Goal: Transaction & Acquisition: Purchase product/service

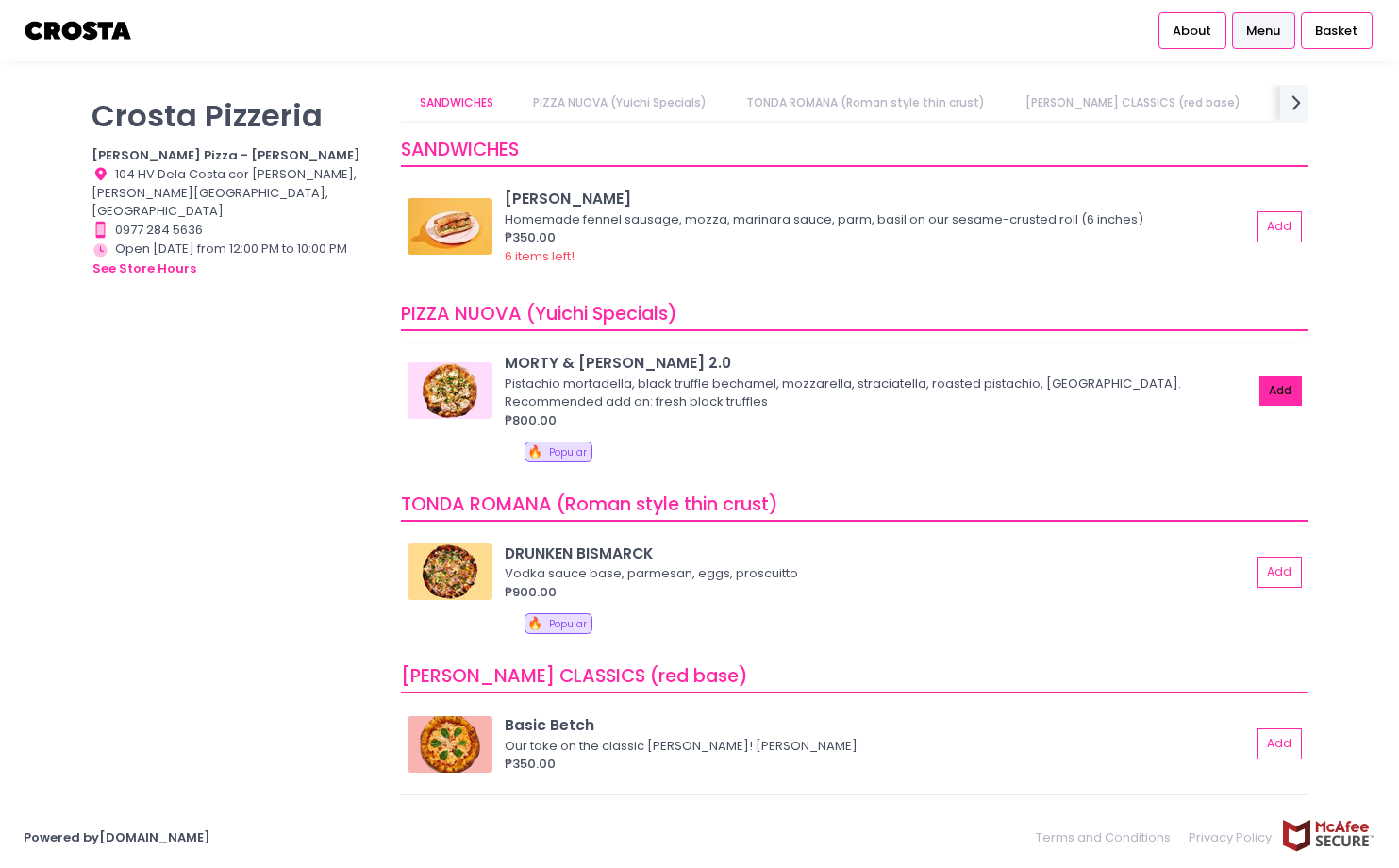
click at [1278, 387] on button "Add" at bounding box center [1281, 391] width 43 height 32
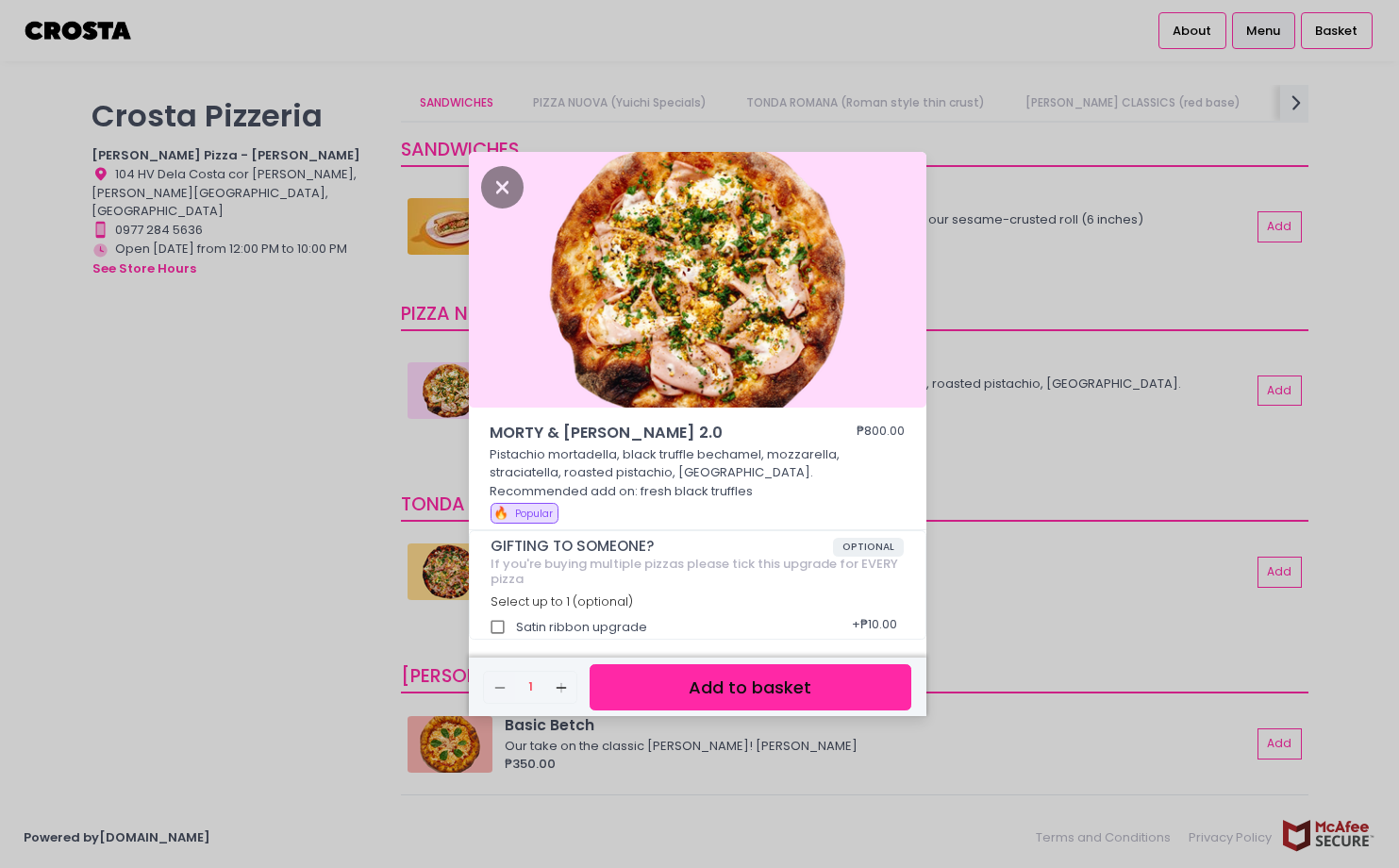
click at [775, 688] on button "Add to basket" at bounding box center [750, 688] width 321 height 46
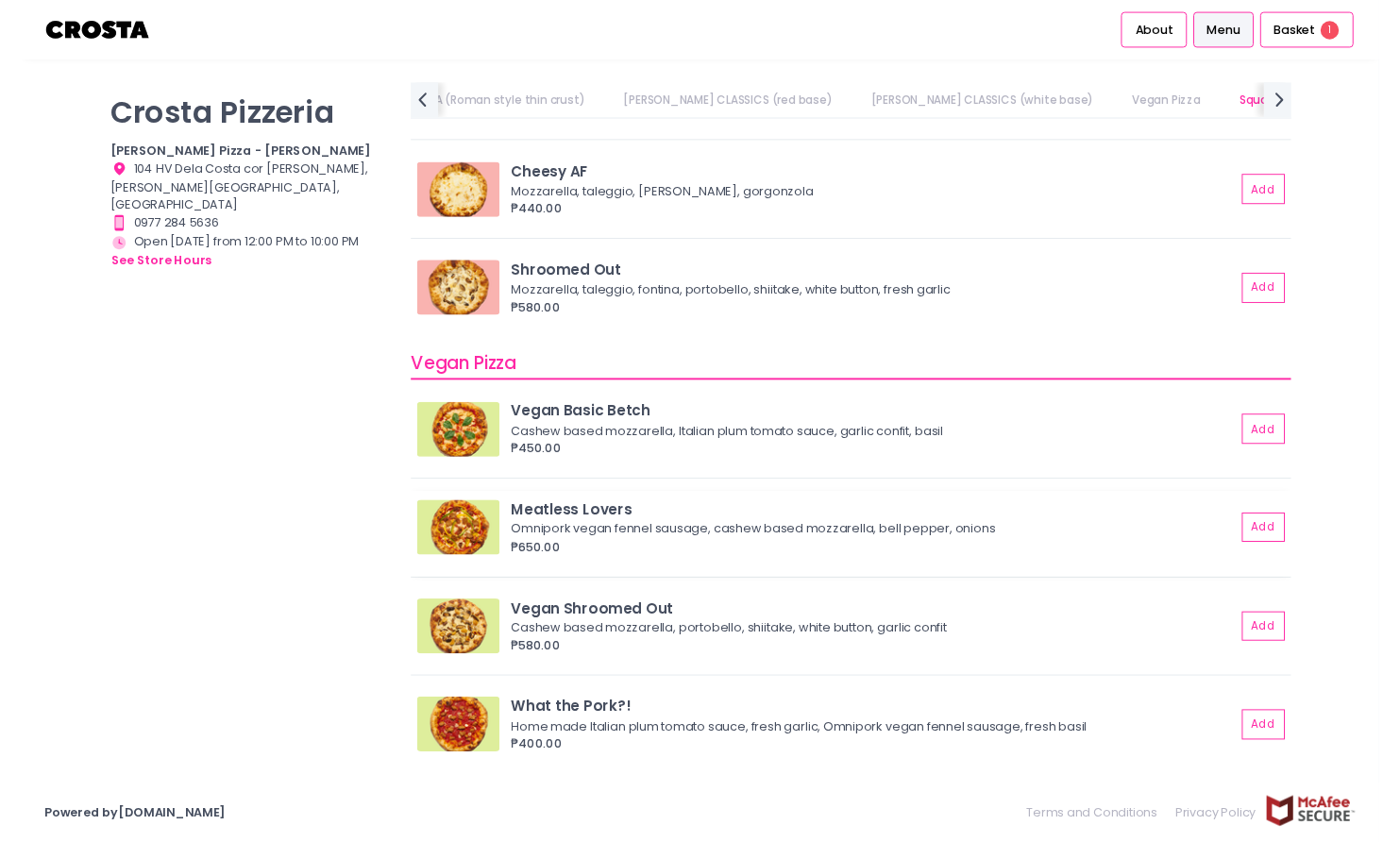
scroll to position [761, 0]
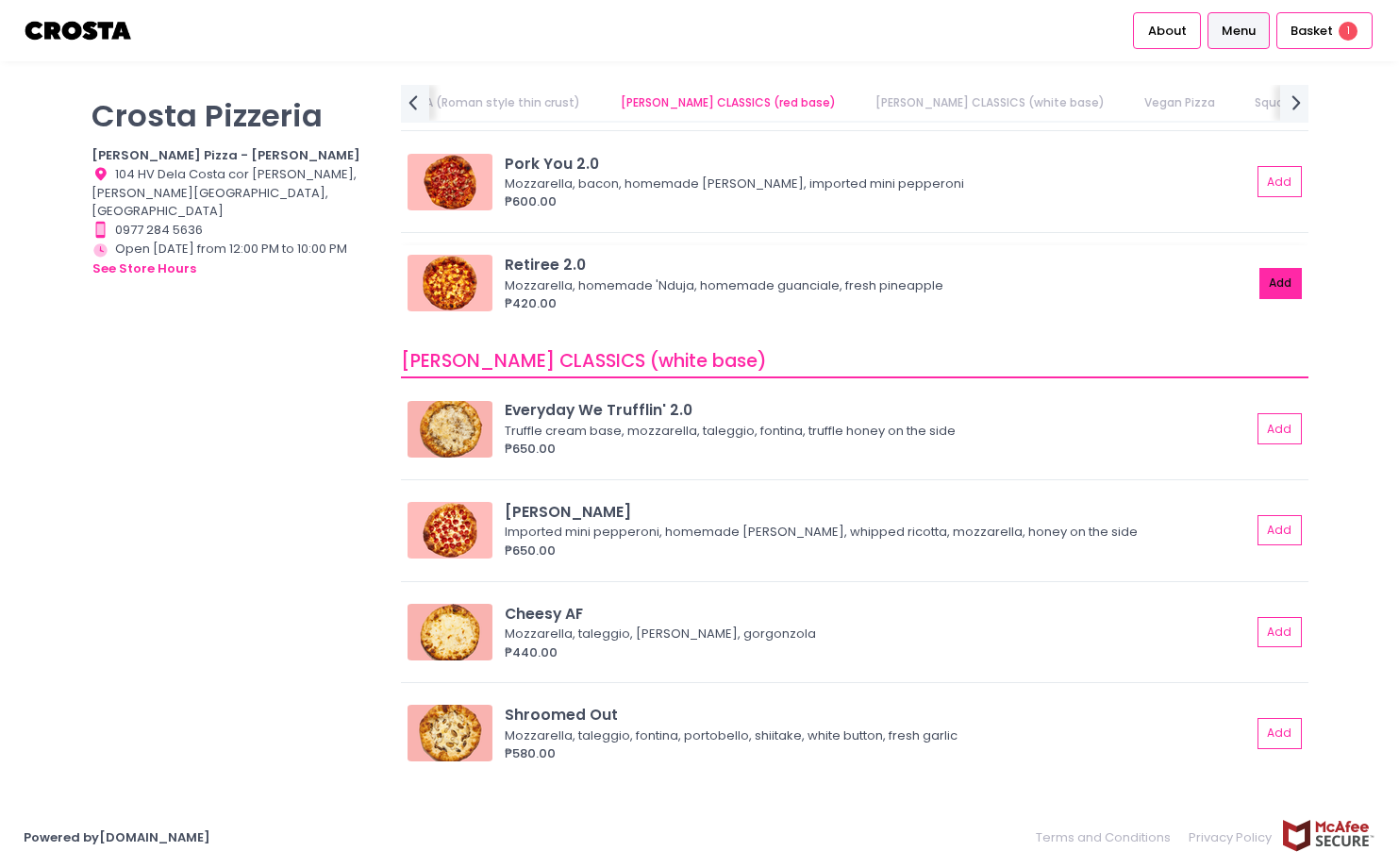
click at [1260, 285] on button "Add" at bounding box center [1281, 284] width 43 height 32
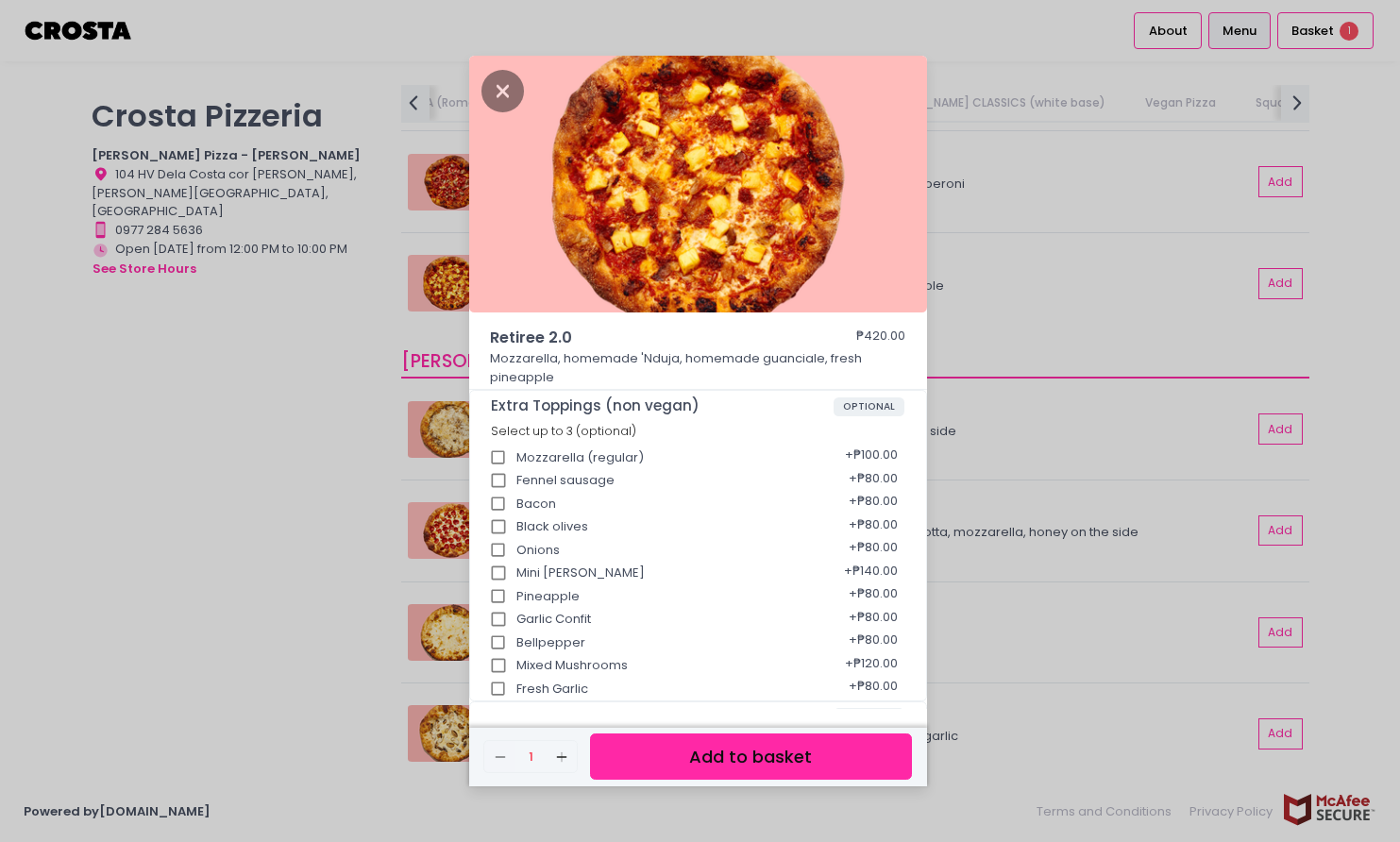
click at [763, 756] on button "Add to basket" at bounding box center [750, 757] width 321 height 46
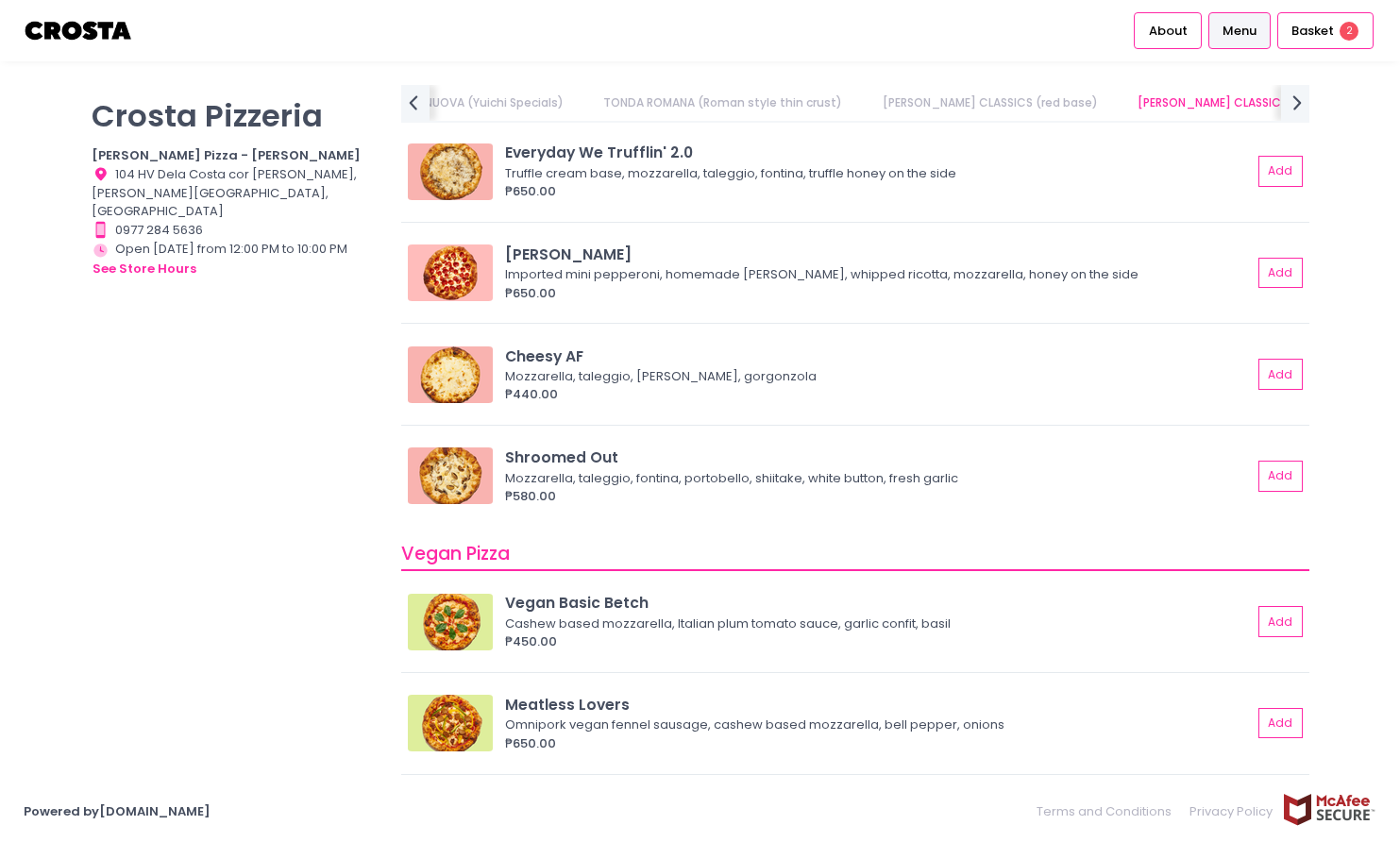
scroll to position [966, 0]
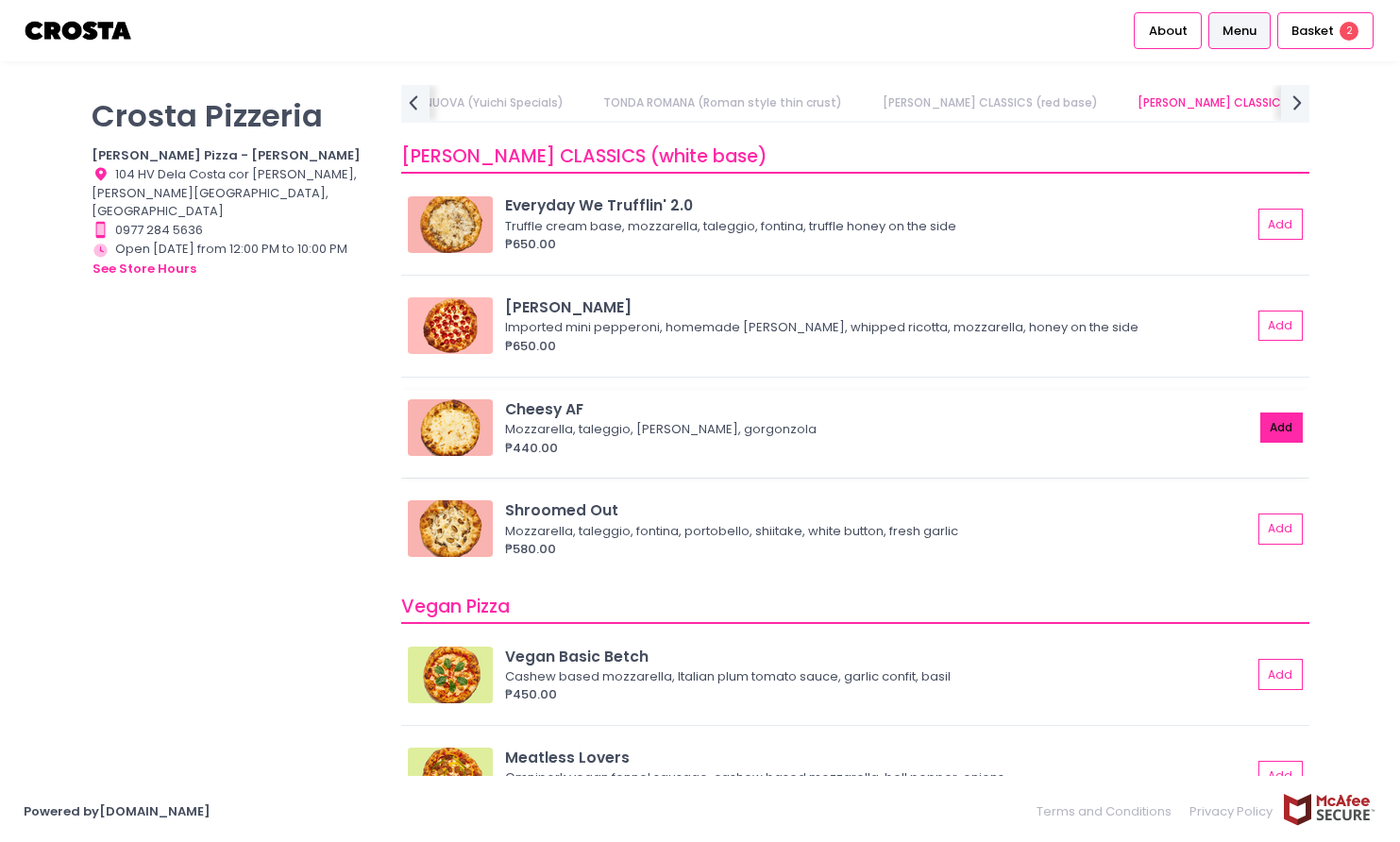
click at [1265, 421] on button "Add" at bounding box center [1282, 428] width 43 height 32
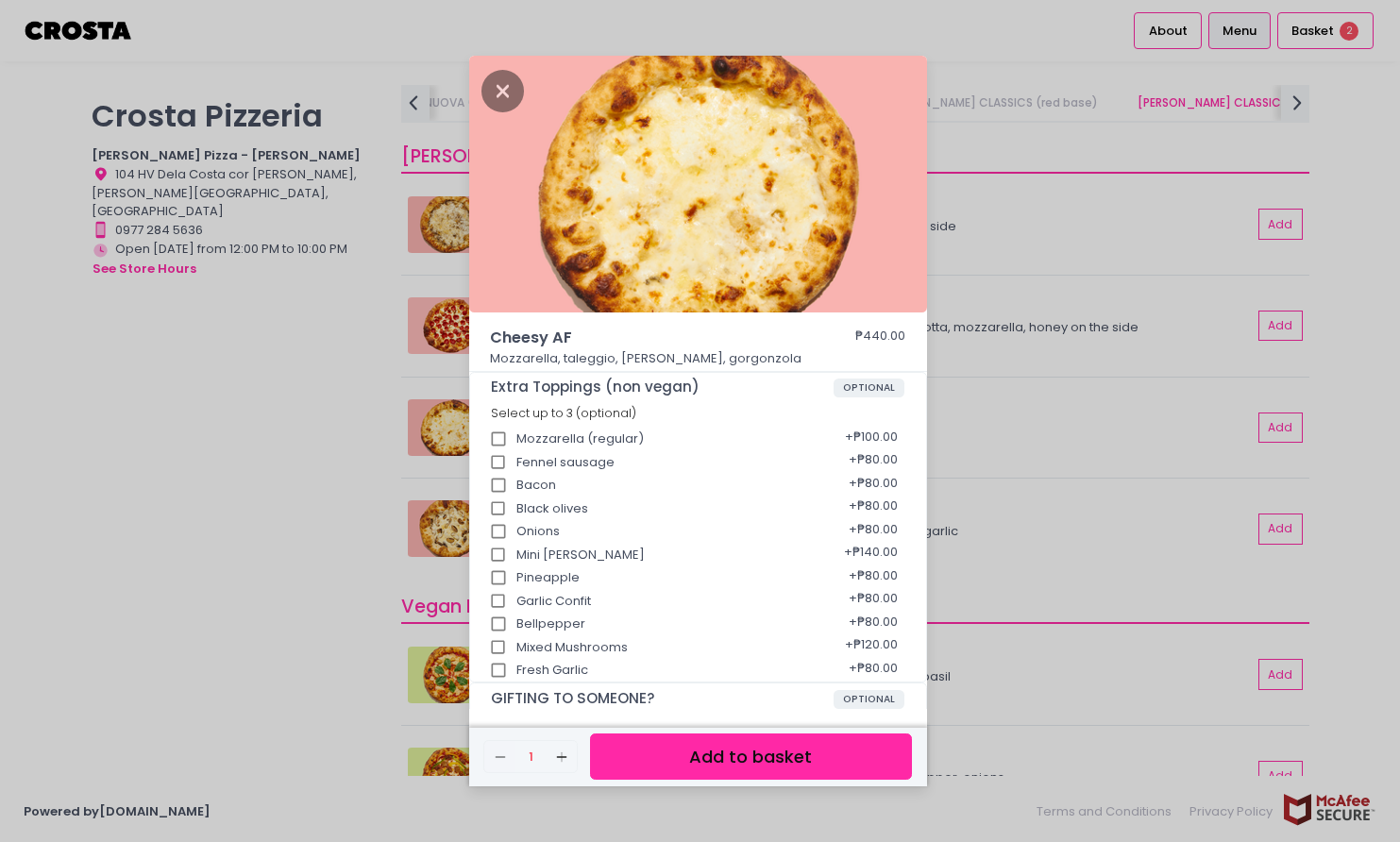
click at [837, 760] on button "Add to basket" at bounding box center [750, 757] width 321 height 46
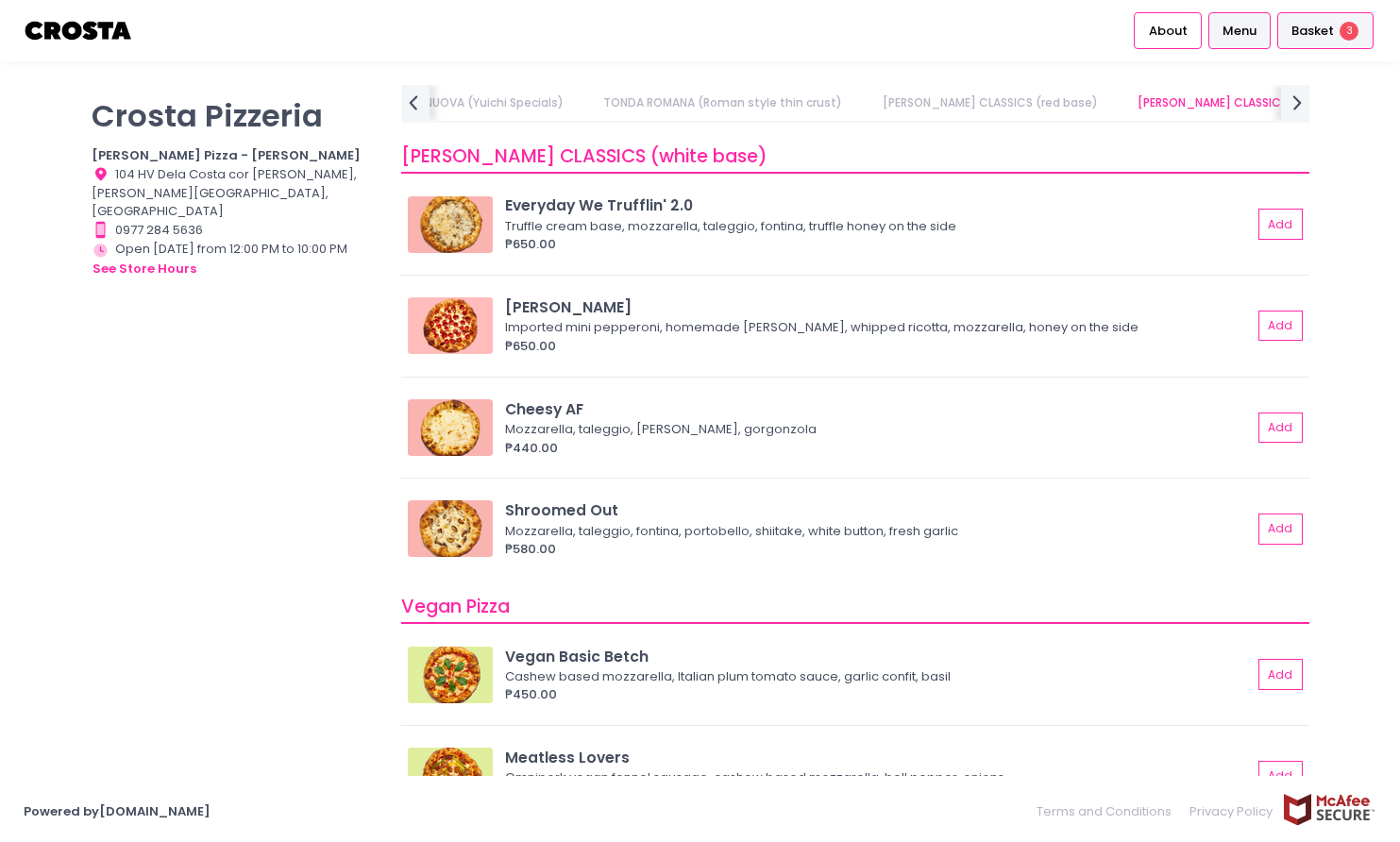
click at [1329, 30] on span "Basket" at bounding box center [1313, 32] width 42 height 19
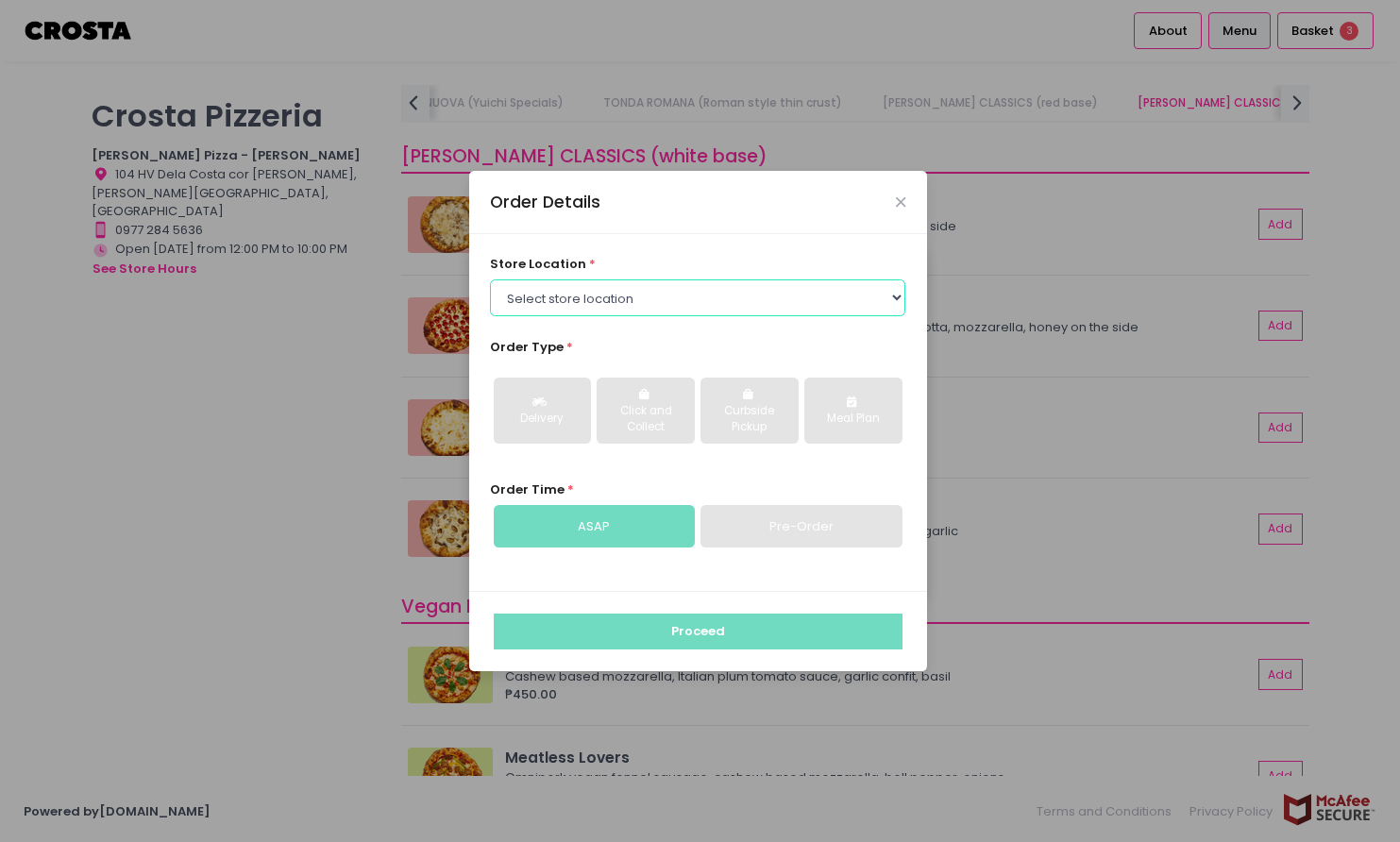
select select "5fabb2e53664a8677beaeb89"
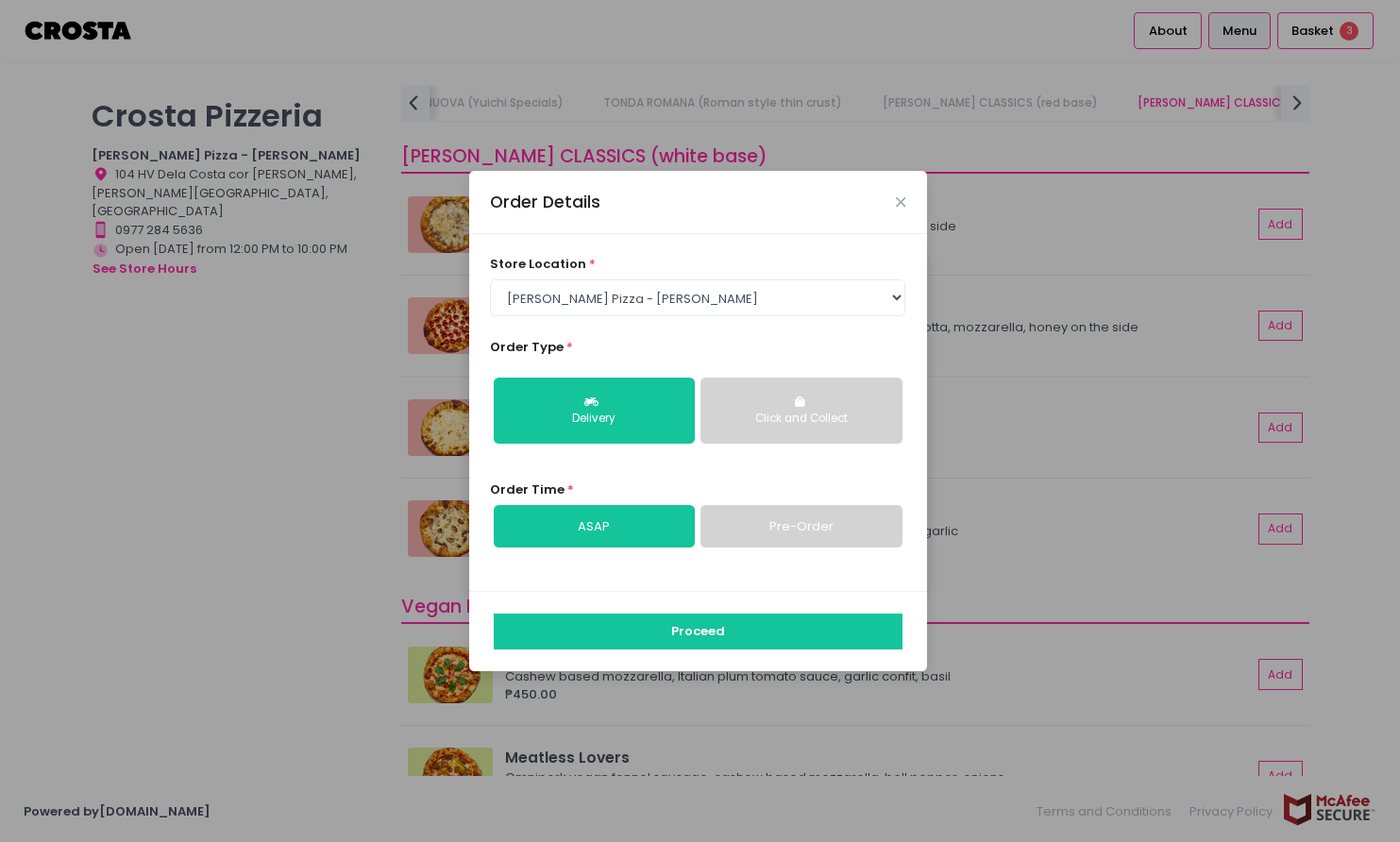
click at [778, 518] on link "Pre-Order" at bounding box center [801, 527] width 201 height 43
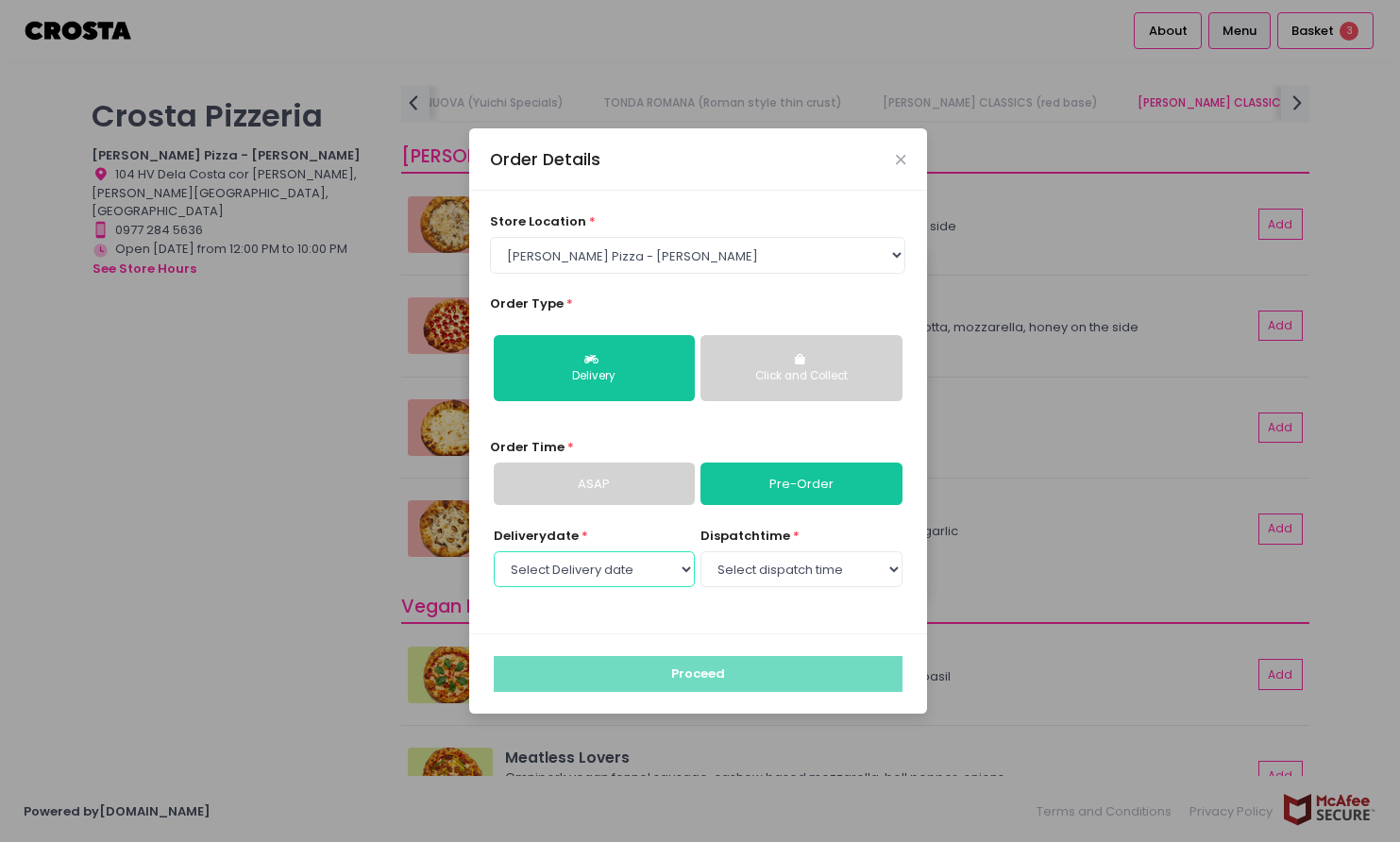
select select "[DATE]"
select select "12:00"
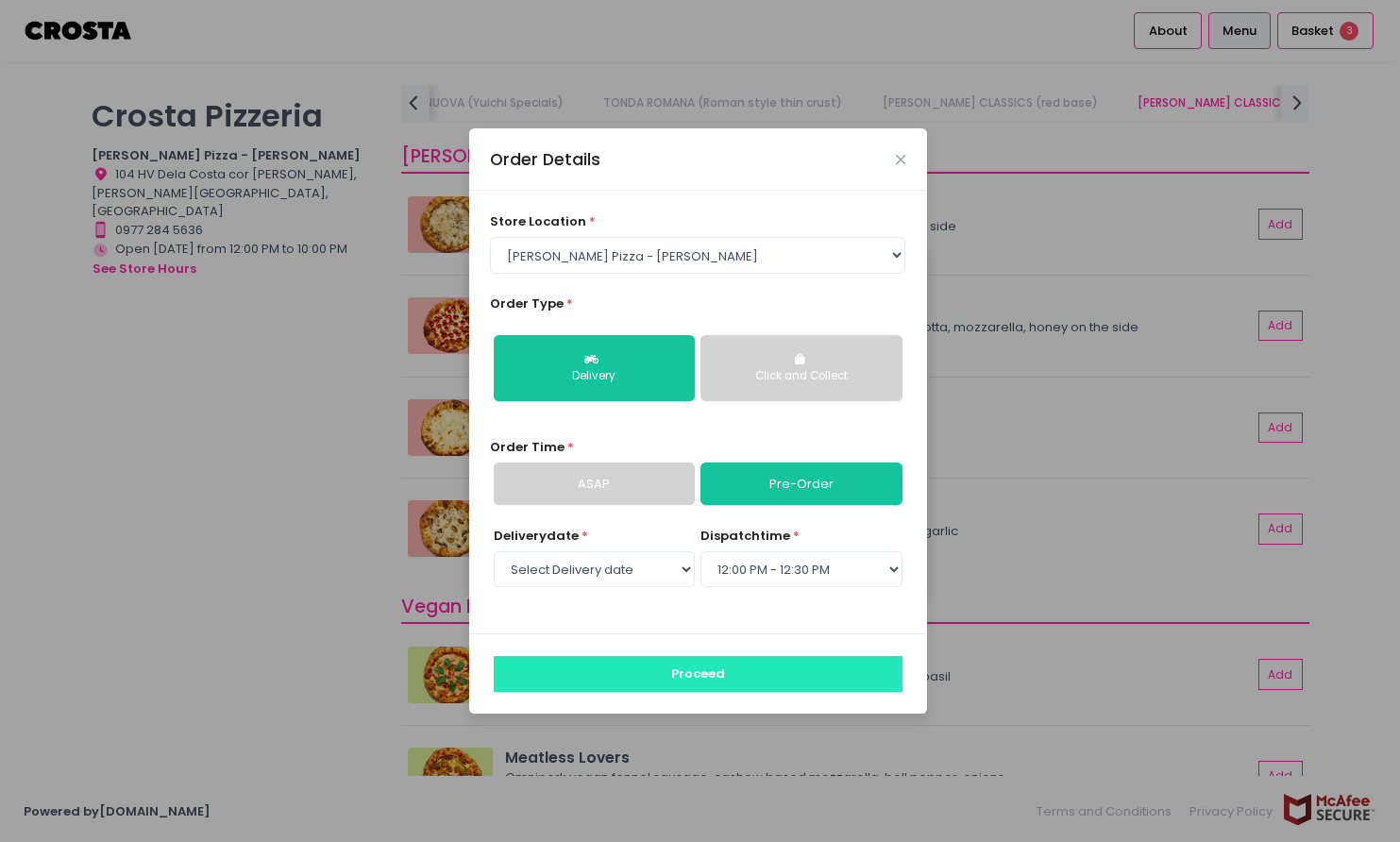
click at [719, 670] on button "Proceed" at bounding box center [699, 675] width 409 height 36
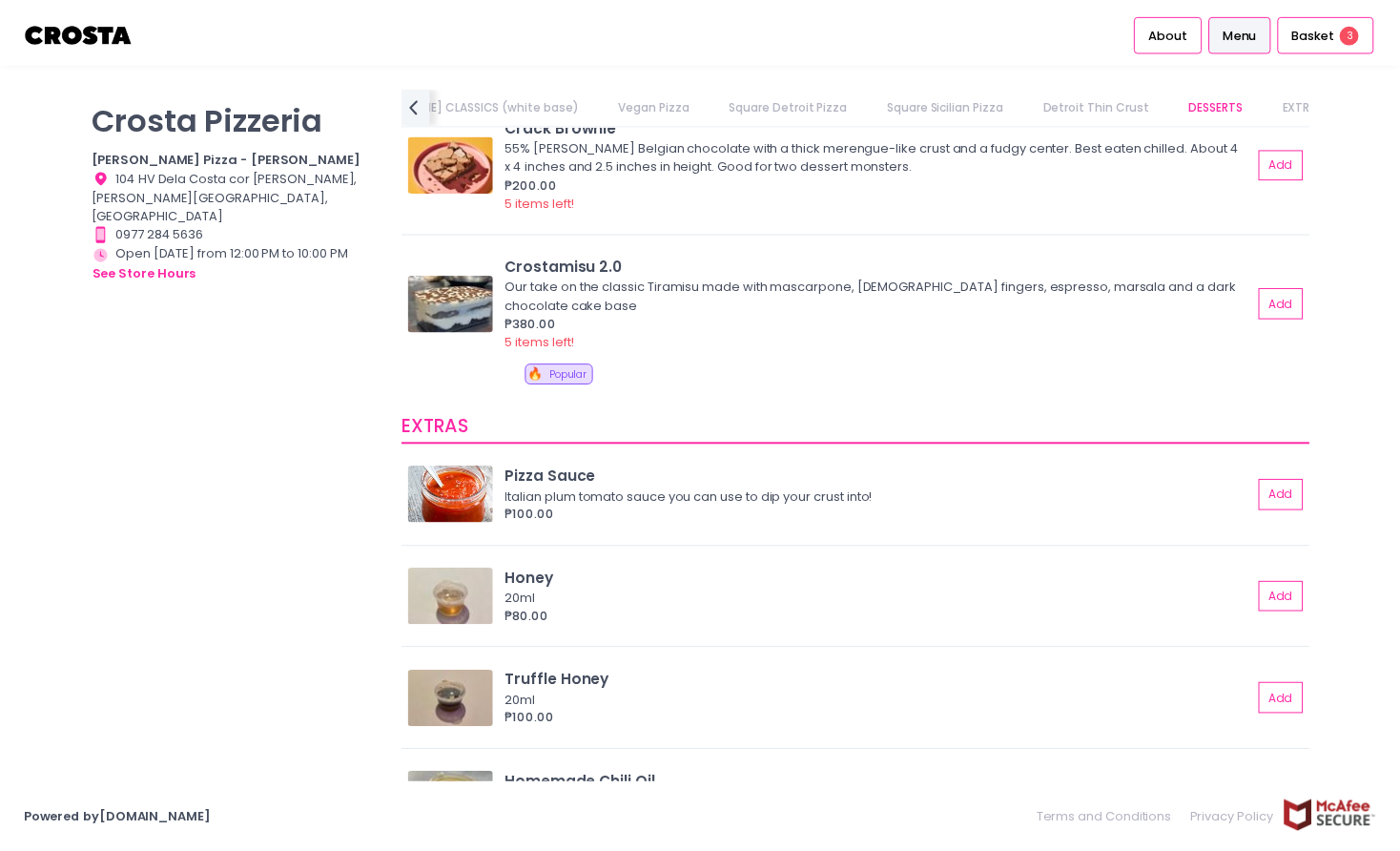
scroll to position [3374, 0]
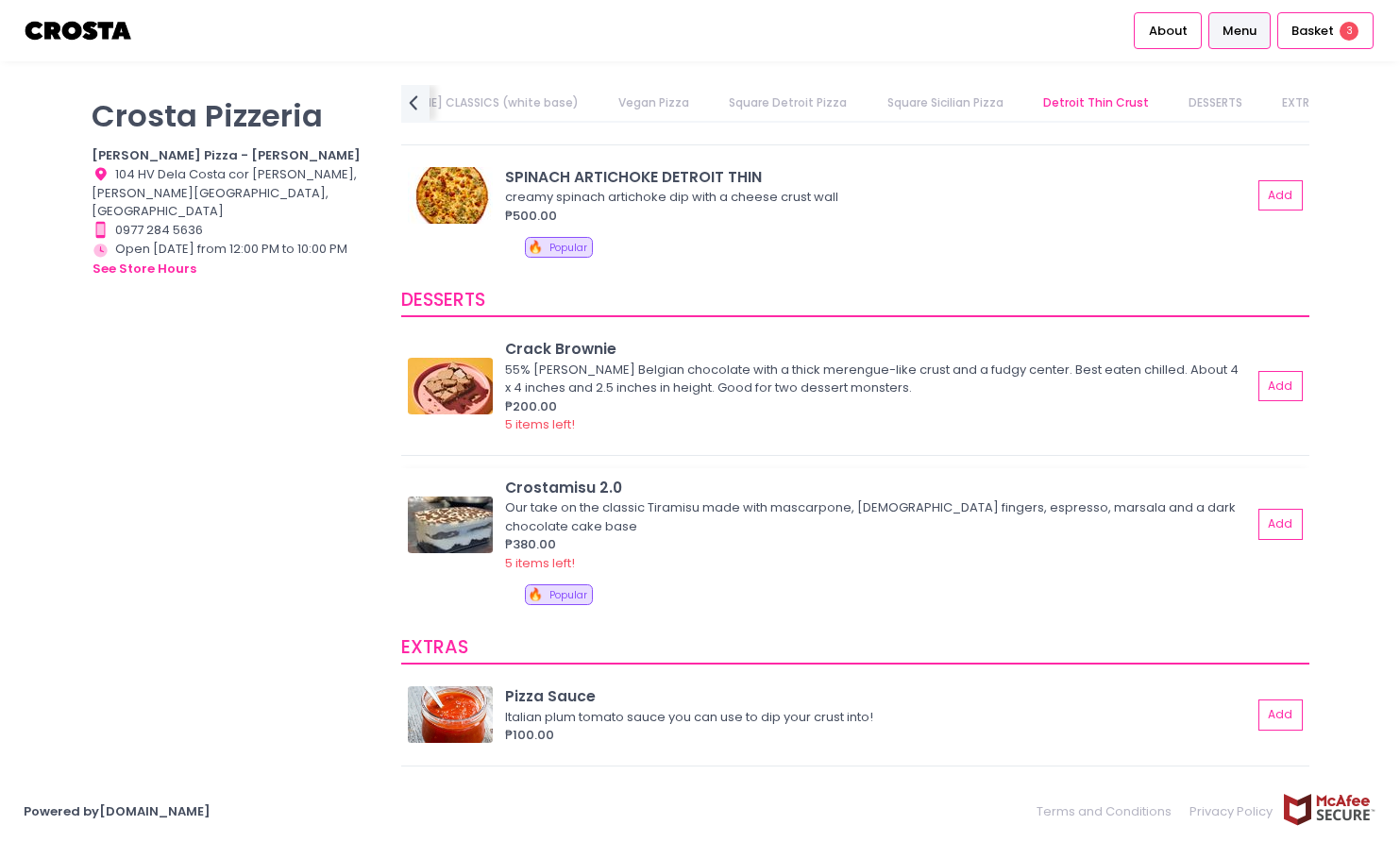
click at [616, 507] on div "Our take on the classic Tiramisu made with mascarpone, lady fingers, espresso, …" at bounding box center [876, 517] width 742 height 37
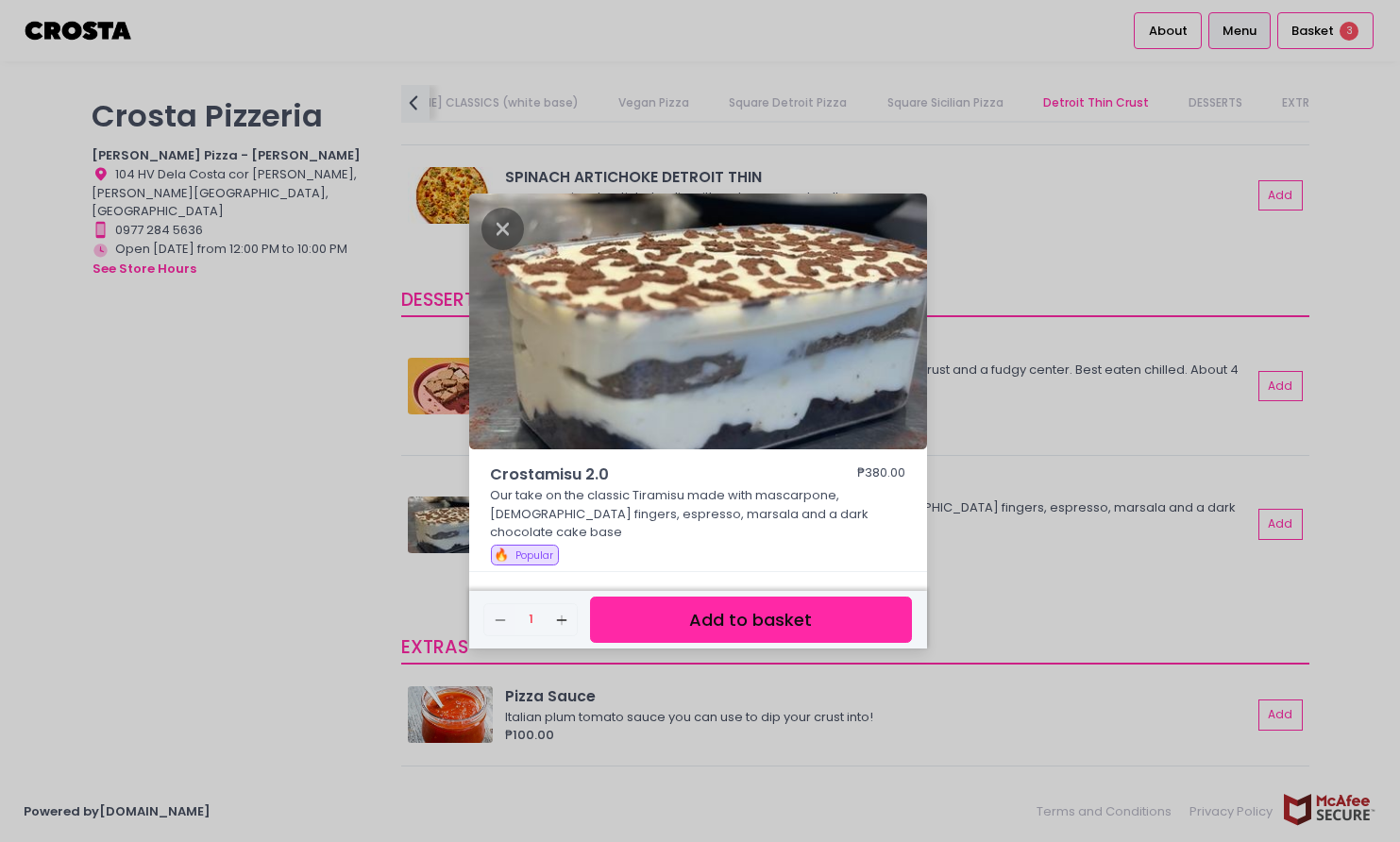
click at [784, 615] on button "Add to basket" at bounding box center [750, 619] width 321 height 46
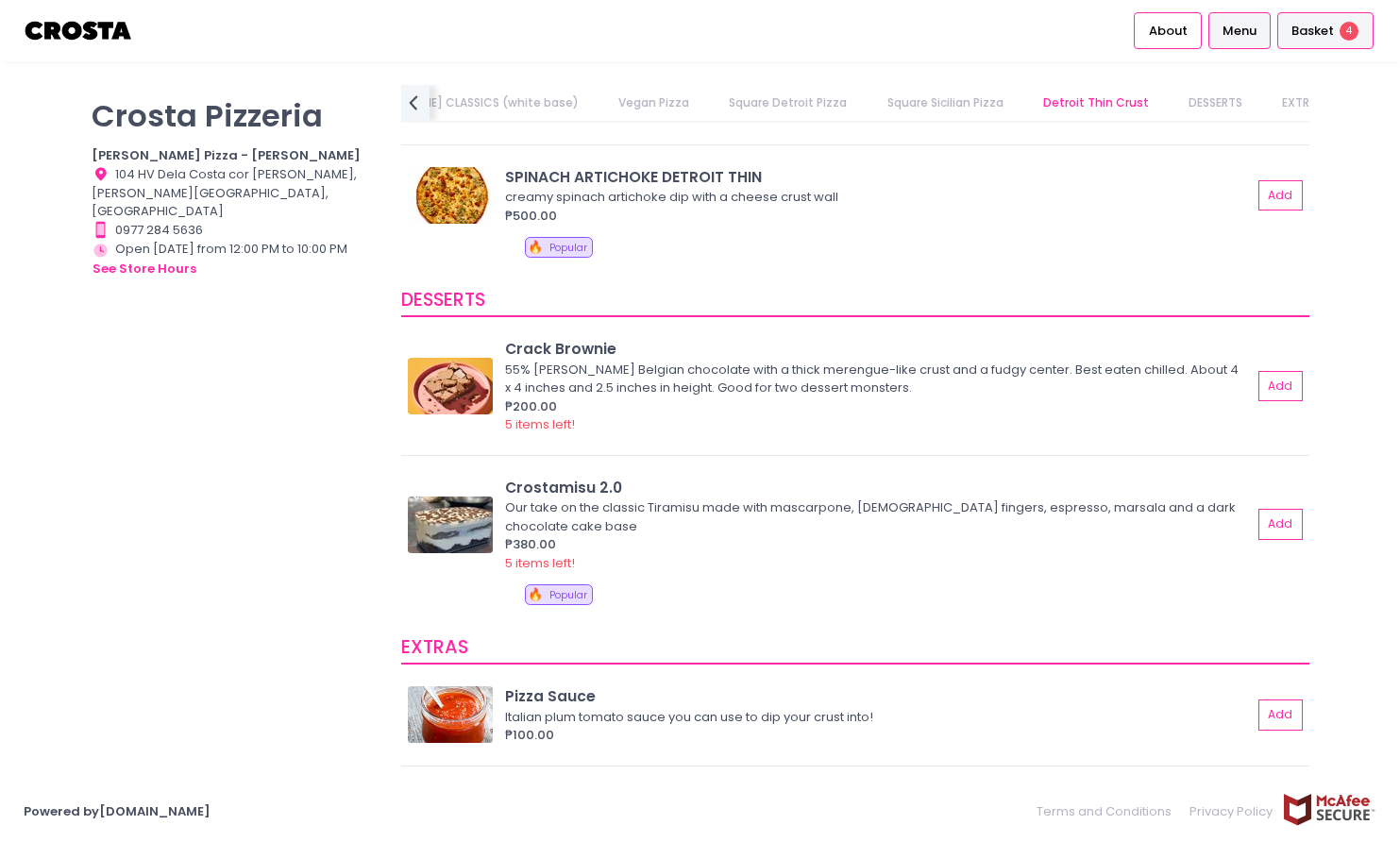
click at [1328, 31] on span "Basket" at bounding box center [1313, 32] width 42 height 19
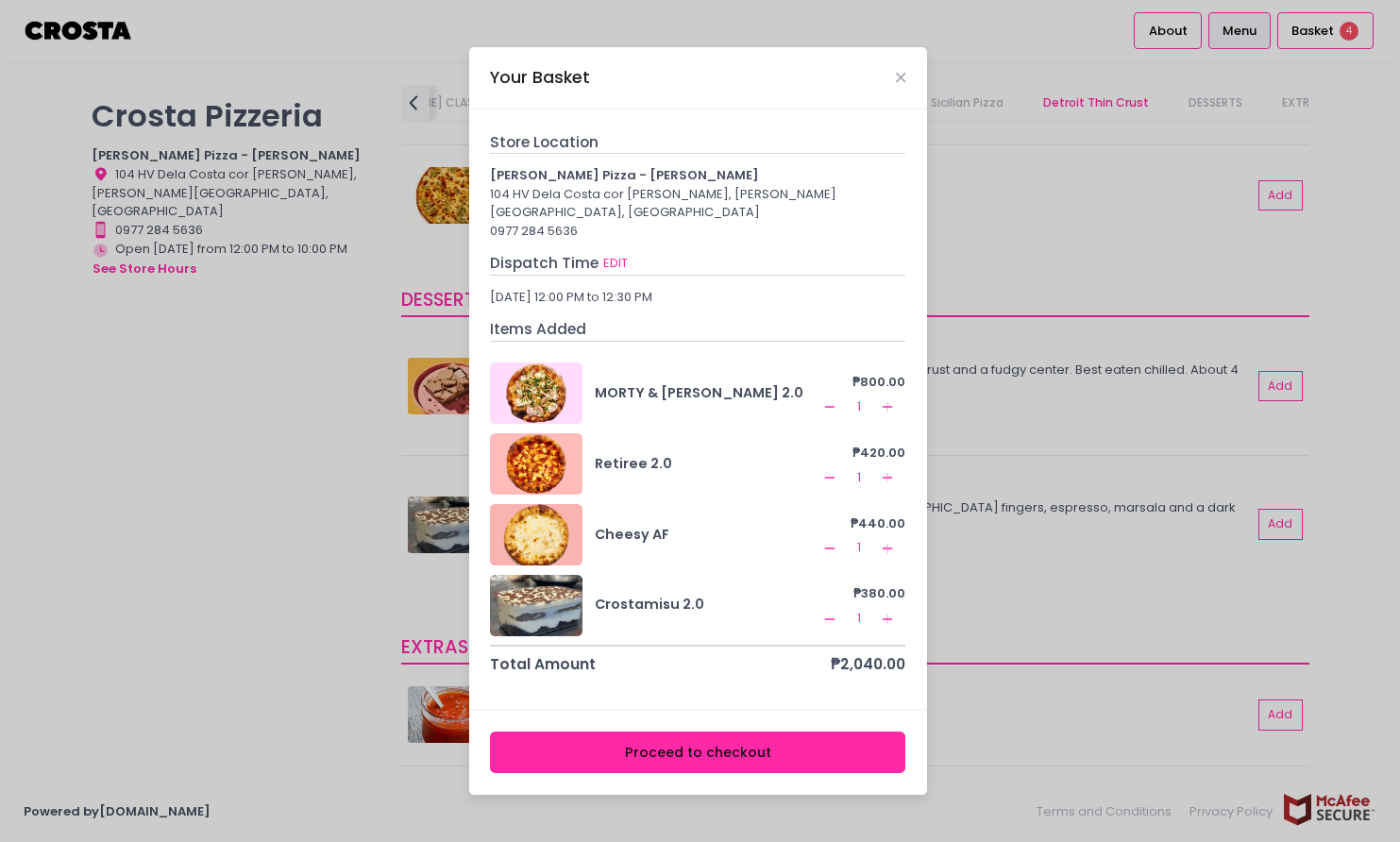
click at [728, 737] on button "Proceed to checkout" at bounding box center [698, 753] width 416 height 42
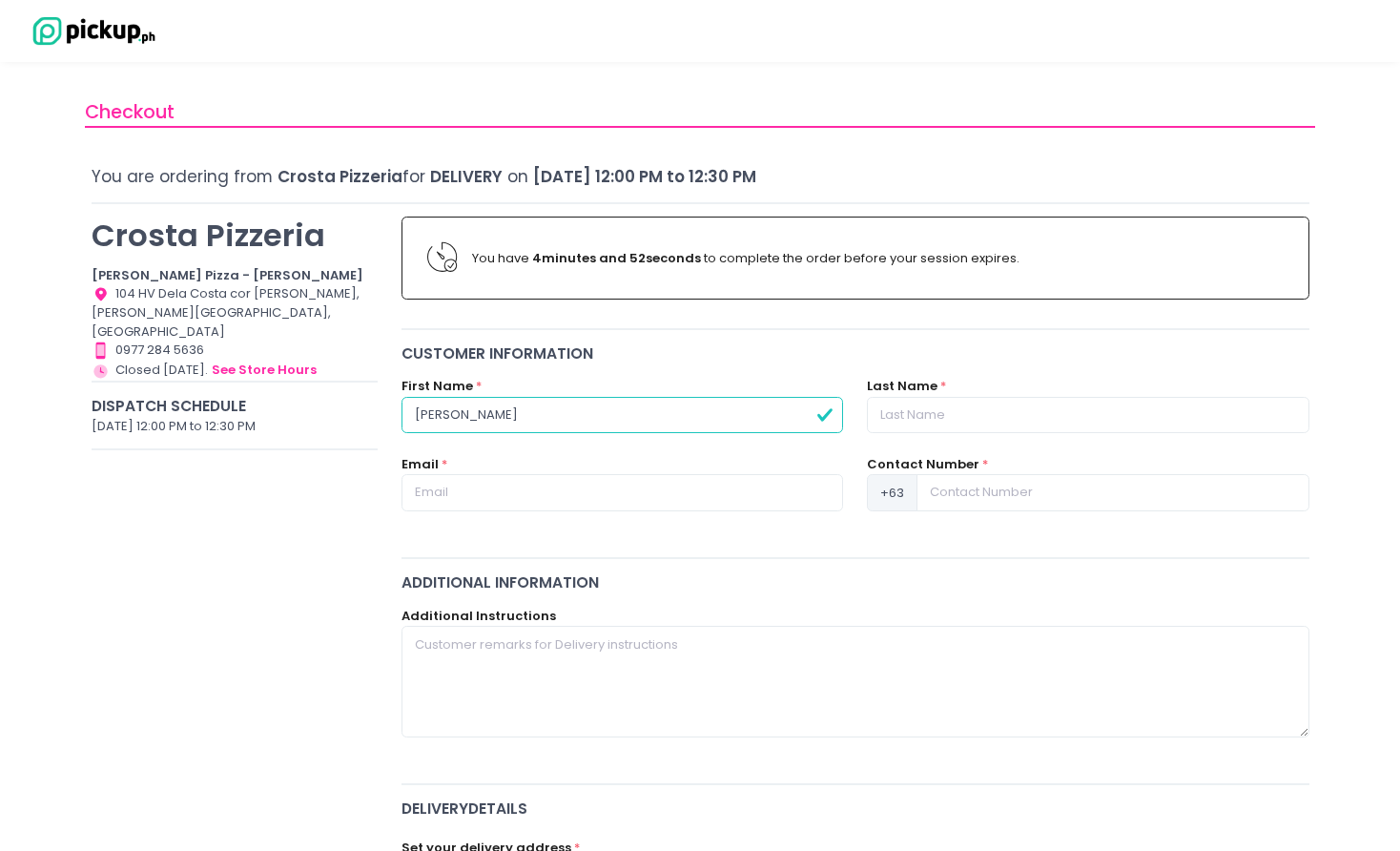
type input "Richie"
click at [981, 437] on div "Last Name *" at bounding box center [1088, 415] width 465 height 78
type input "Gaw Gonzlo"
type input "Richie"
type input "Gaw Gonzalo"
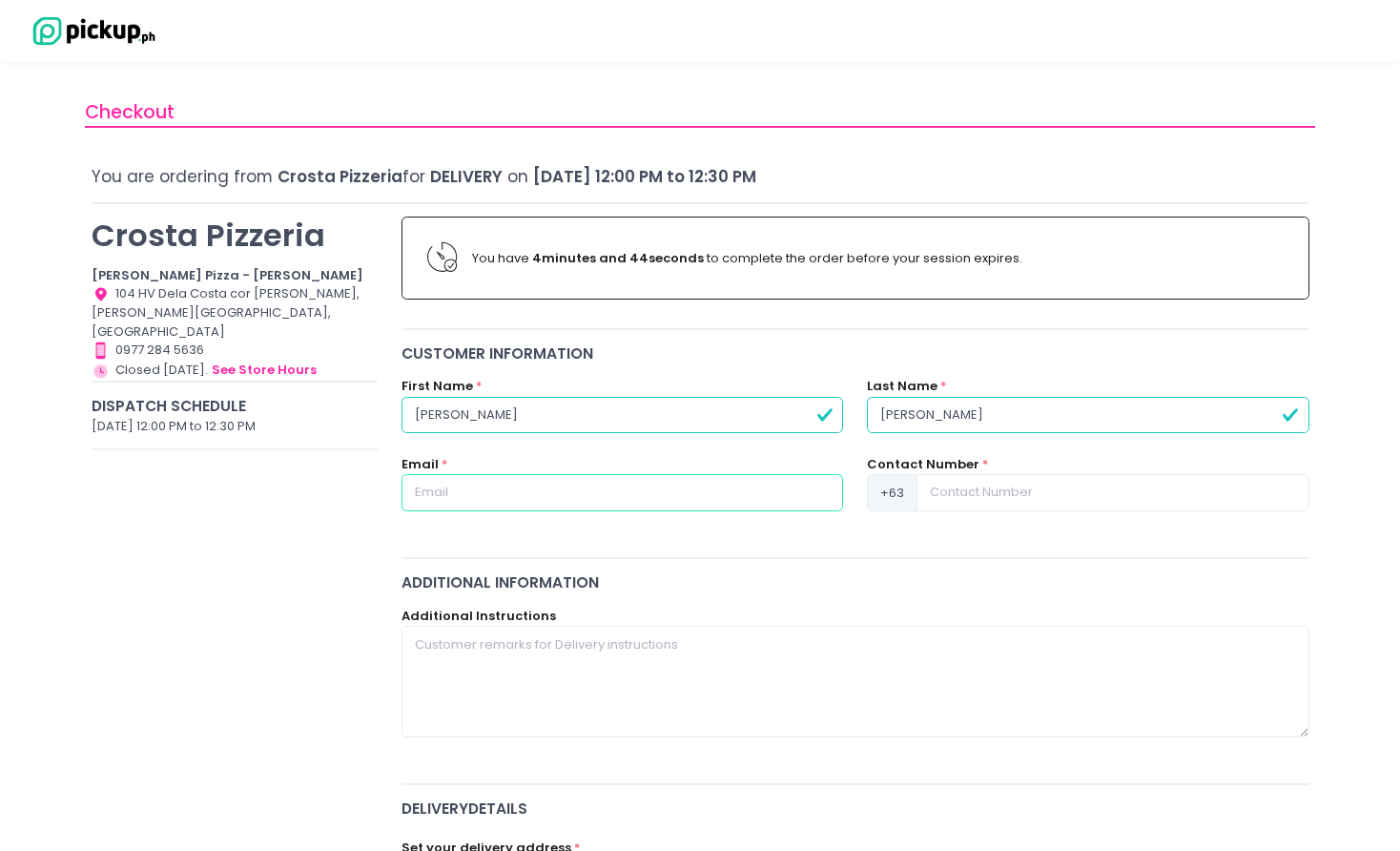
type input "richgaw@yahoo.com"
click at [963, 489] on input at bounding box center [1112, 493] width 392 height 37
type input "9178258558"
click at [726, 595] on div "Additional Information Additional Instructions" at bounding box center [855, 671] width 932 height 199
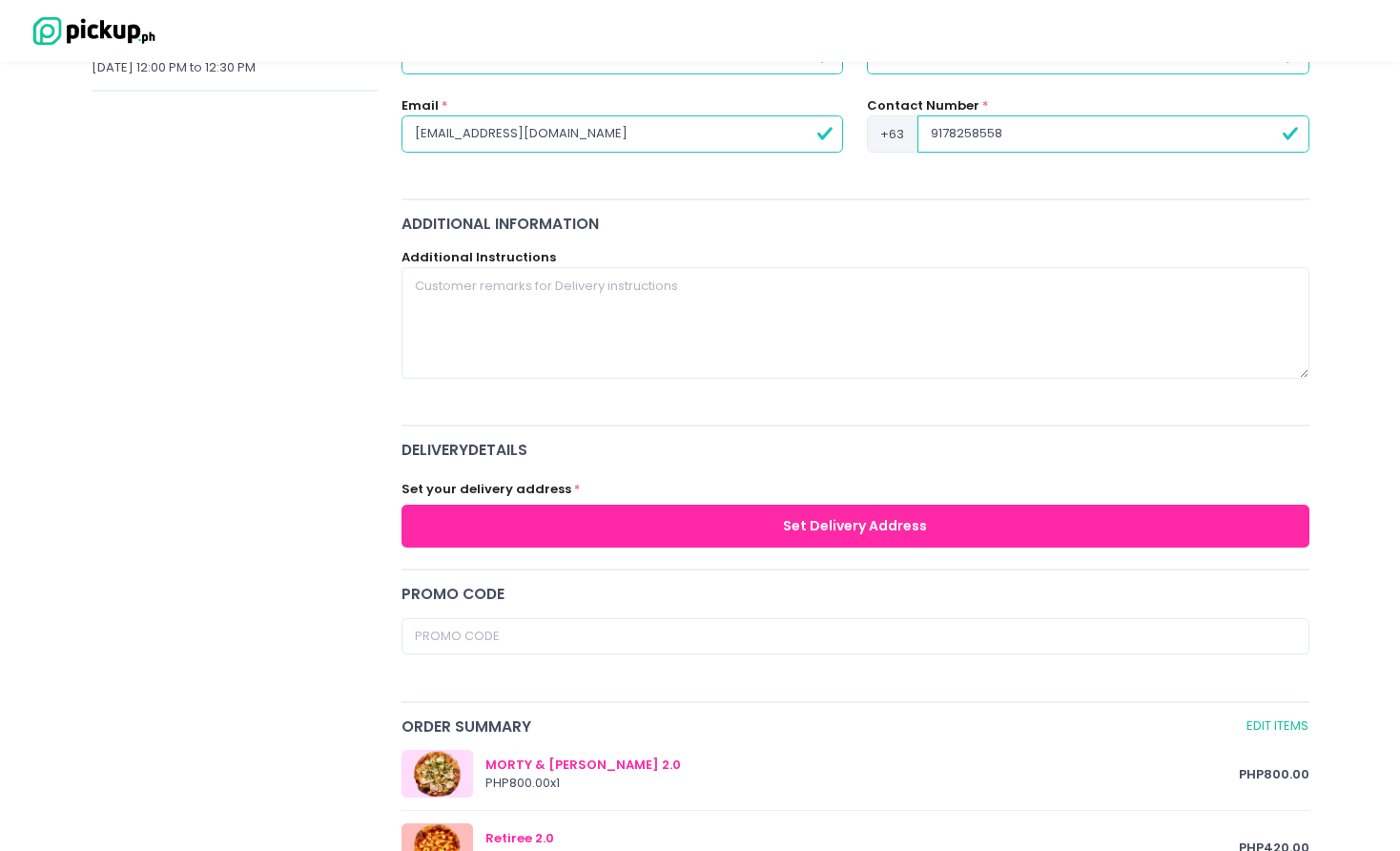
scroll to position [608, 0]
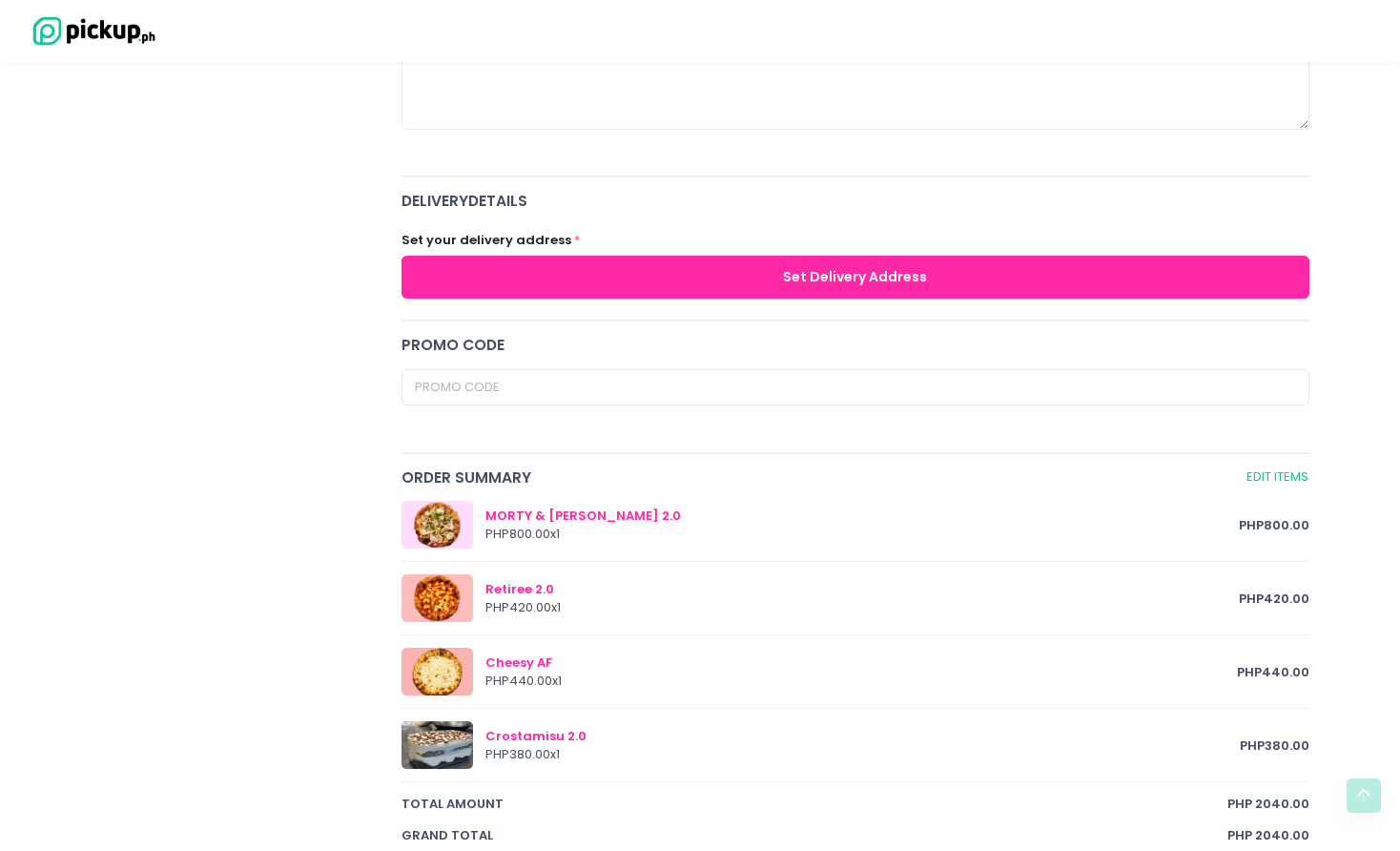
click at [805, 259] on button "Set Delivery Address" at bounding box center [855, 277] width 909 height 43
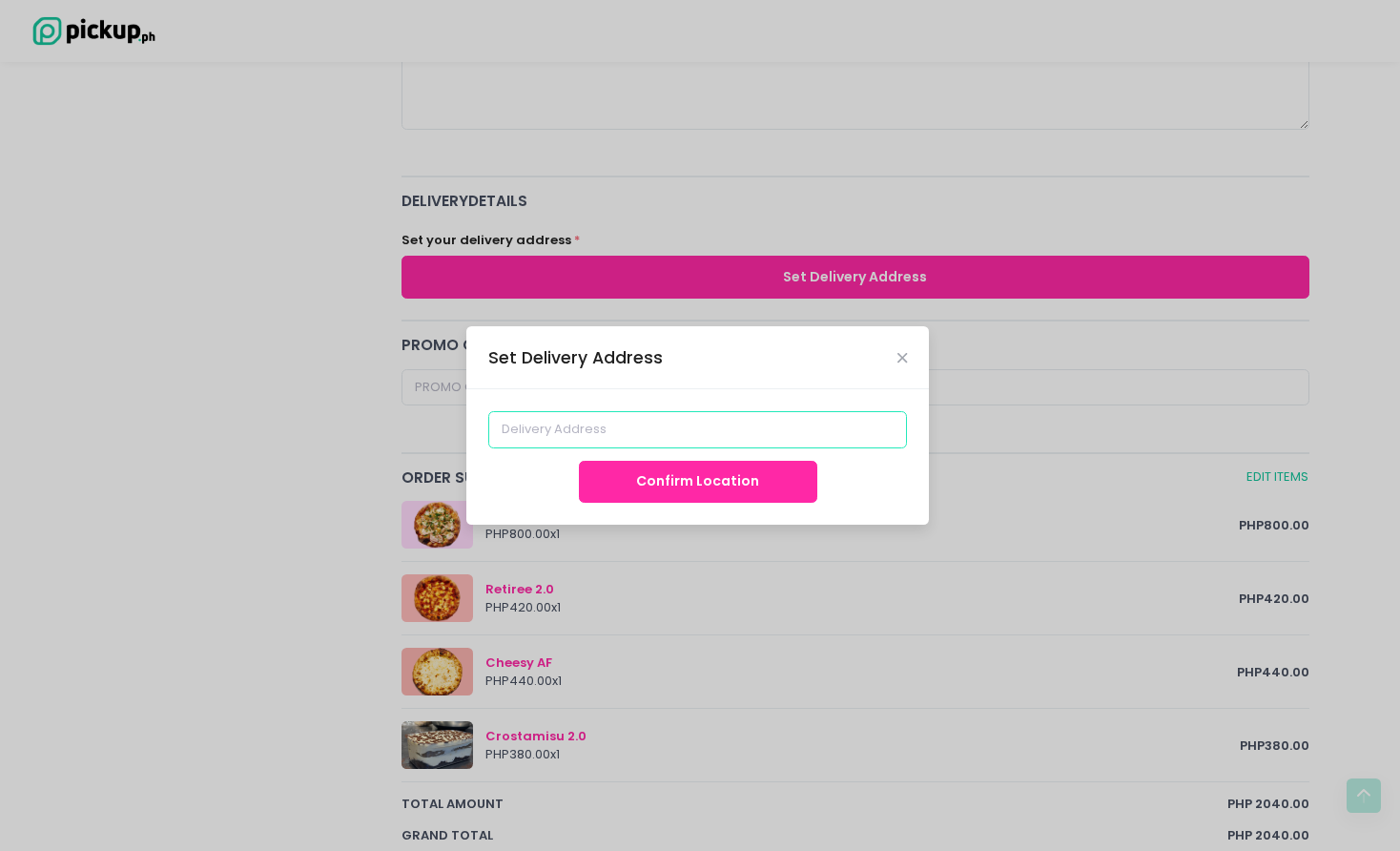
click at [666, 432] on input at bounding box center [698, 430] width 420 height 37
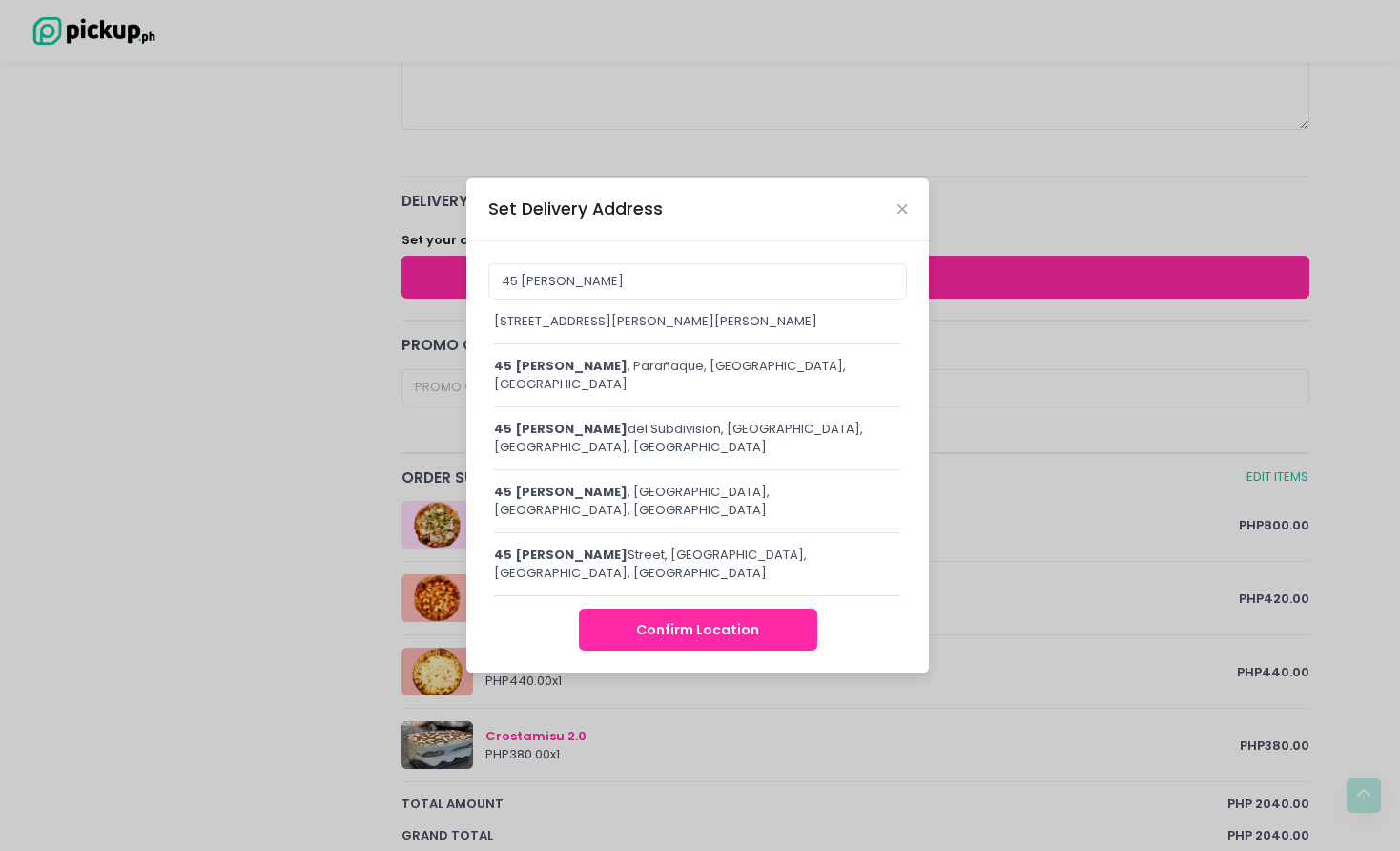
click at [723, 394] on div "45 John , Parañaque, Metro Manila, Philippines" at bounding box center [698, 375] width 407 height 38
type input "45 John, Parañaque, Metro Manila, Philippines"
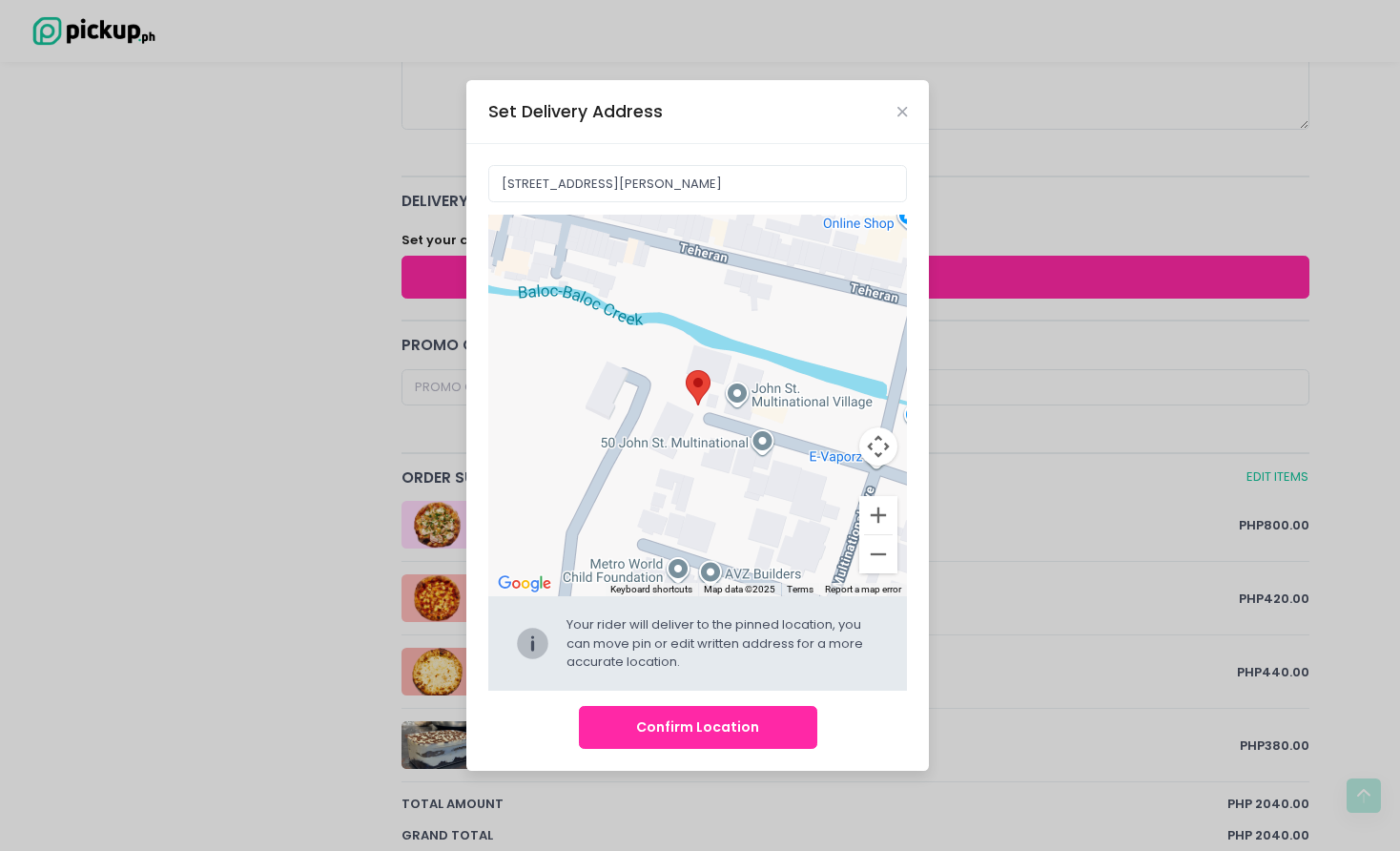
click at [742, 396] on div "Move pin to edit location" at bounding box center [698, 405] width 420 height 382
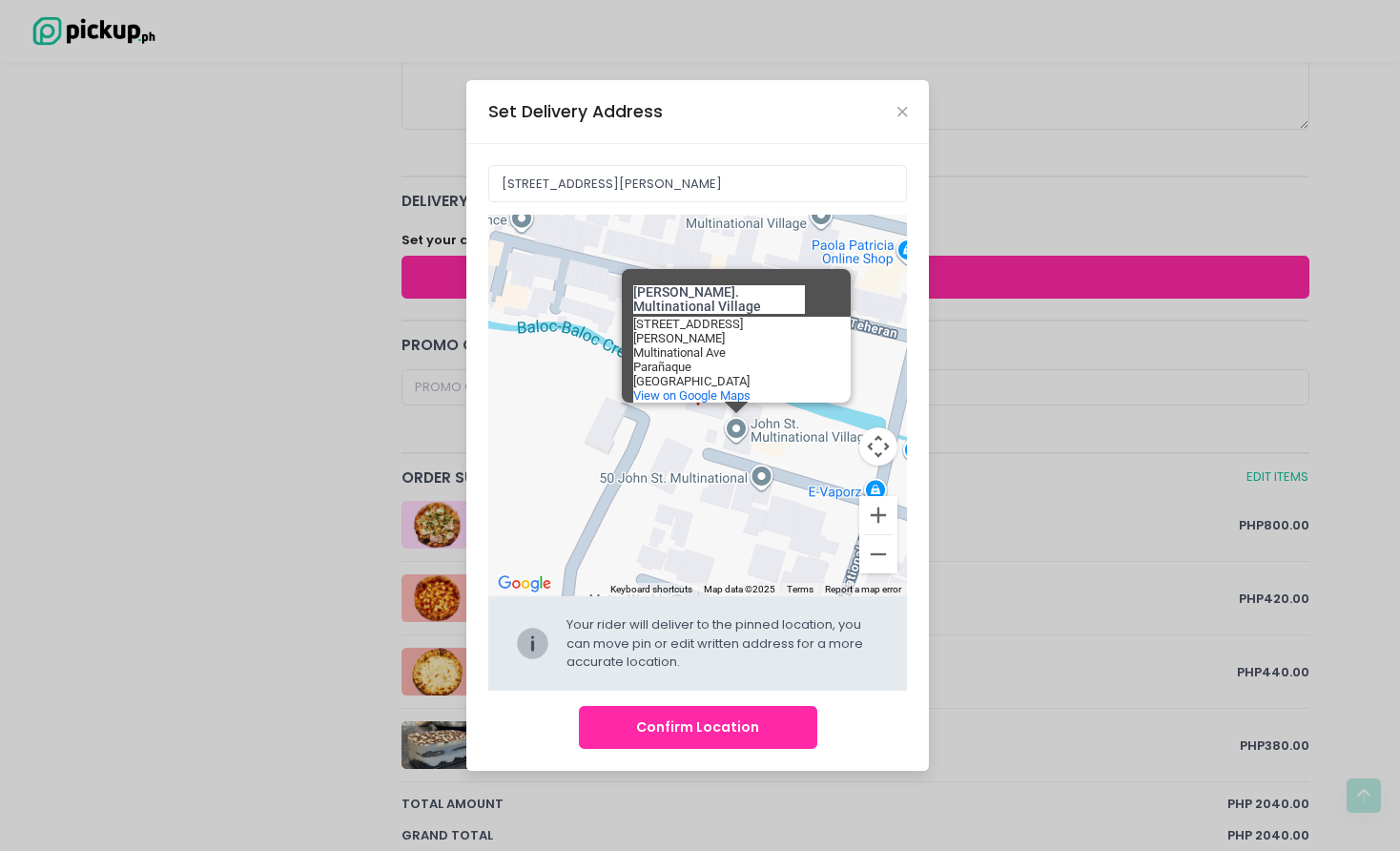
click at [714, 443] on div "John St. Multinational Village John St. Multinational Village 52 John St Multin…" at bounding box center [698, 405] width 420 height 382
click at [710, 439] on div "John St. Multinational Village John St. Multinational Village 52 John St Multin…" at bounding box center [698, 405] width 420 height 382
click at [790, 181] on input "45 John, Parañaque, Metro Manila, Philippines" at bounding box center [698, 184] width 420 height 37
click at [779, 726] on button "Confirm Location" at bounding box center [698, 727] width 238 height 43
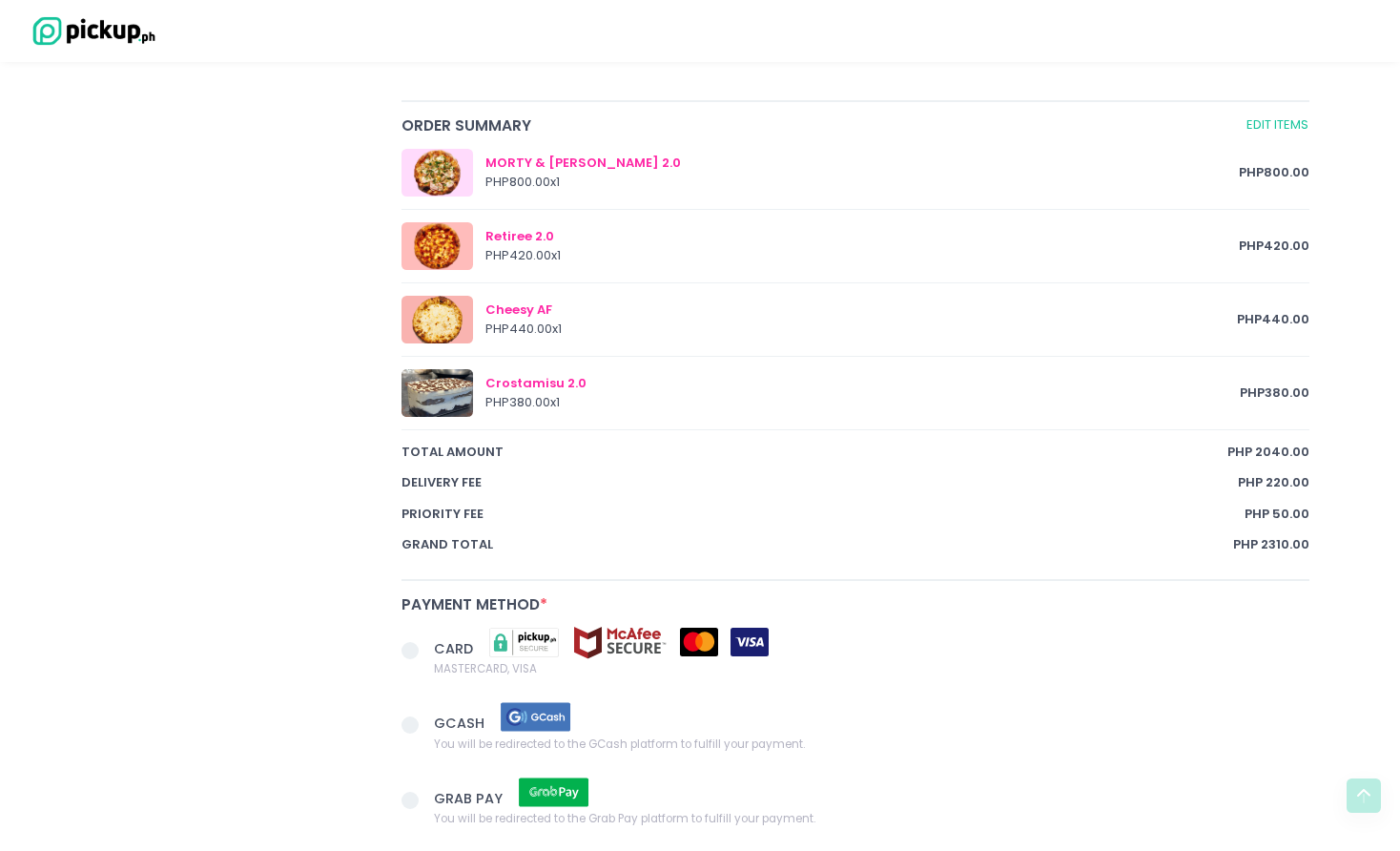
scroll to position [1240, 0]
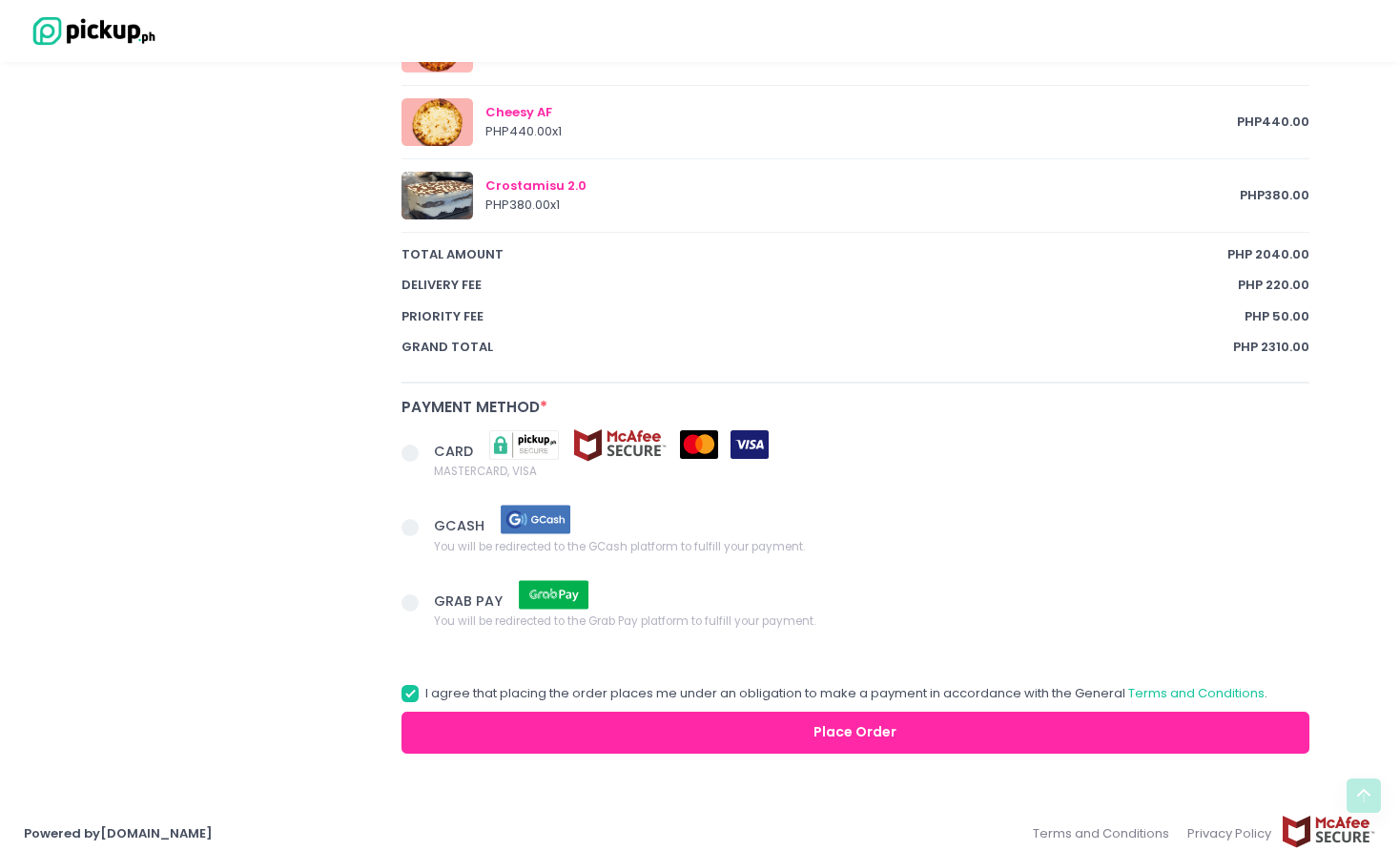
click at [408, 519] on span at bounding box center [410, 527] width 17 height 17
click at [426, 519] on input "GCASH You will be redirected to the GCash platform to fulfill your payment." at bounding box center [432, 524] width 13 height 13
click at [735, 733] on button "Place Order" at bounding box center [855, 733] width 909 height 43
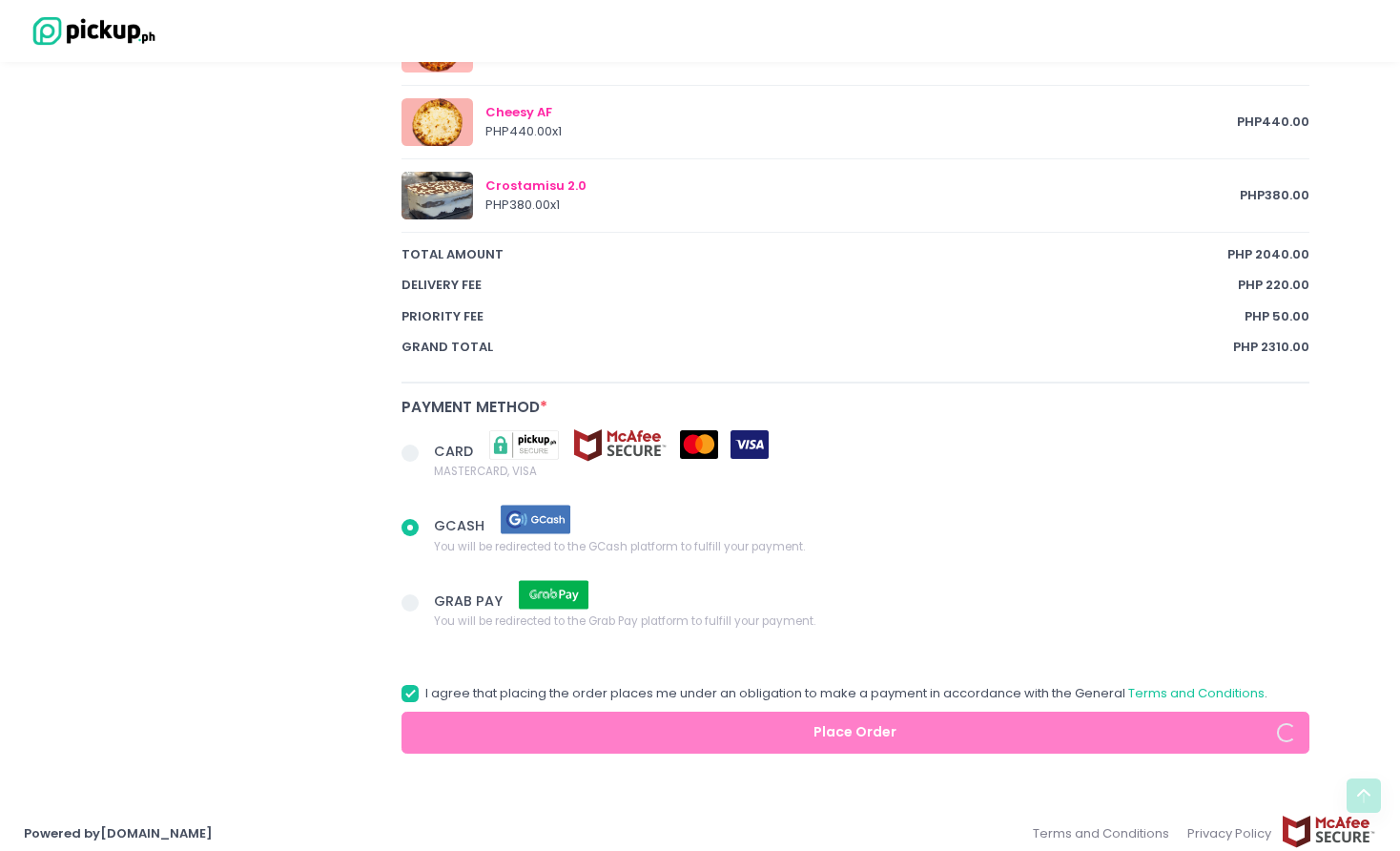
radio input "true"
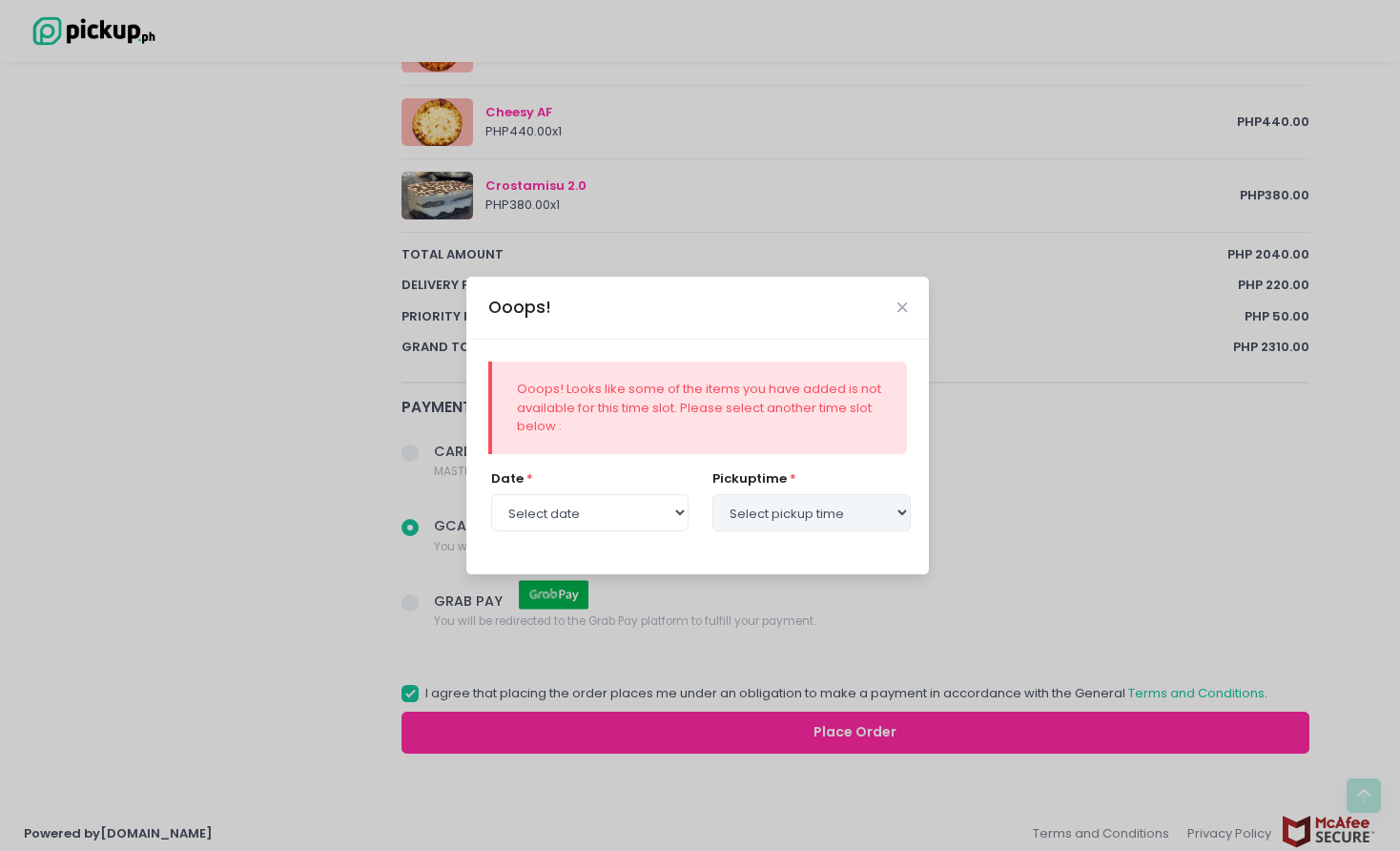
select select "[DATE]"
select select "12:00"
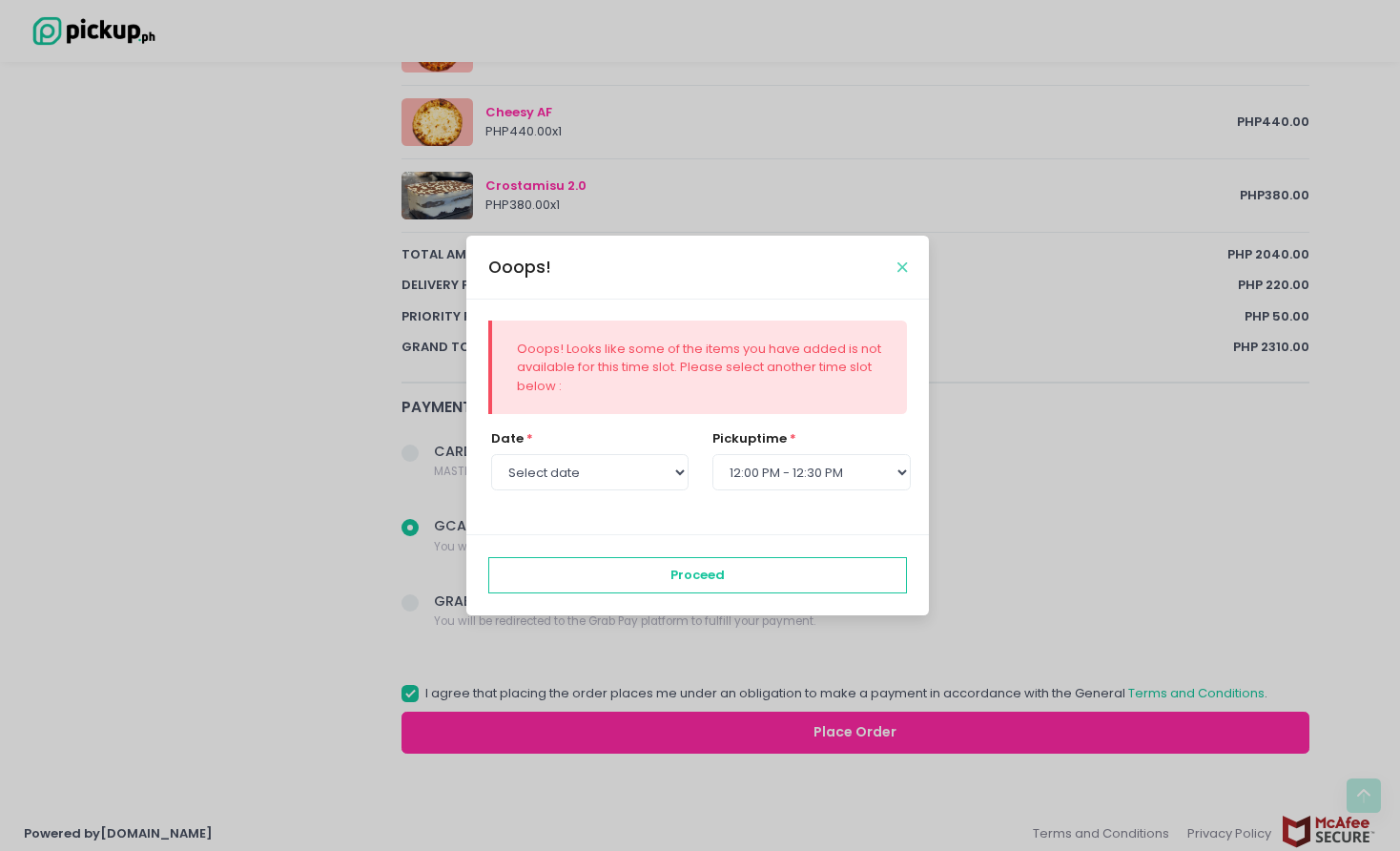
click at [900, 270] on icon "Close" at bounding box center [903, 268] width 10 height 14
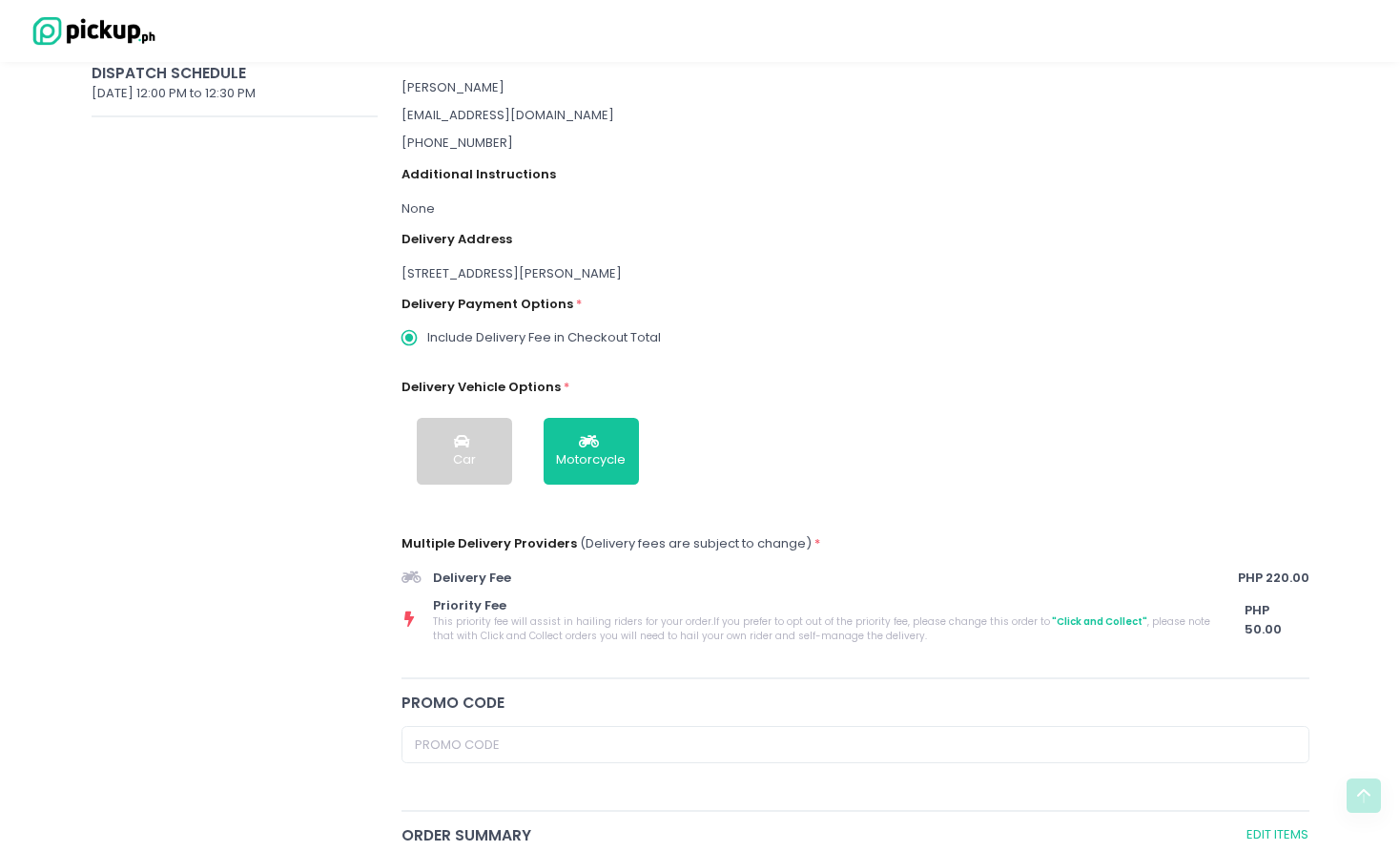
scroll to position [0, 0]
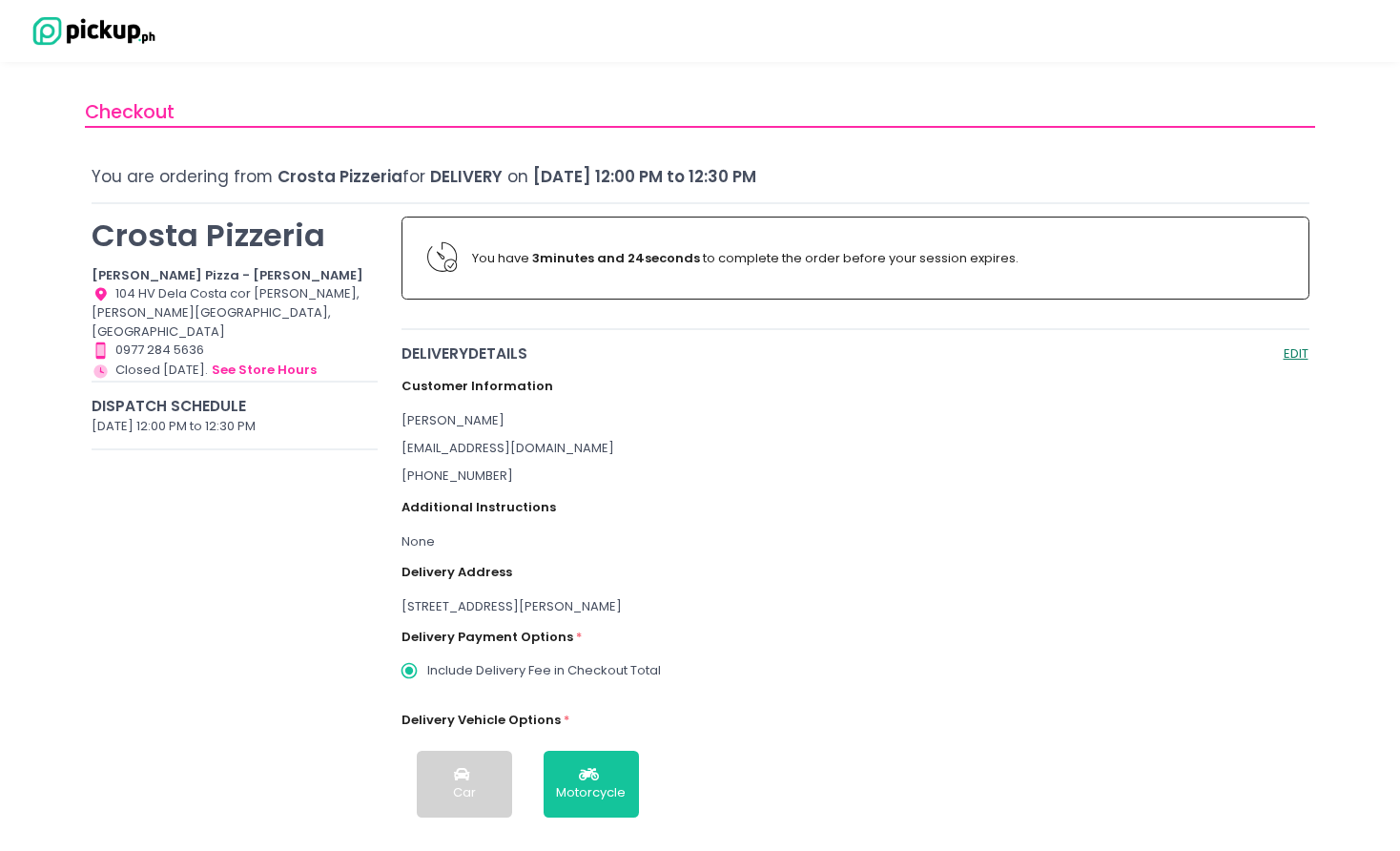
click at [1307, 351] on button "EDIT" at bounding box center [1297, 354] width 27 height 22
radio input "true"
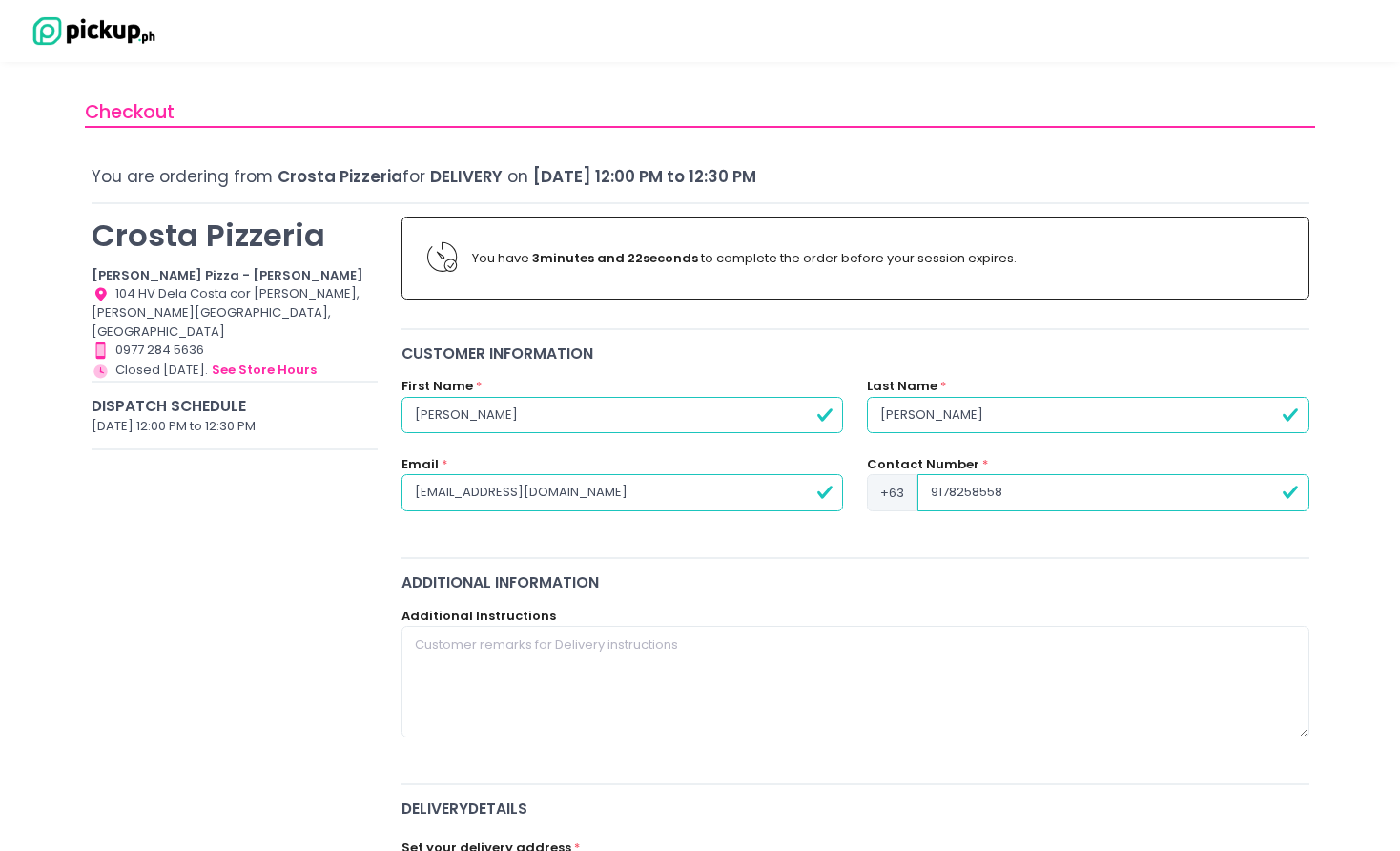
scroll to position [847, 0]
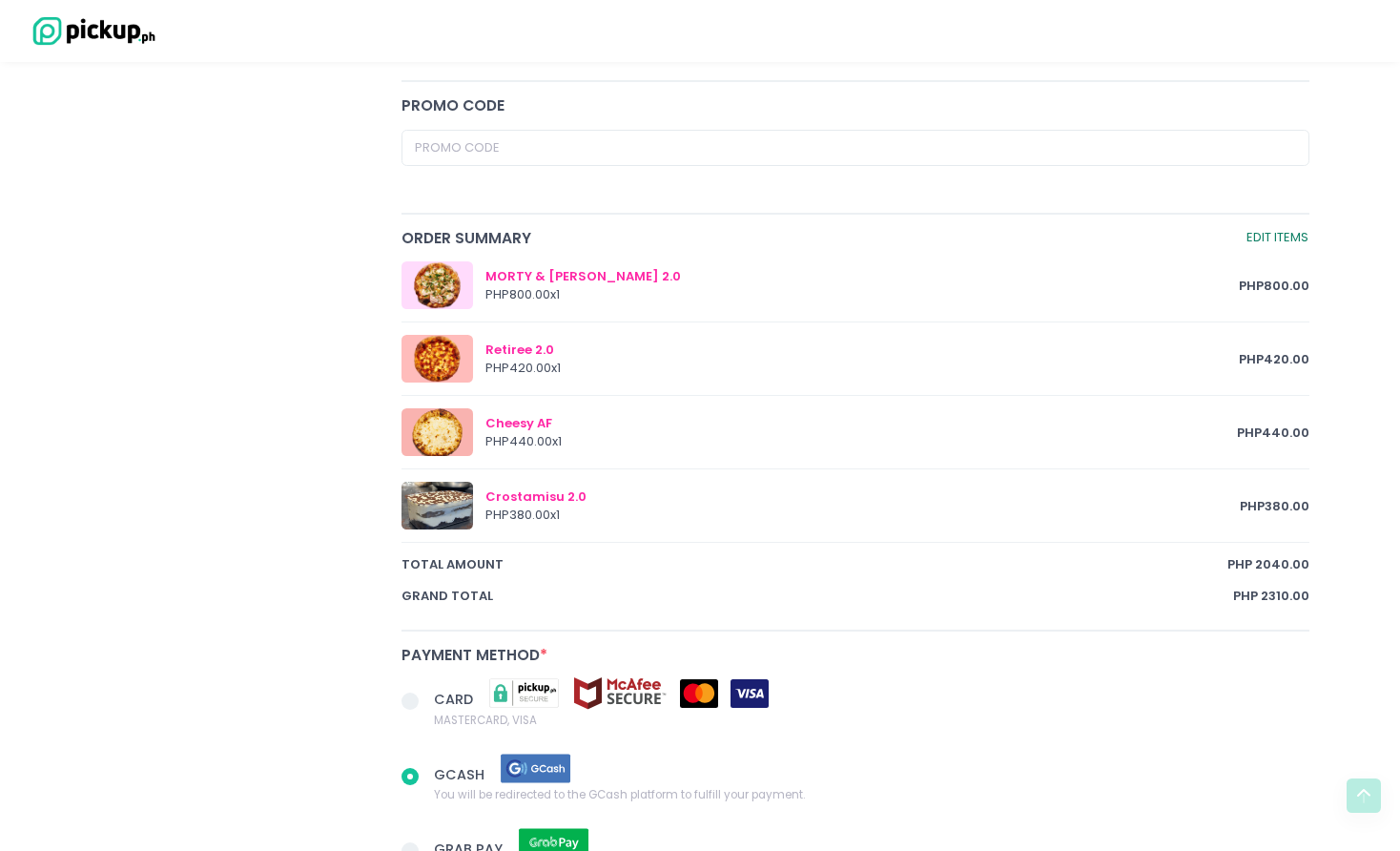
click at [1264, 231] on link "Edit Items" at bounding box center [1277, 238] width 64 height 22
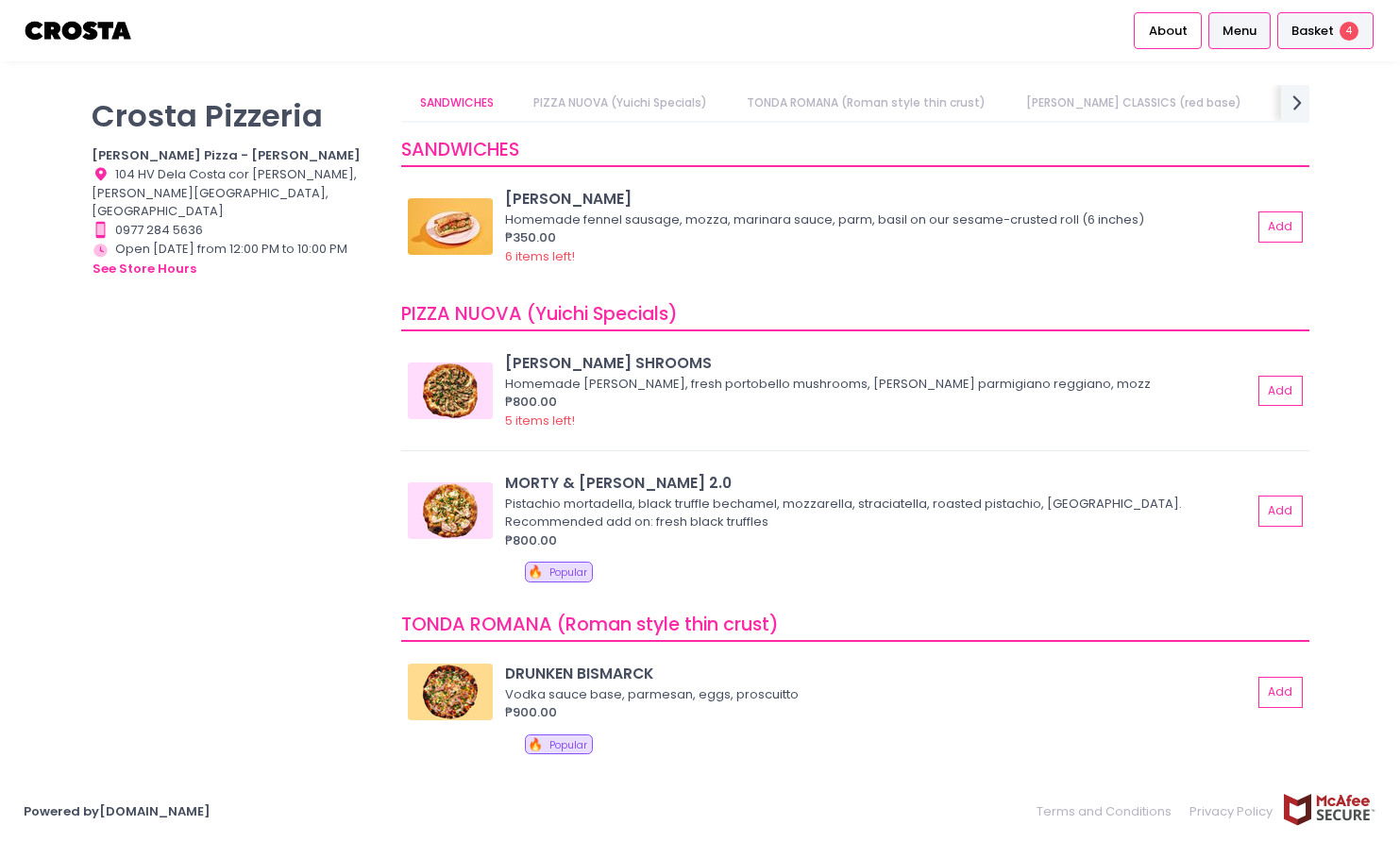
click at [1321, 18] on div "Basket 4" at bounding box center [1325, 31] width 97 height 37
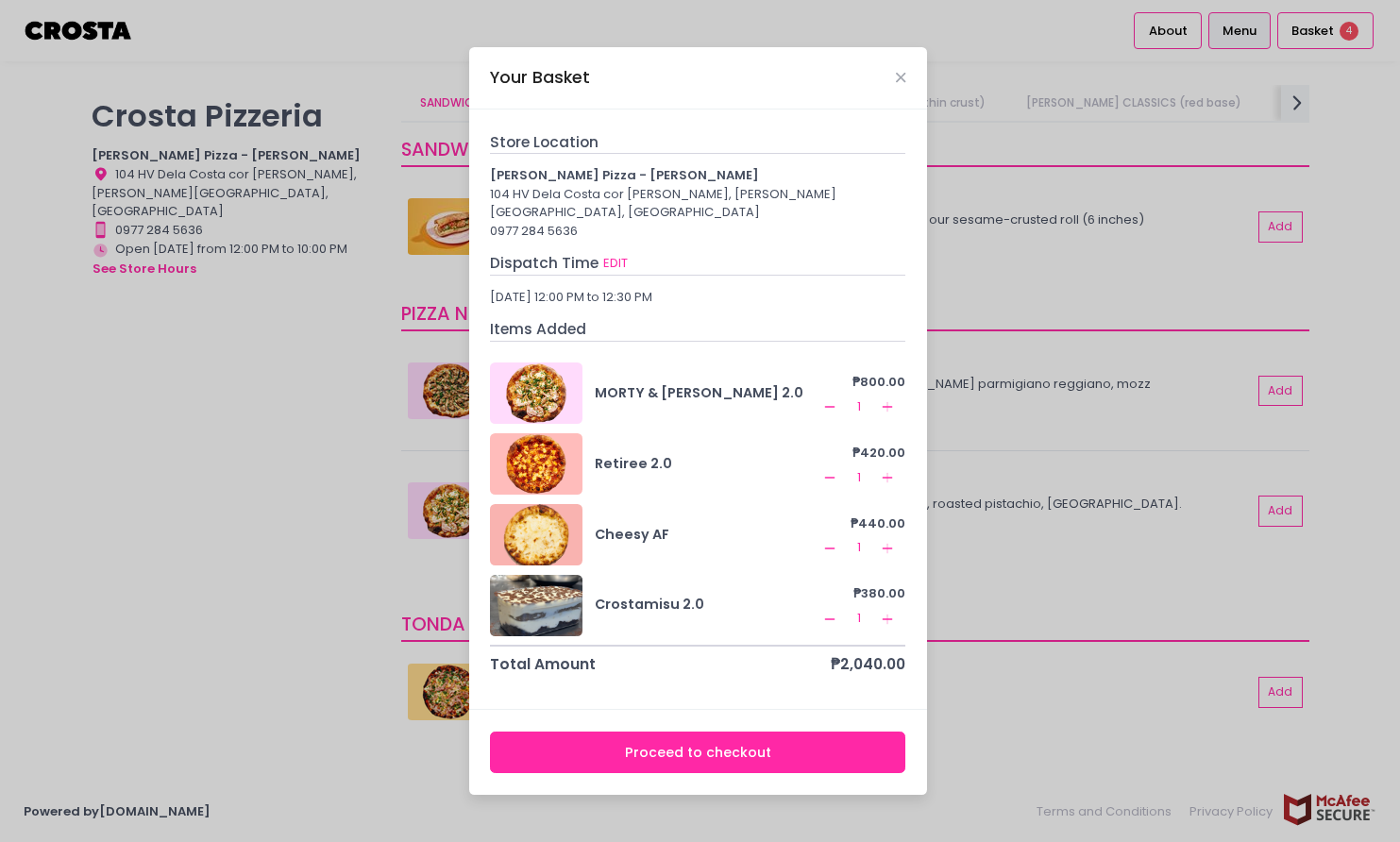
click at [829, 612] on icon "Remove Created with Sketch." at bounding box center [830, 619] width 15 height 15
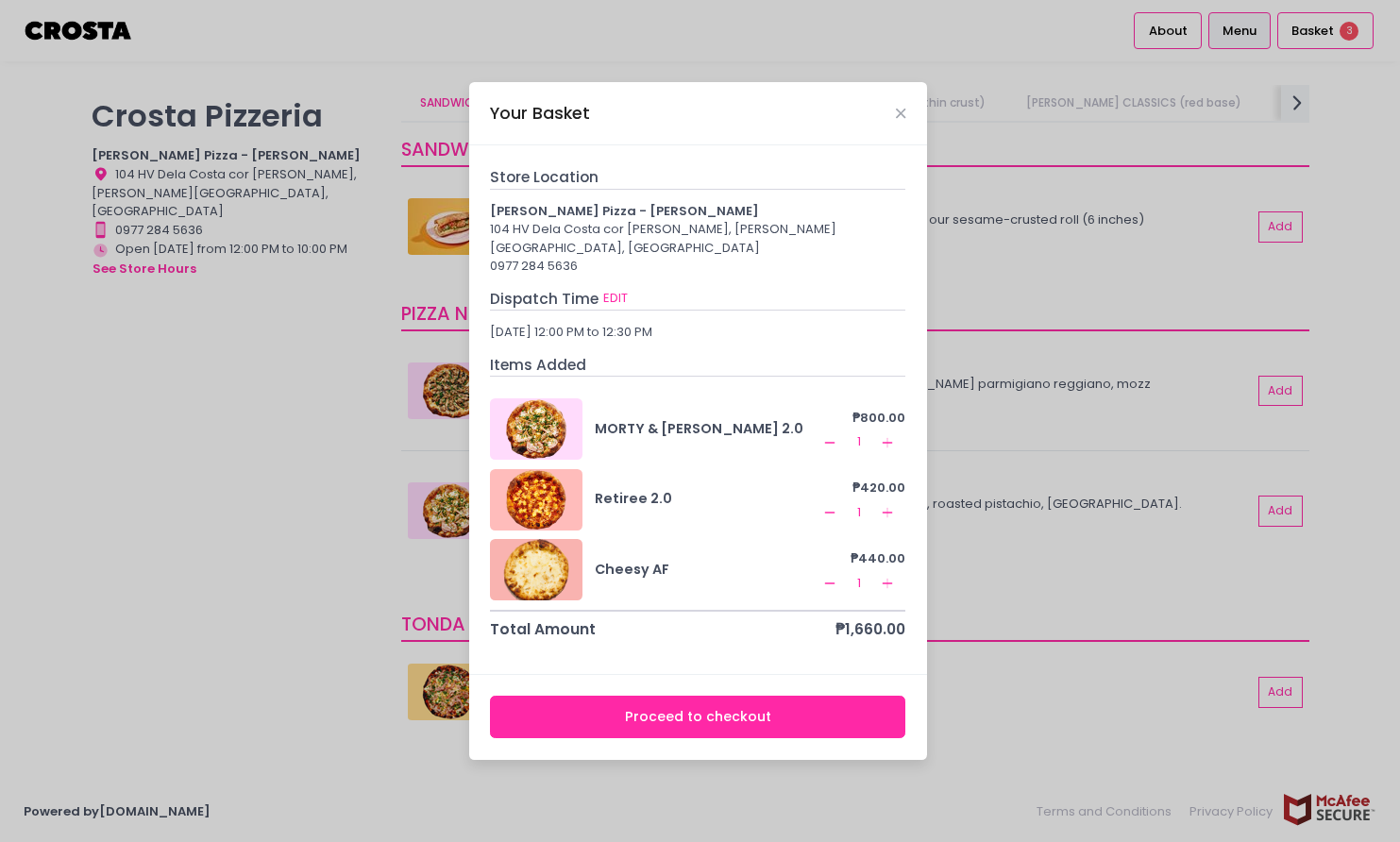
click at [872, 707] on button "Proceed to checkout" at bounding box center [698, 717] width 416 height 42
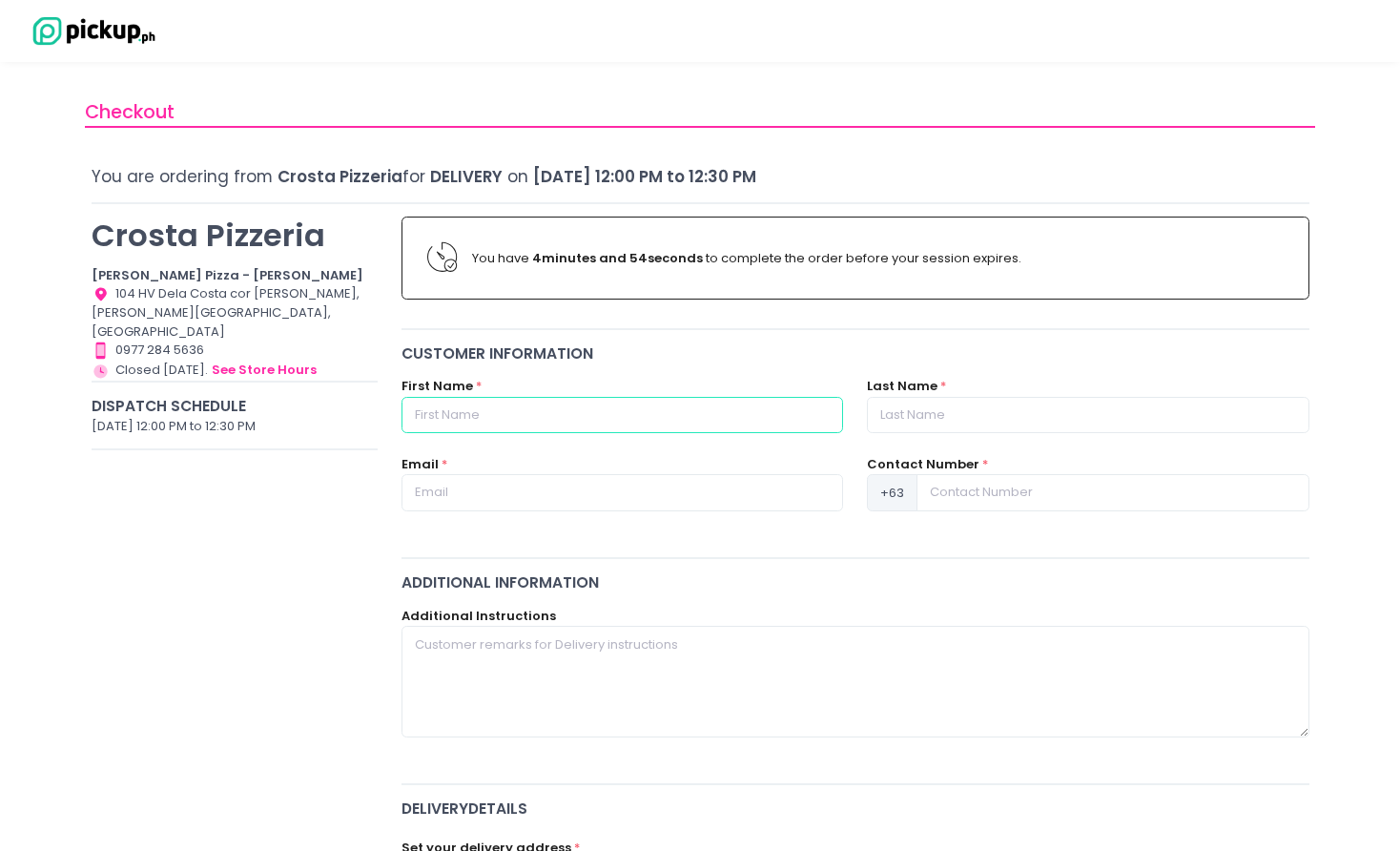
type input "R"
type input "Richie"
type input "Gaw Gonzalo"
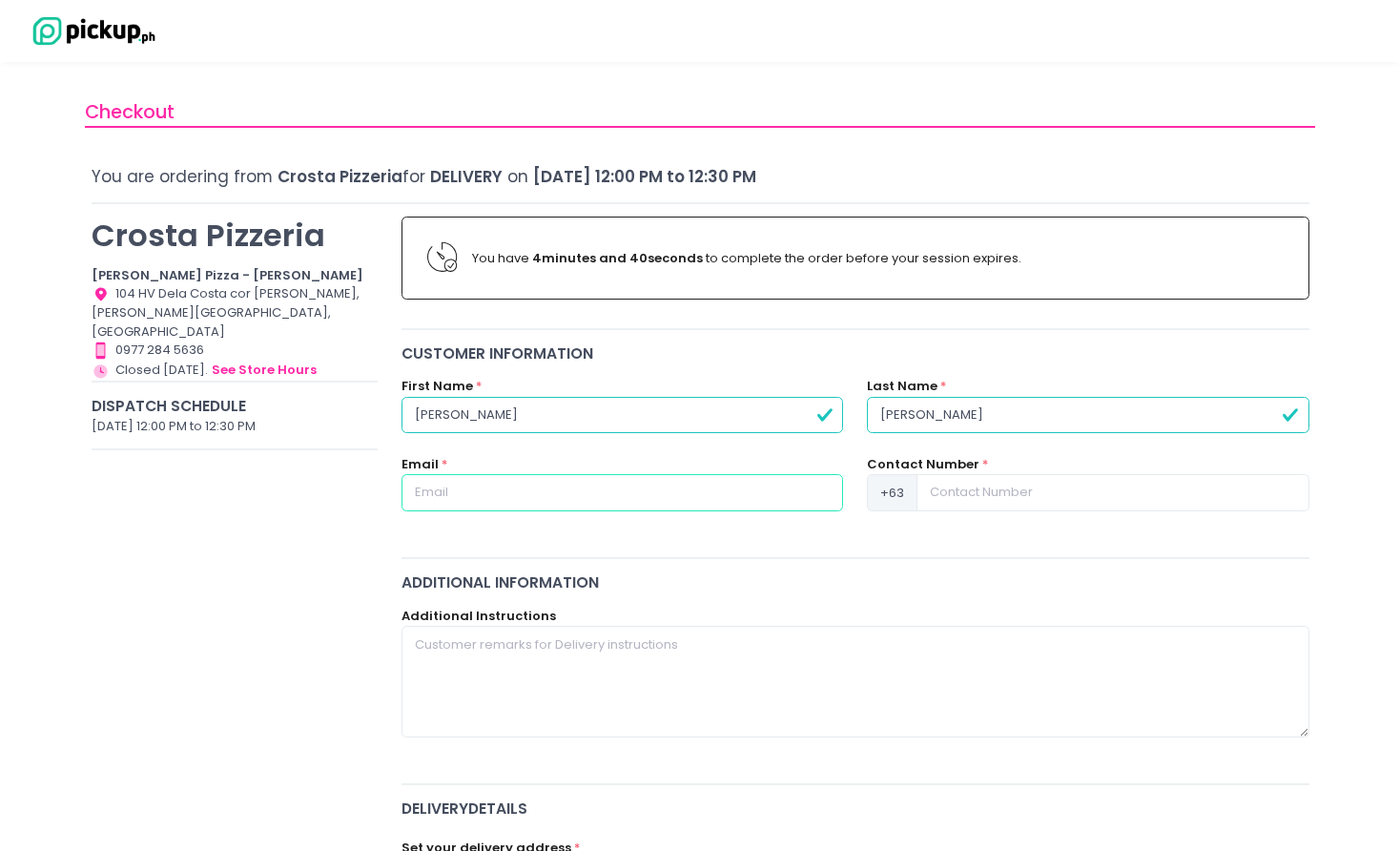
click at [729, 486] on input "text" at bounding box center [622, 493] width 441 height 37
type input "richgaw@yahoo.com"
click at [1162, 502] on input at bounding box center [1112, 493] width 392 height 37
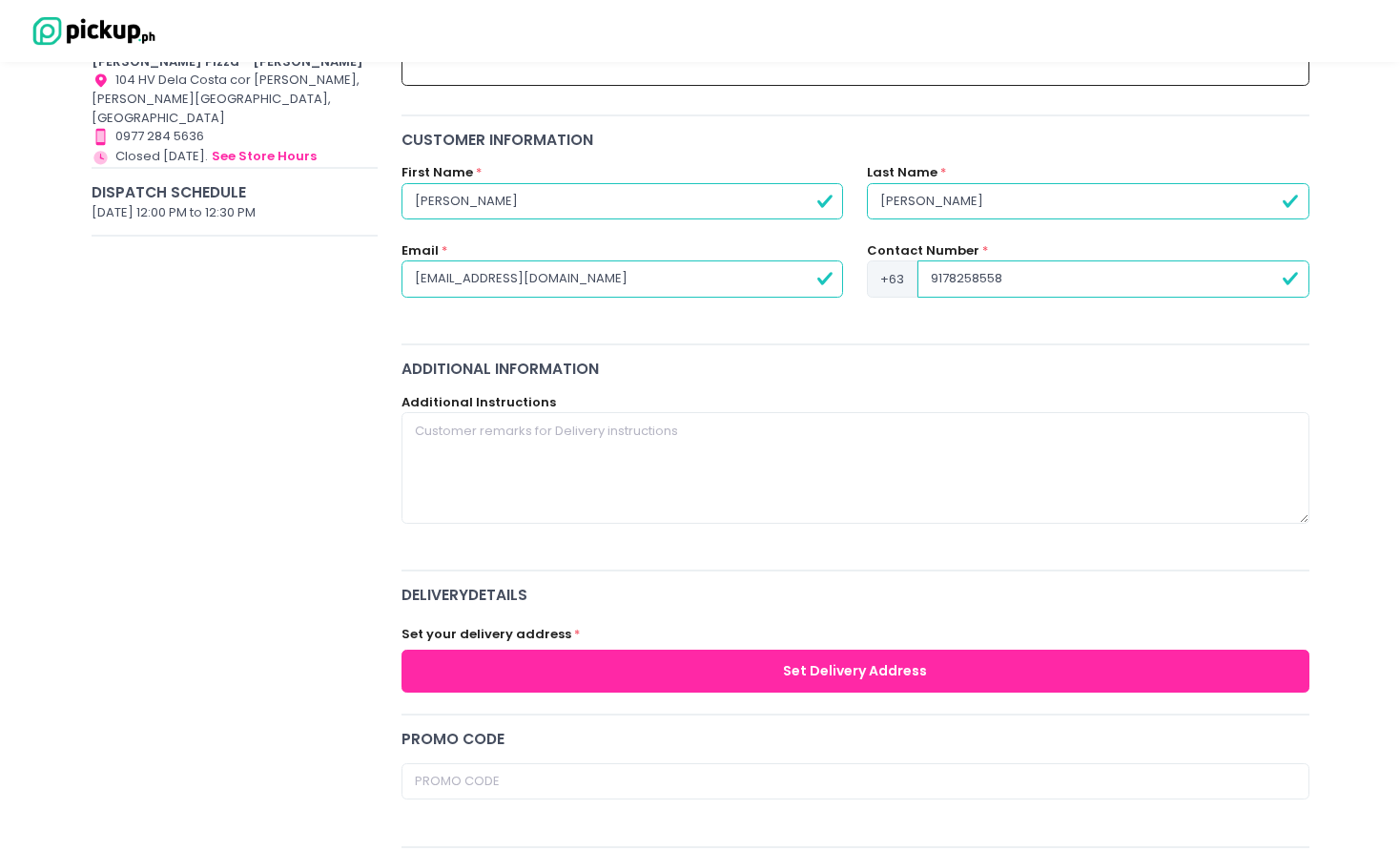
scroll to position [452, 0]
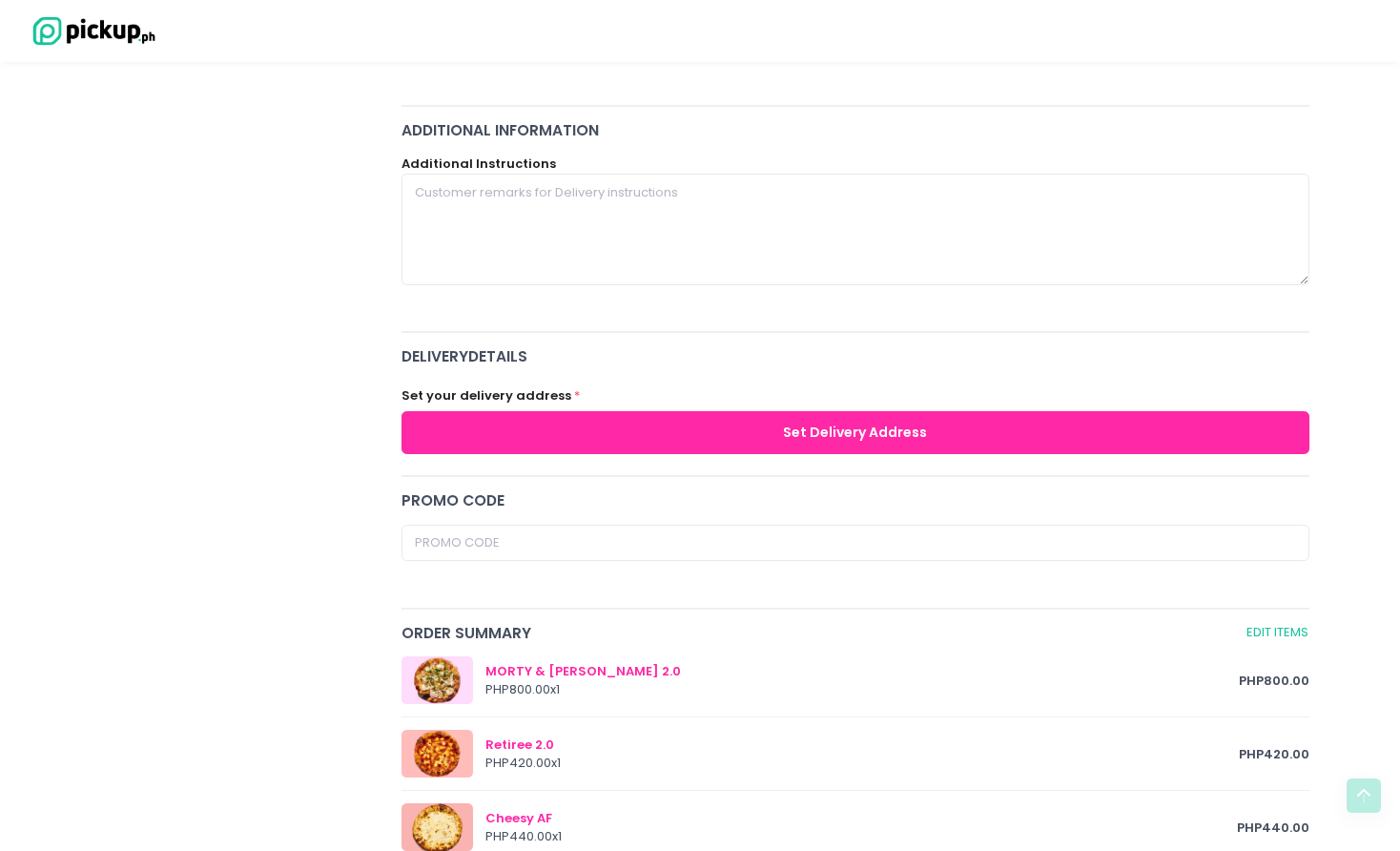
type input "9178258558"
click at [653, 423] on button "Set Delivery Address" at bounding box center [855, 433] width 909 height 43
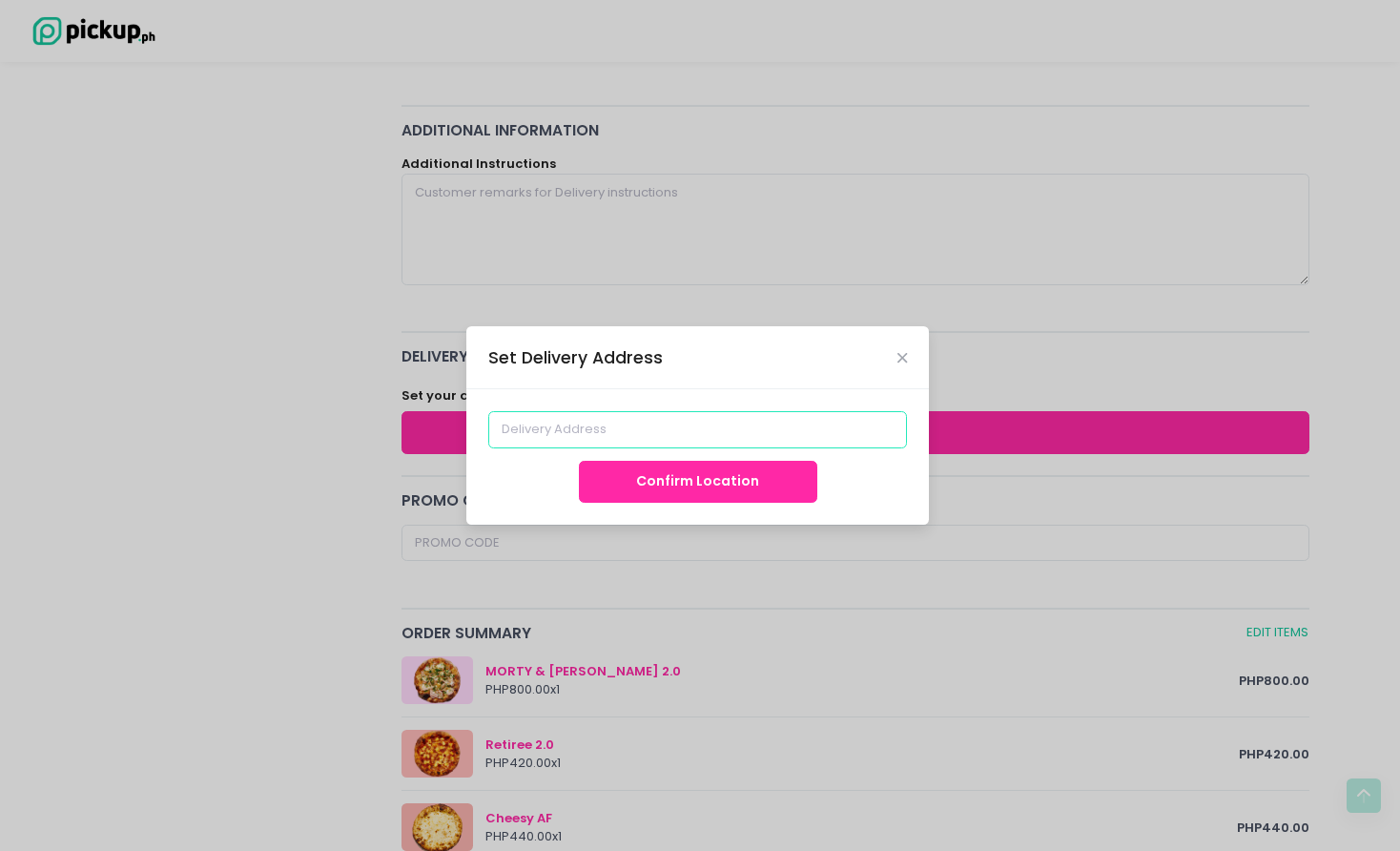
click at [706, 430] on input at bounding box center [698, 430] width 420 height 37
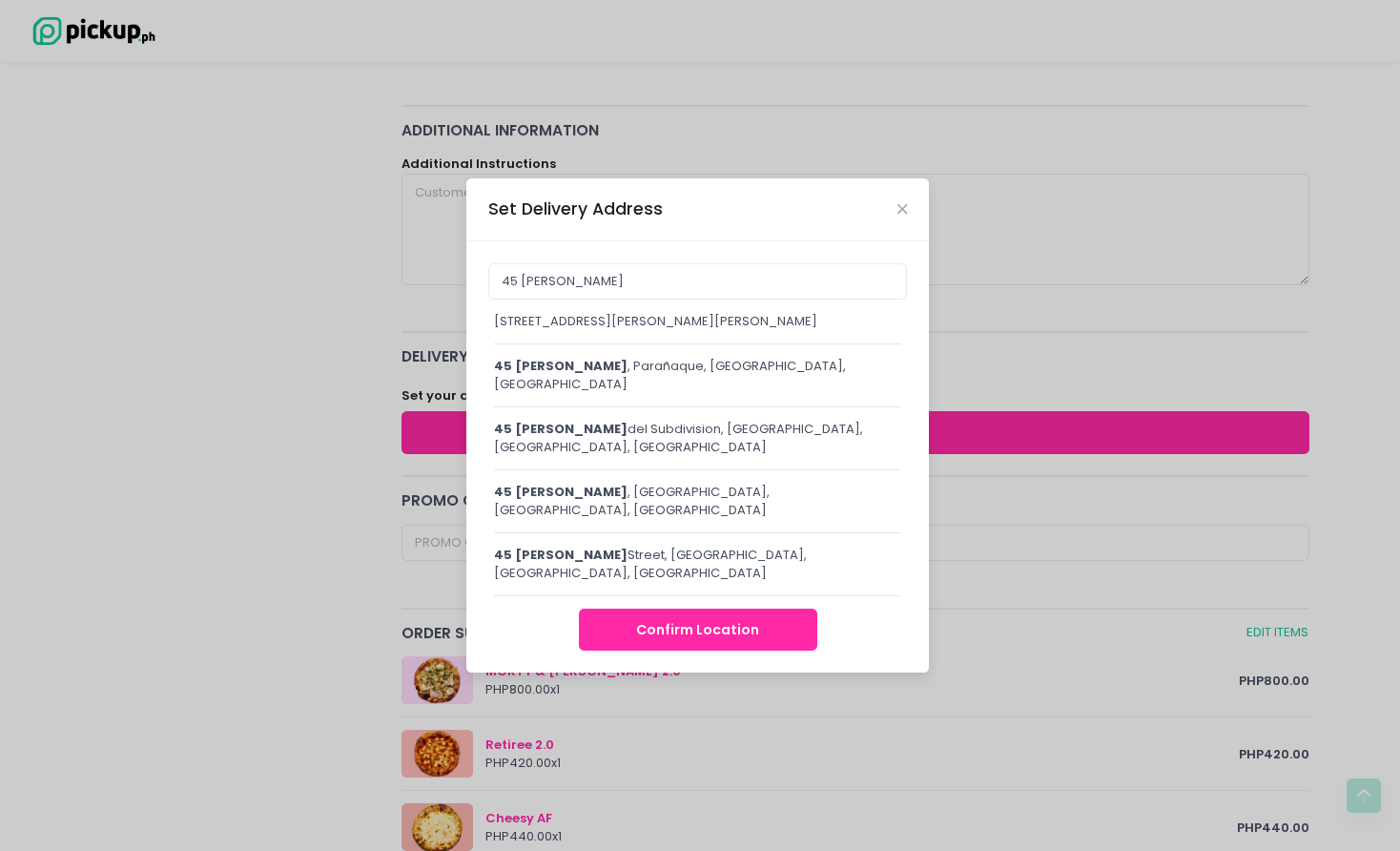
drag, startPoint x: 706, startPoint y: 430, endPoint x: 711, endPoint y: 407, distance: 23.5
click at [711, 394] on div "45 john , Parañaque, Metro Manila, Philippines" at bounding box center [698, 375] width 407 height 38
type input "45 John, Parañaque, Metro Manila, Philippines"
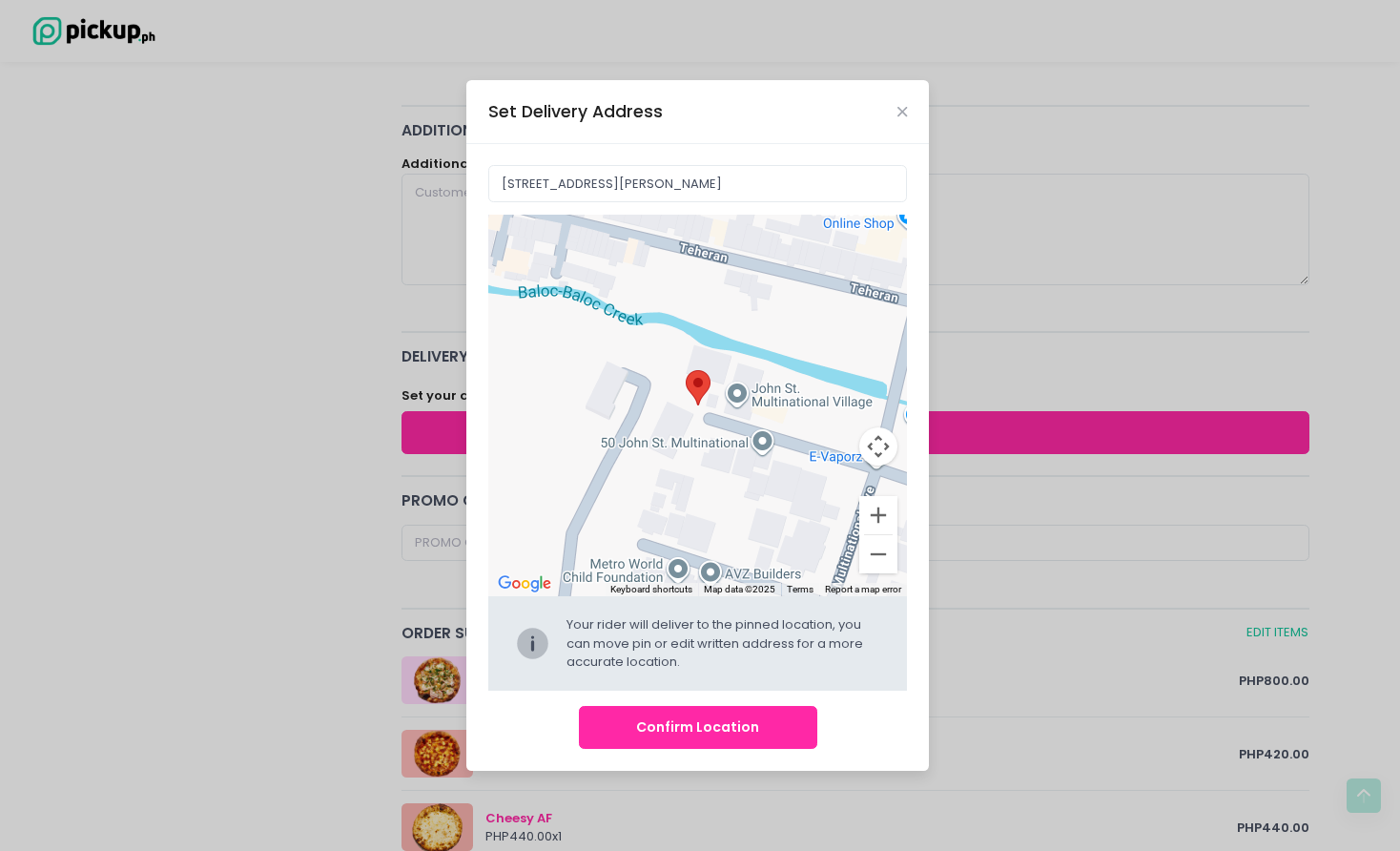
click at [742, 396] on div "Move pin to edit location" at bounding box center [698, 405] width 420 height 382
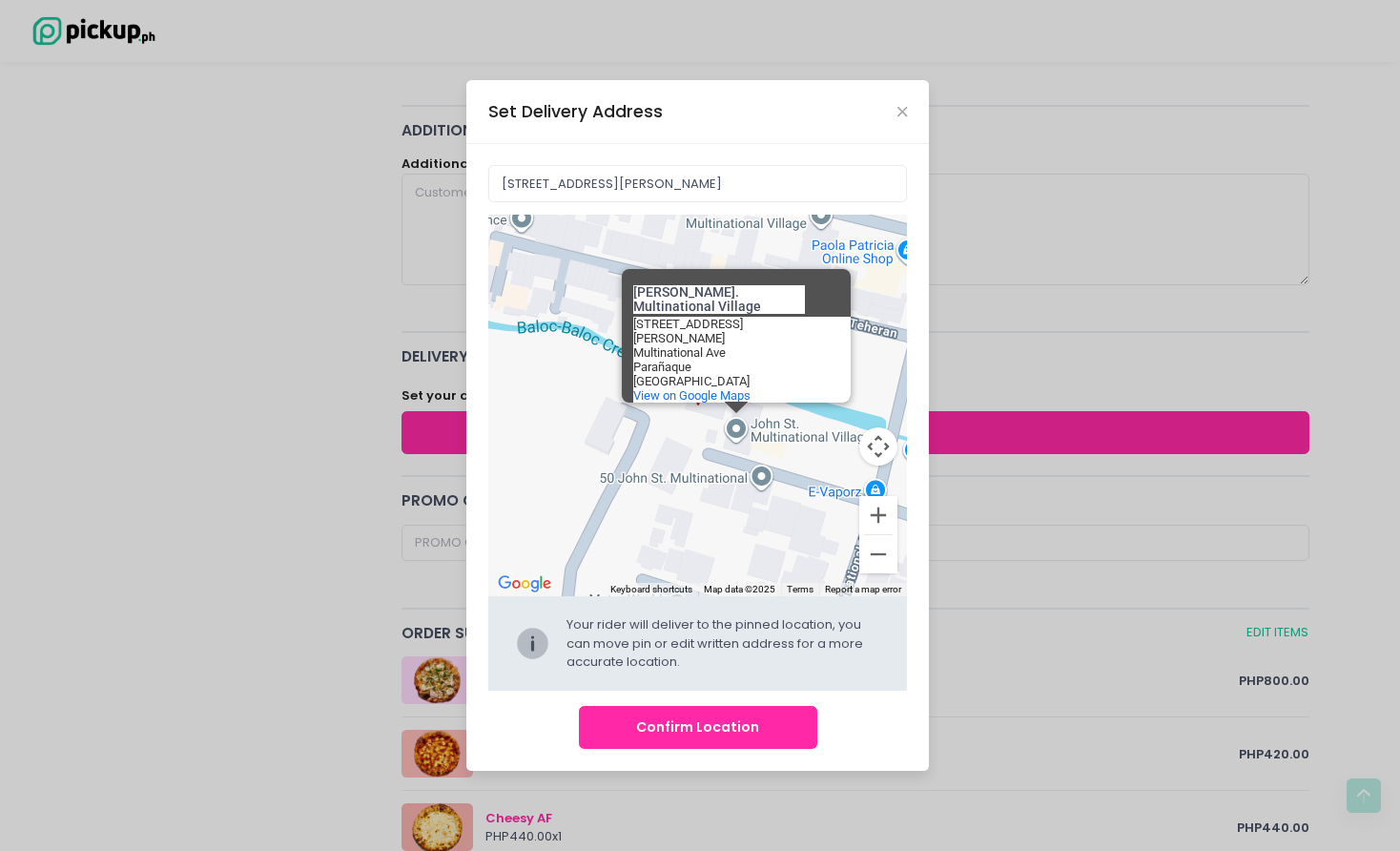
click at [741, 725] on button "Confirm Location" at bounding box center [698, 727] width 238 height 43
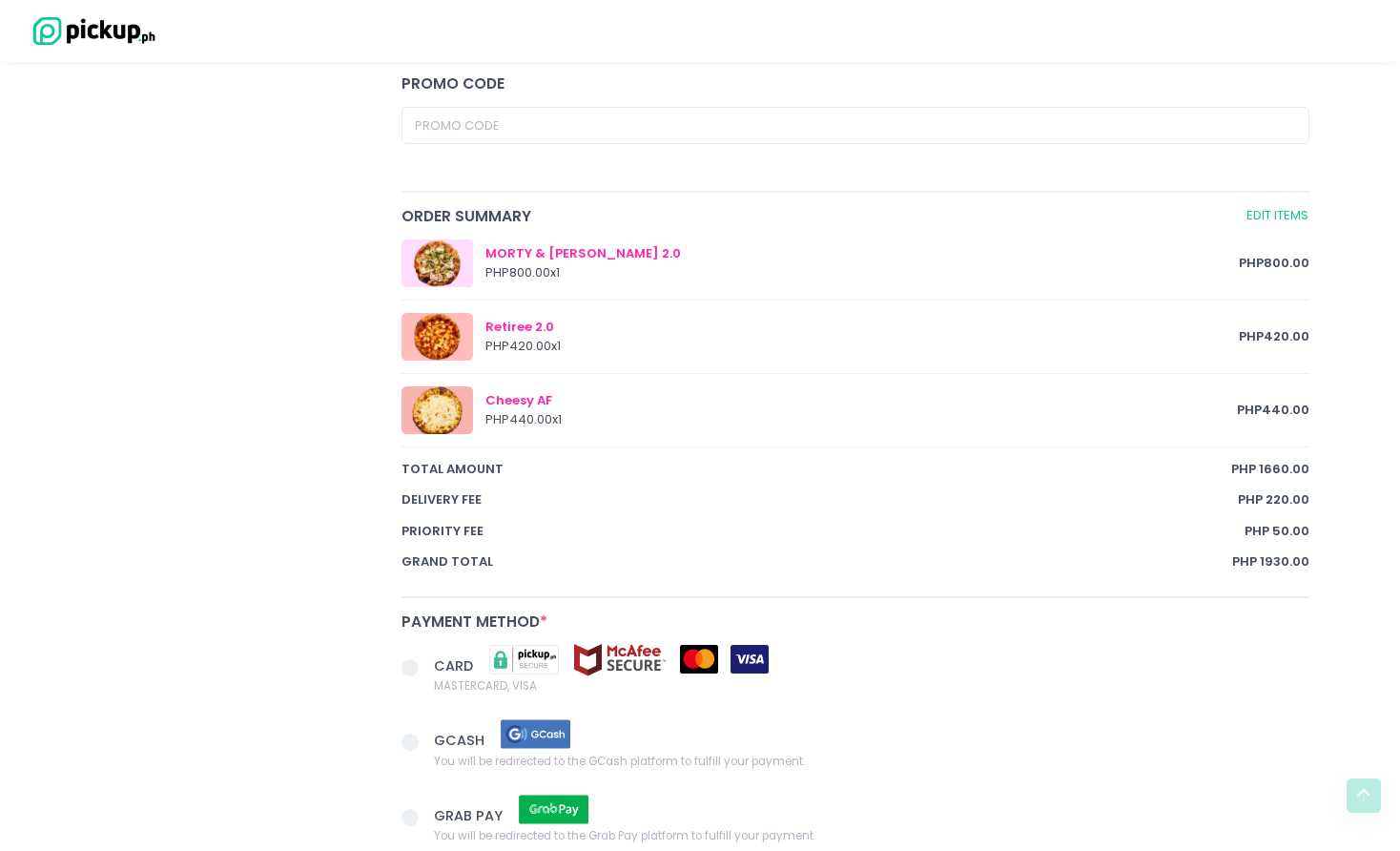
scroll to position [1167, 0]
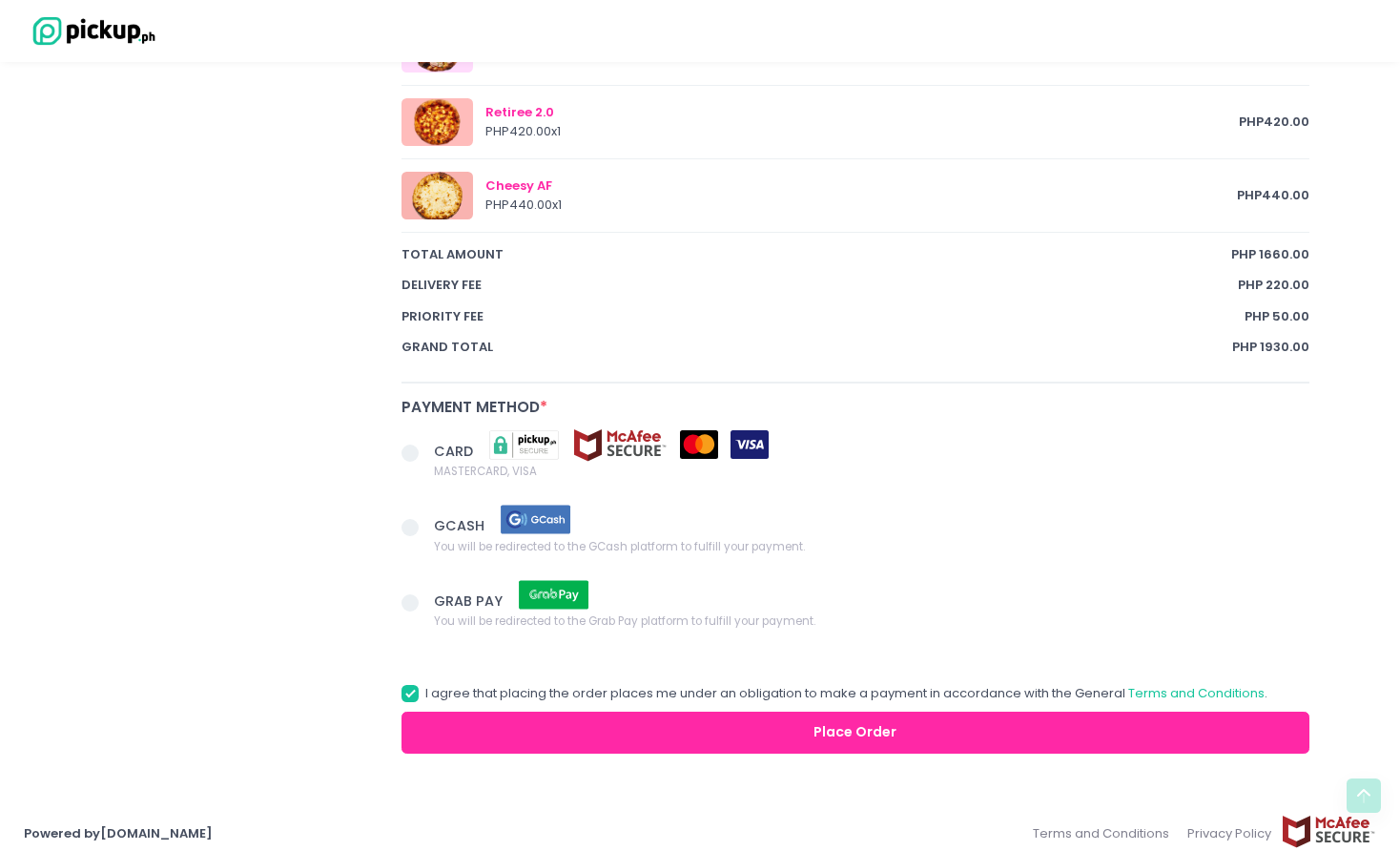
click at [408, 519] on span at bounding box center [410, 527] width 17 height 17
click at [426, 518] on input "GCASH You will be redirected to the GCash platform to fulfill your payment." at bounding box center [432, 524] width 13 height 13
click at [846, 723] on button "Place Order" at bounding box center [855, 733] width 909 height 43
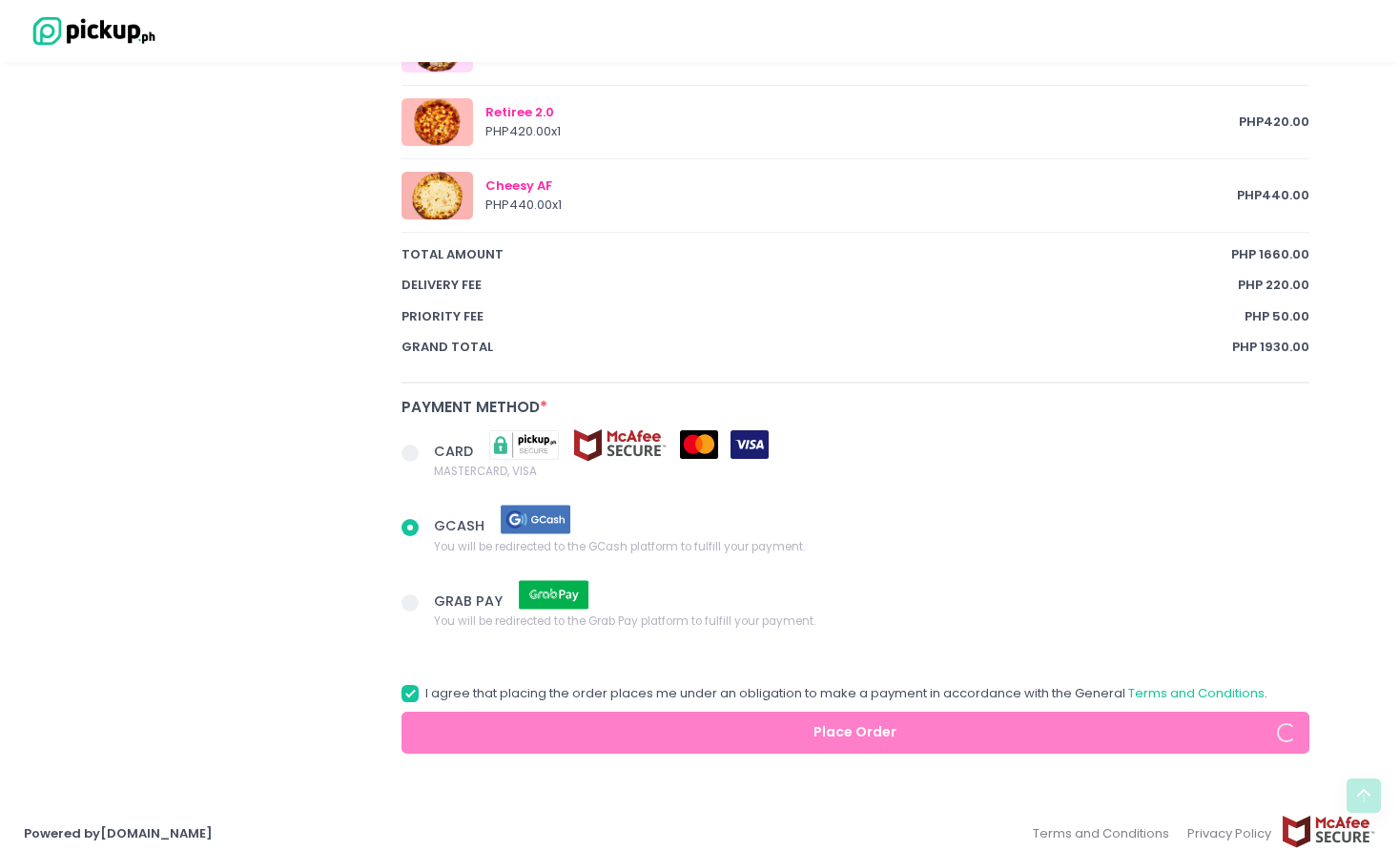
radio input "true"
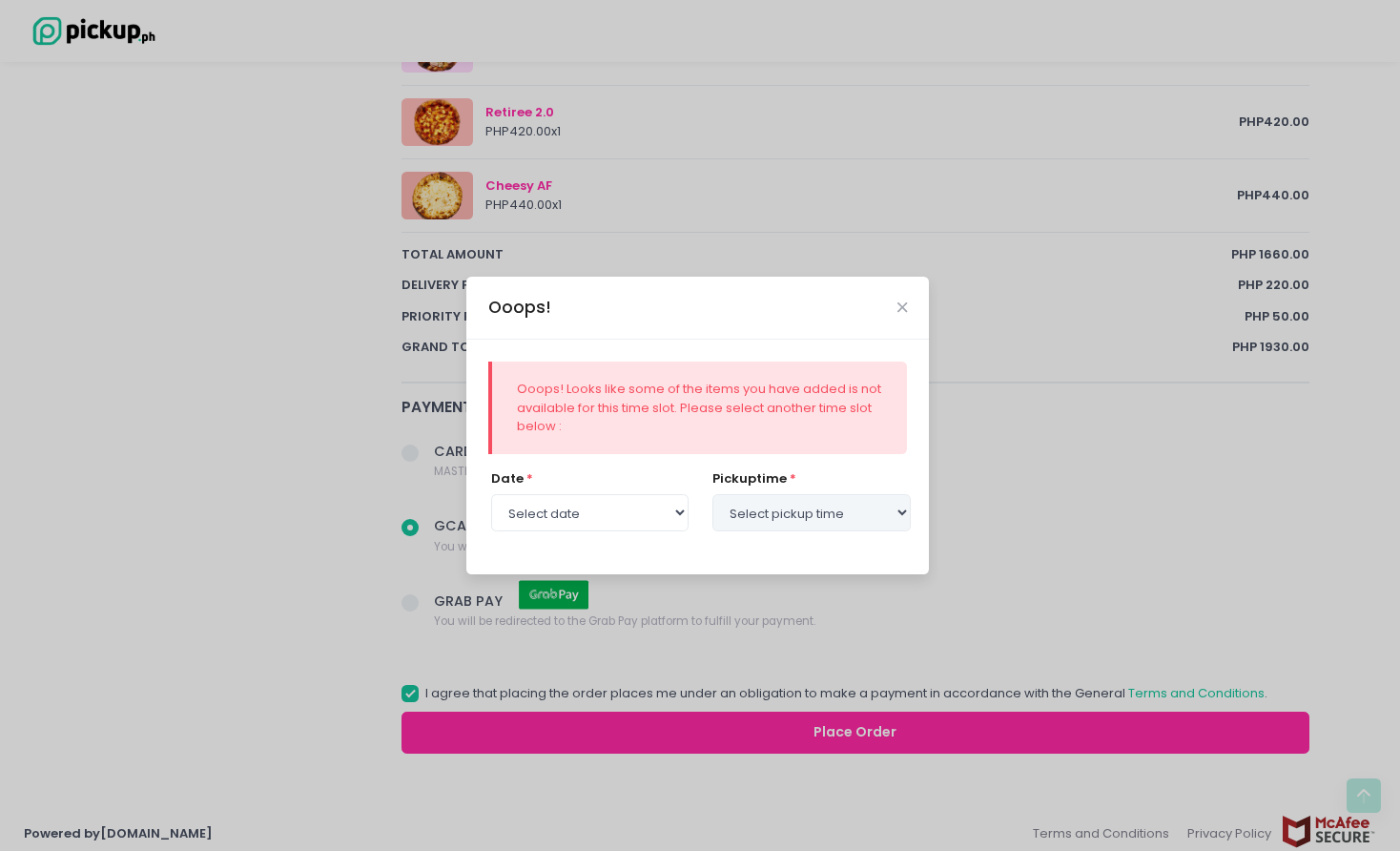
select select "[DATE]"
select select "12:00"
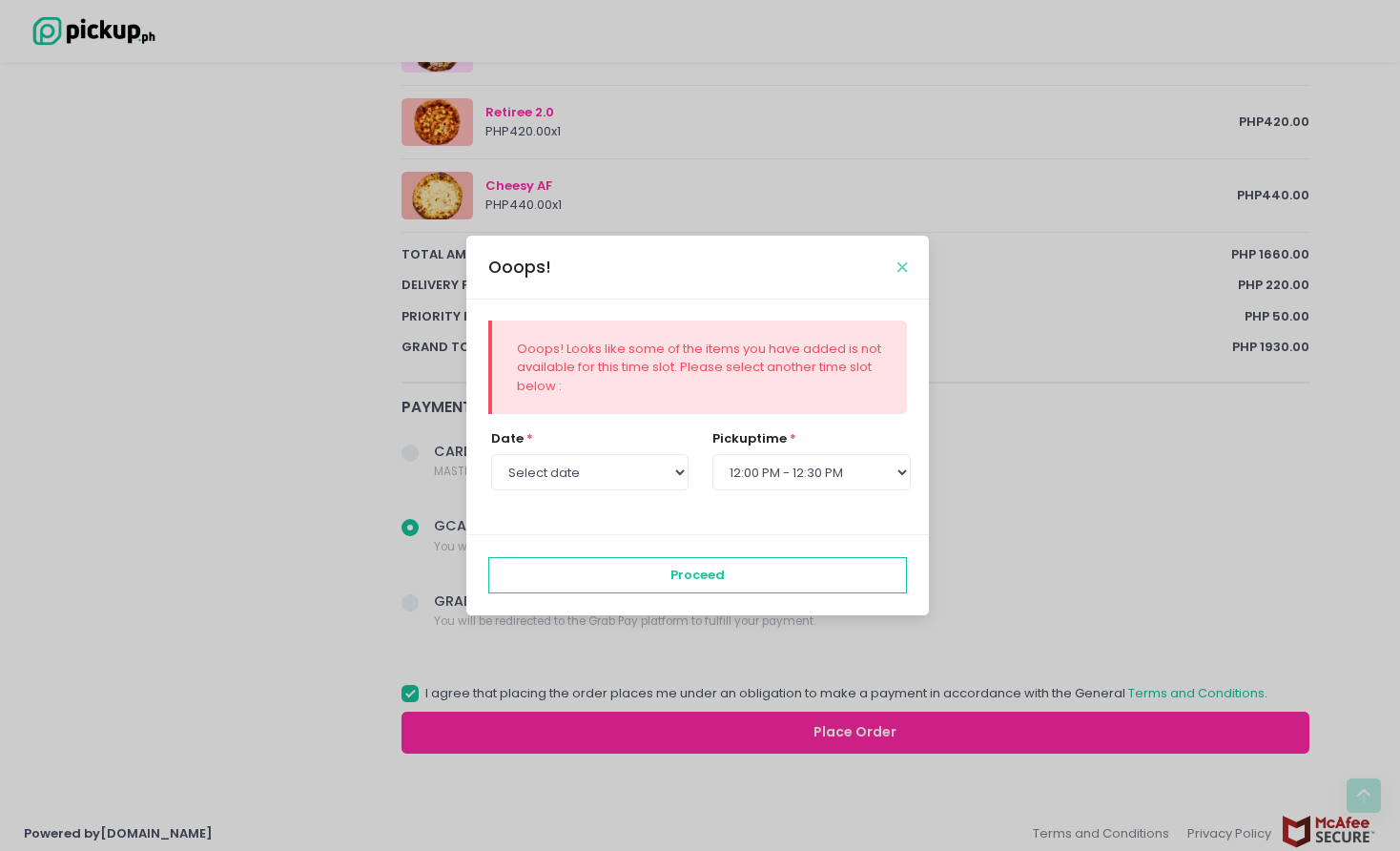
click at [899, 263] on icon "Close" at bounding box center [903, 268] width 10 height 14
radio input "true"
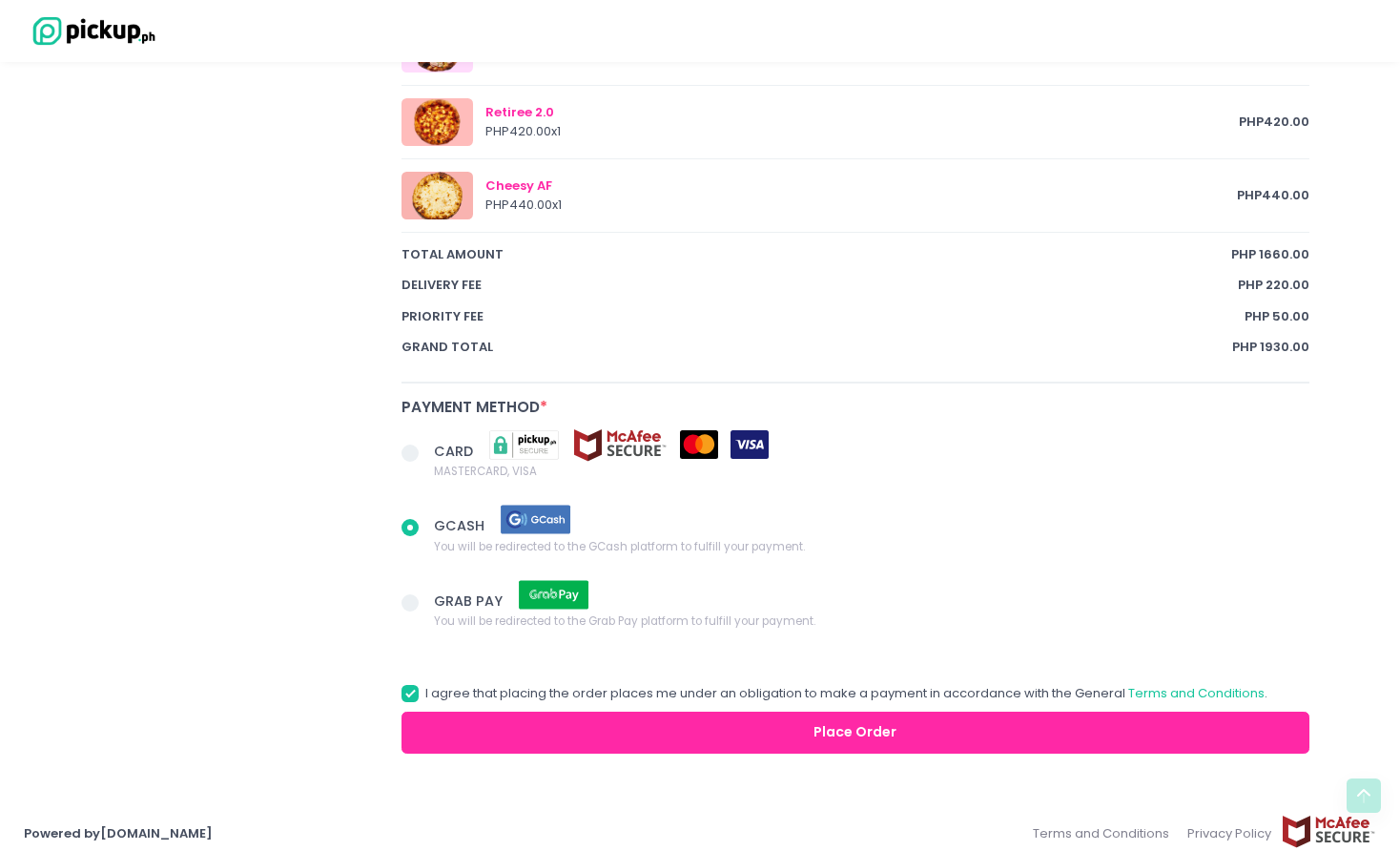
scroll to position [913, 0]
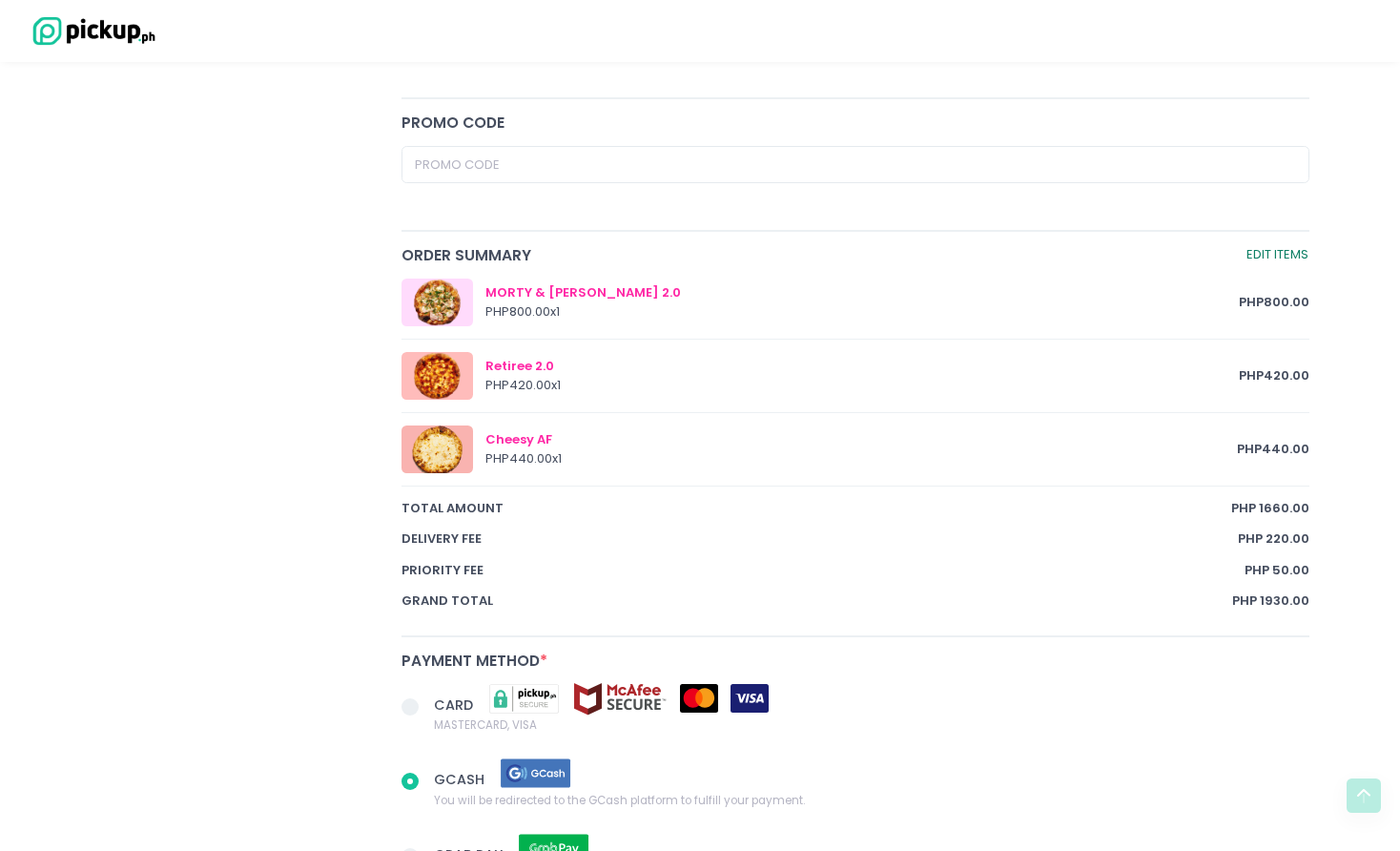
click at [1252, 244] on link "Edit Items" at bounding box center [1277, 255] width 64 height 22
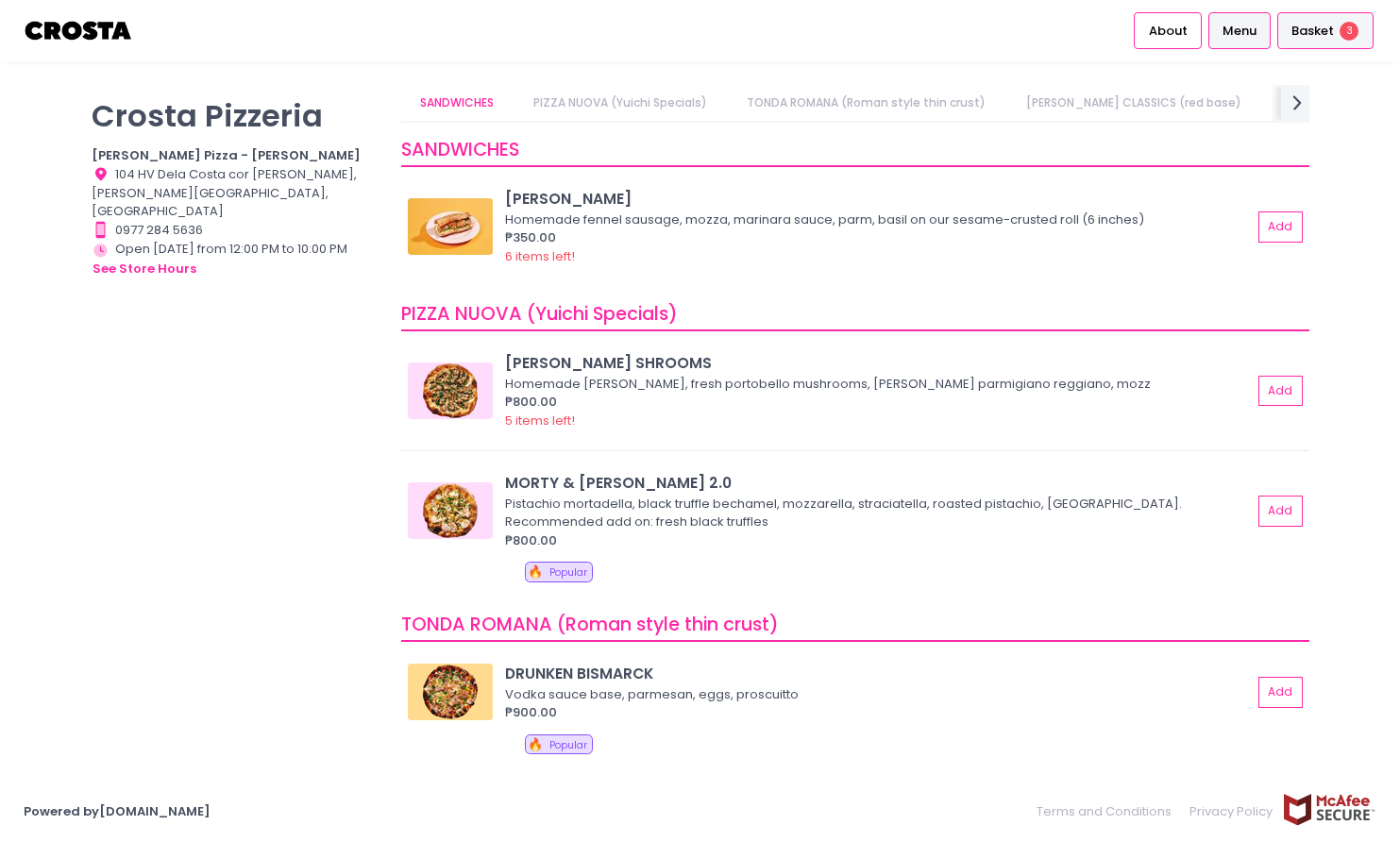
click at [1324, 26] on span "Basket" at bounding box center [1313, 32] width 42 height 19
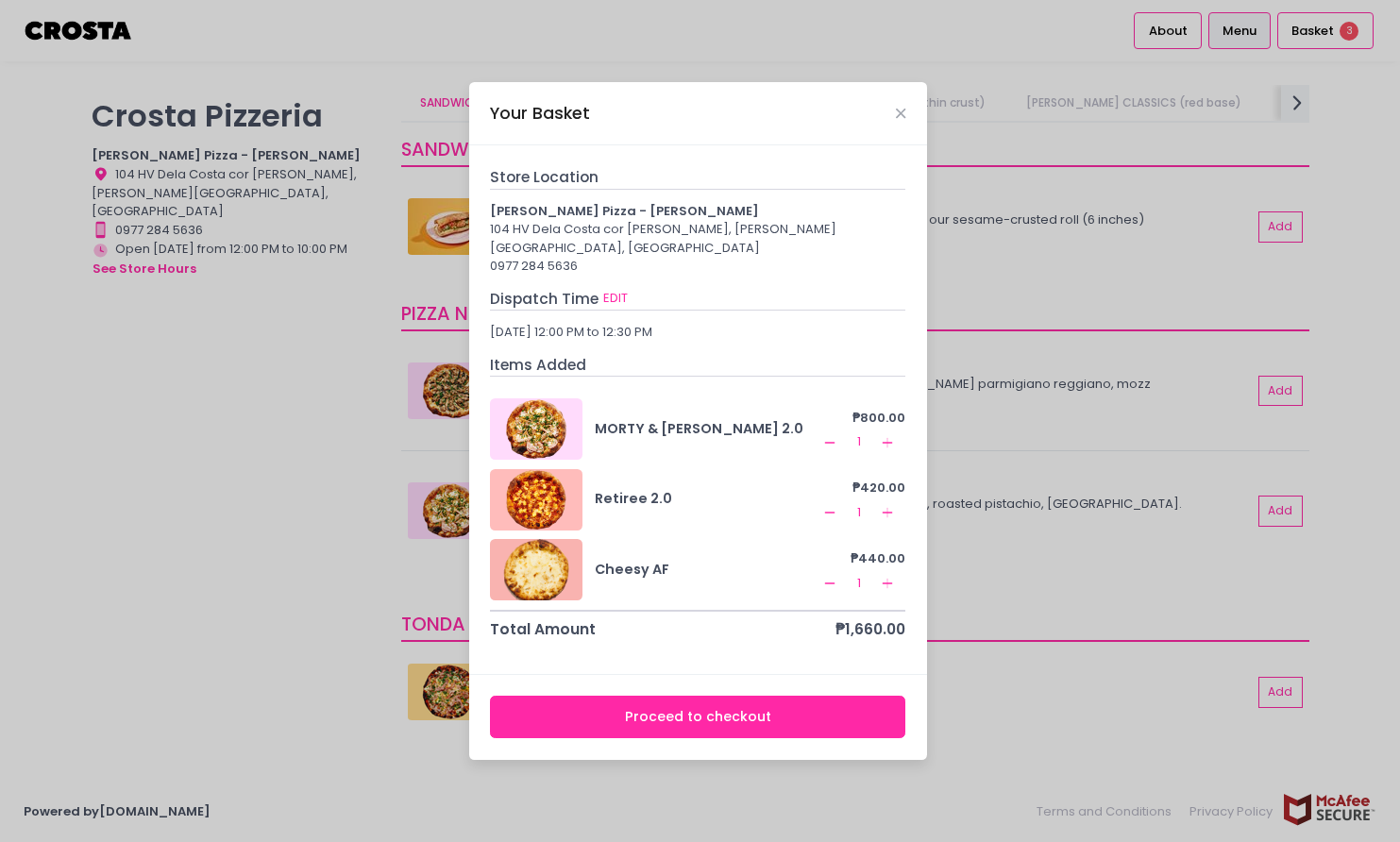
click at [833, 442] on rect at bounding box center [829, 442] width 11 height 1
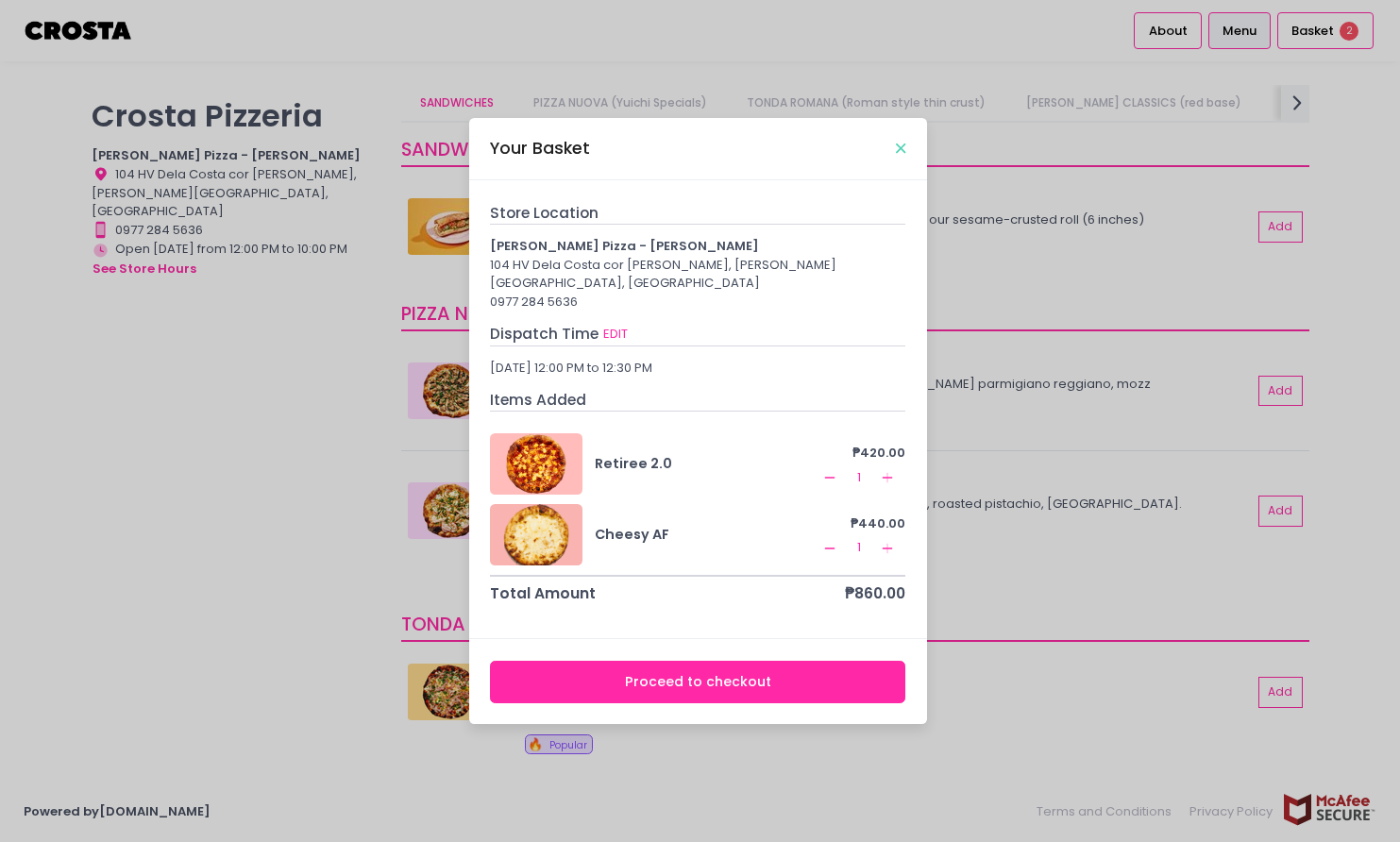
click at [901, 156] on icon "Close" at bounding box center [901, 148] width 10 height 14
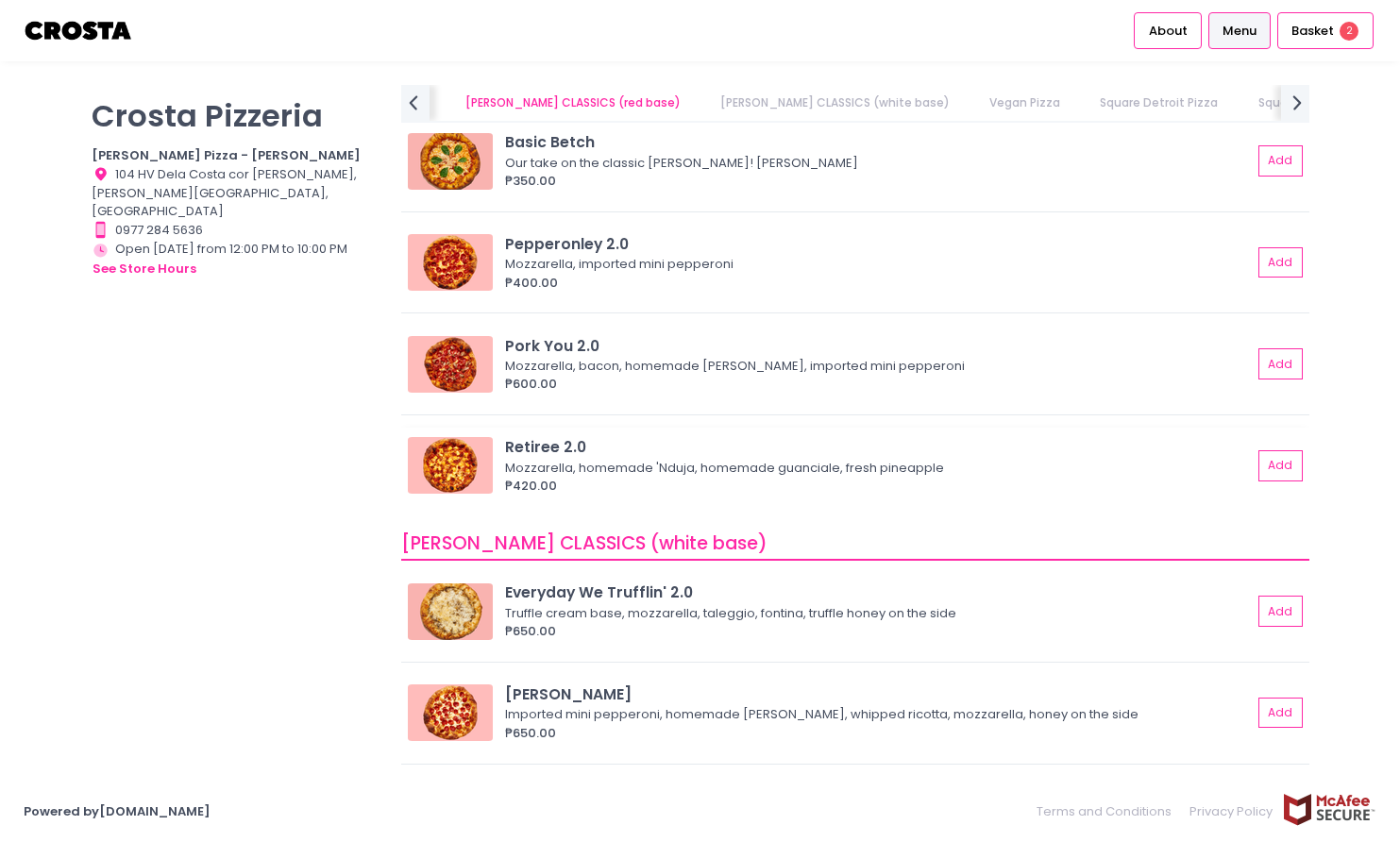
scroll to position [1560, 0]
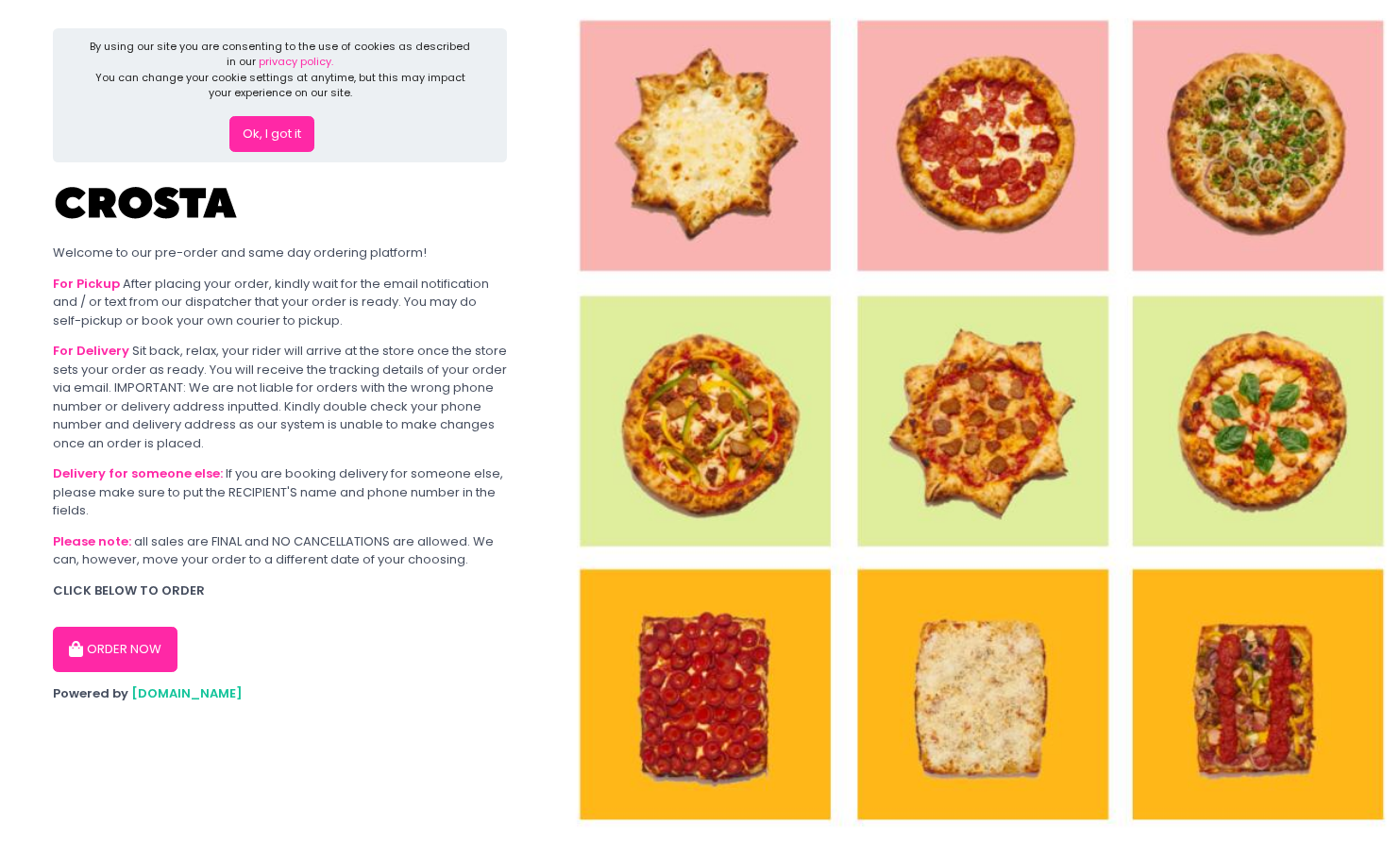
click at [135, 637] on button "ORDER NOW" at bounding box center [115, 649] width 124 height 45
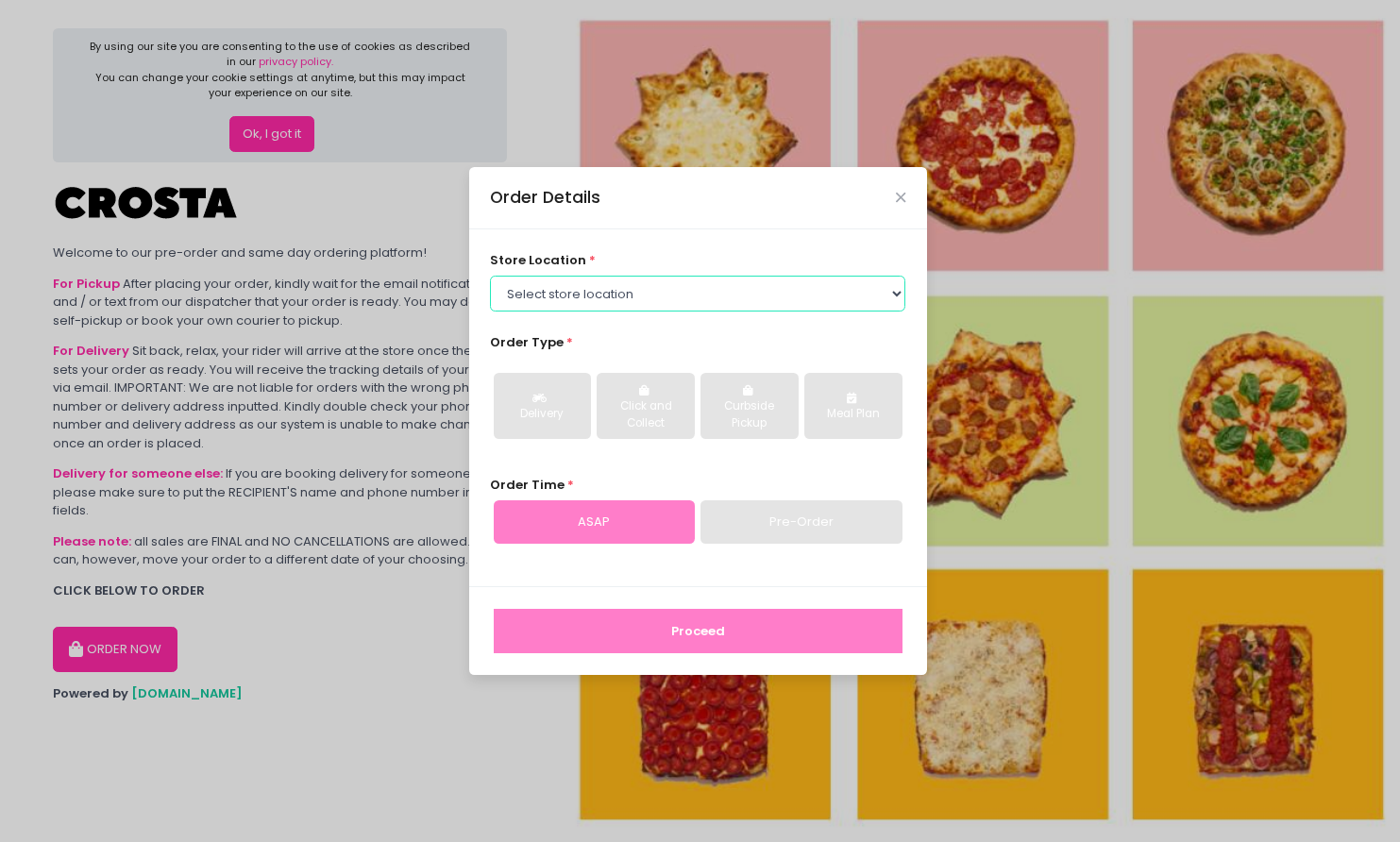
select select "5fabb2e53664a8677beaeb89"
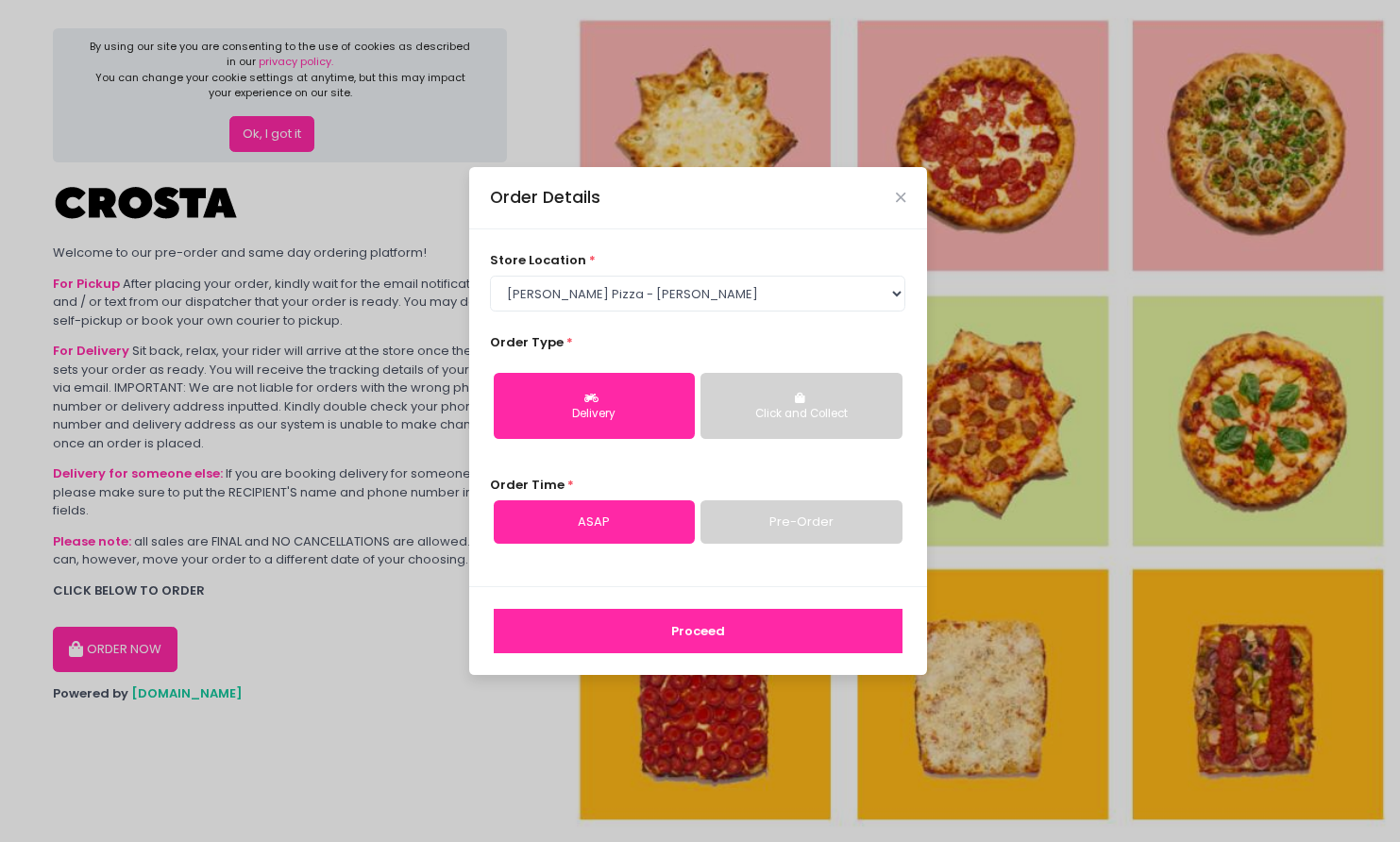
click at [776, 521] on link "Pre-Order" at bounding box center [801, 522] width 201 height 43
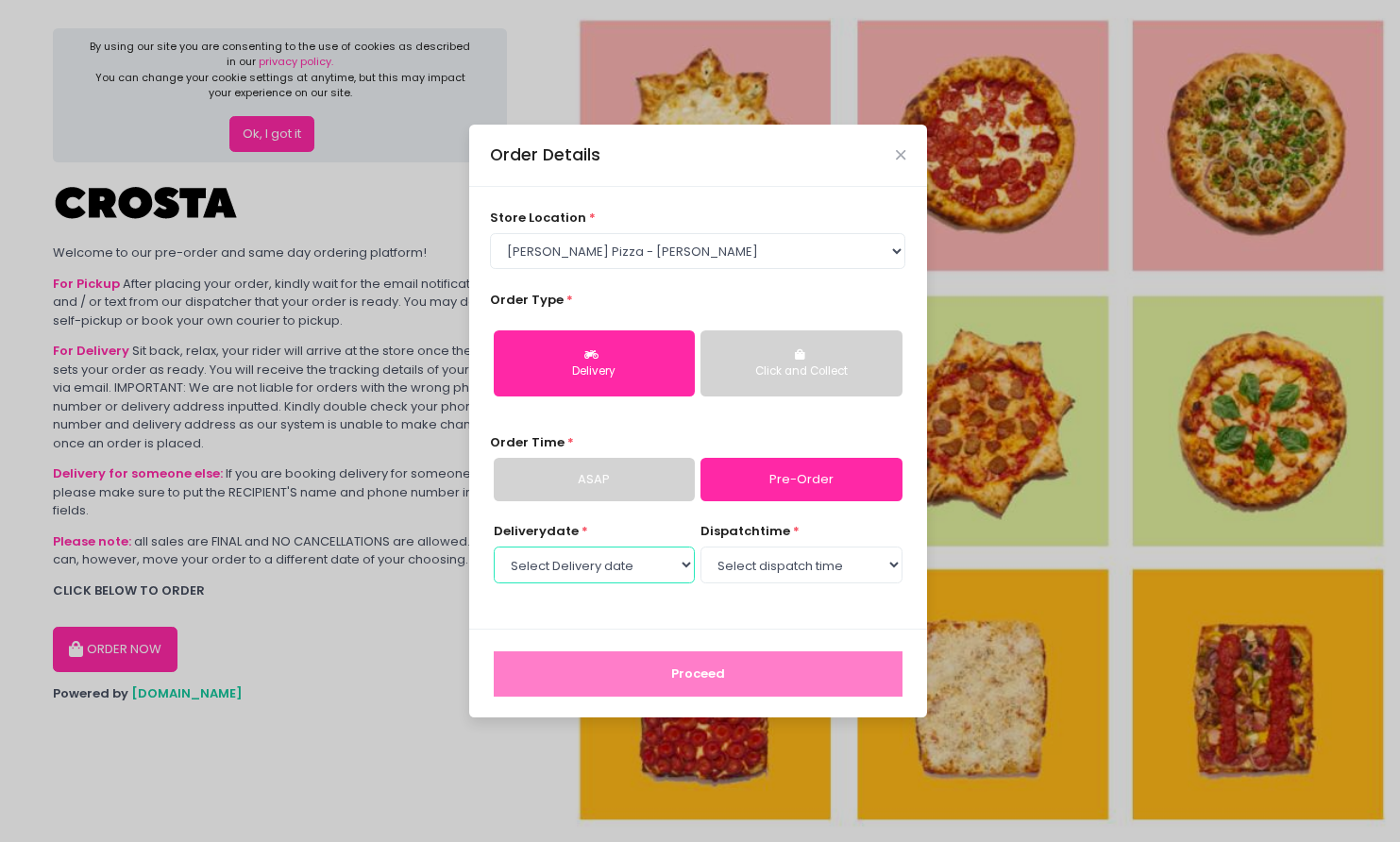
select select "[DATE]"
select select "12:00"
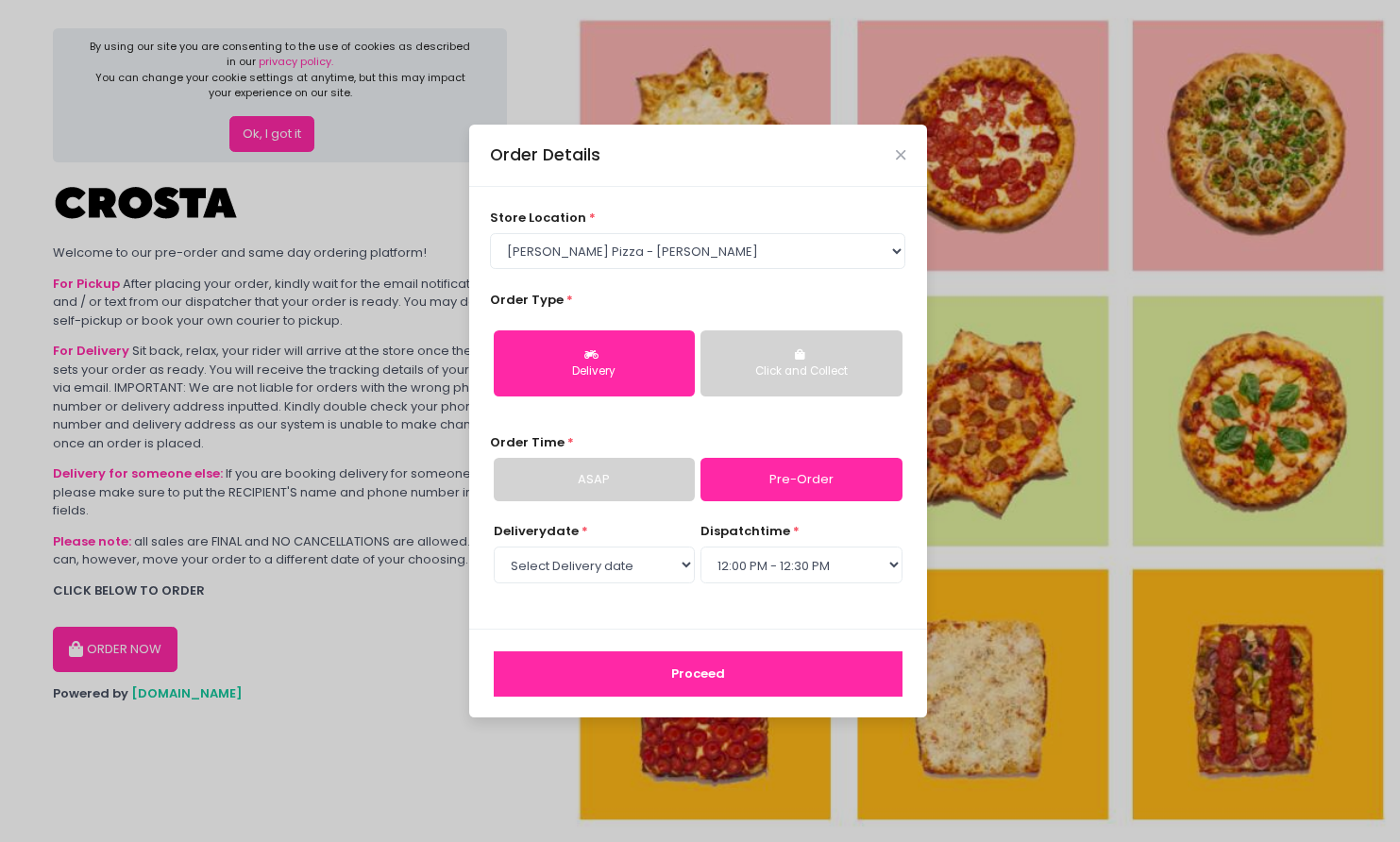
click at [714, 675] on button "Proceed" at bounding box center [699, 674] width 409 height 45
